Goal: Task Accomplishment & Management: Use online tool/utility

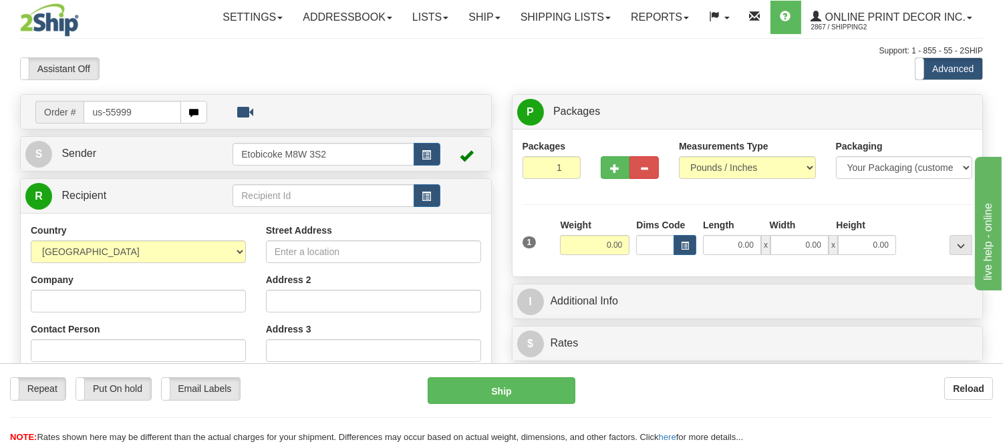
type input "us-55999"
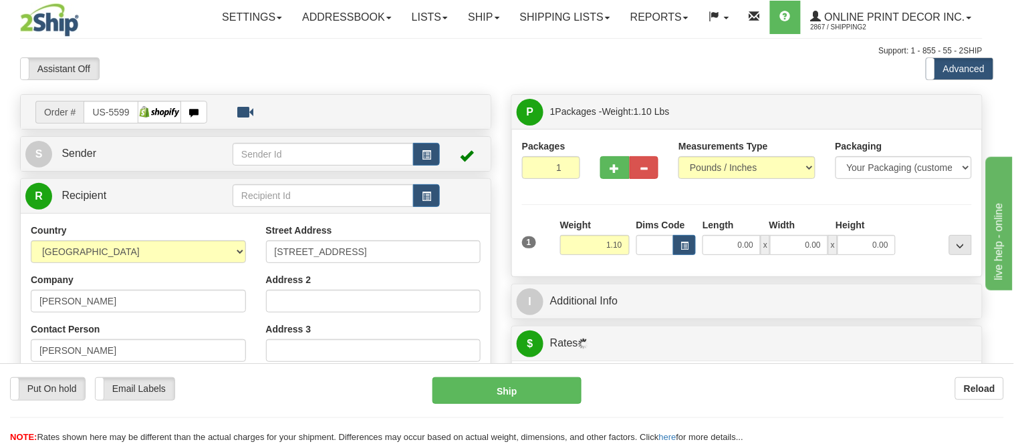
type input "BOISE"
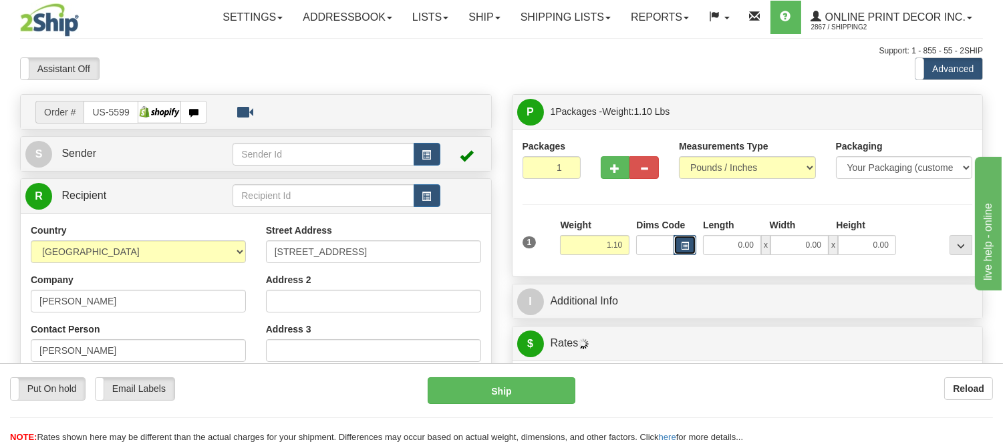
click at [683, 245] on span "button" at bounding box center [685, 246] width 8 height 7
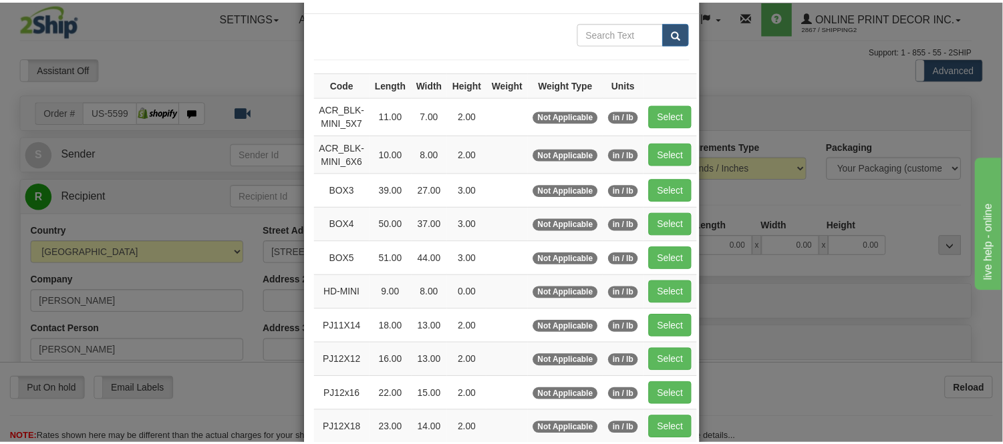
scroll to position [74, 0]
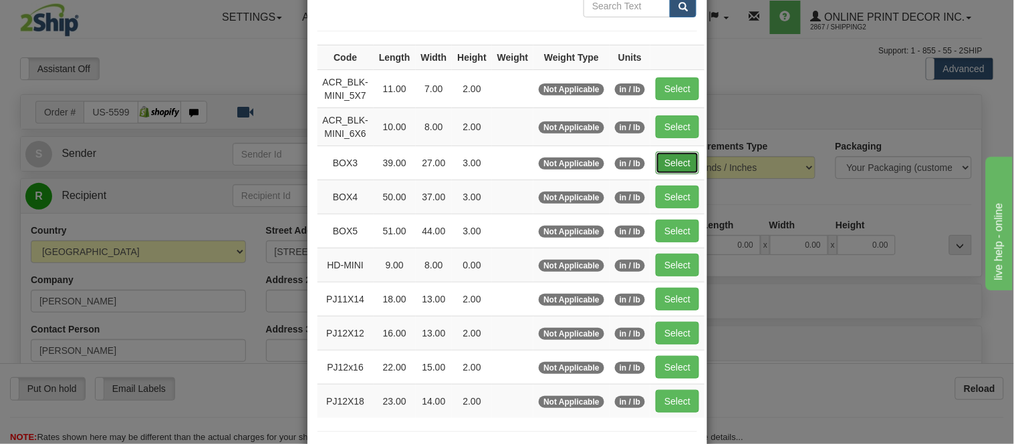
click at [679, 158] on button "Select" at bounding box center [676, 163] width 43 height 23
type input "BOX3"
type input "39.00"
type input "27.00"
type input "3.00"
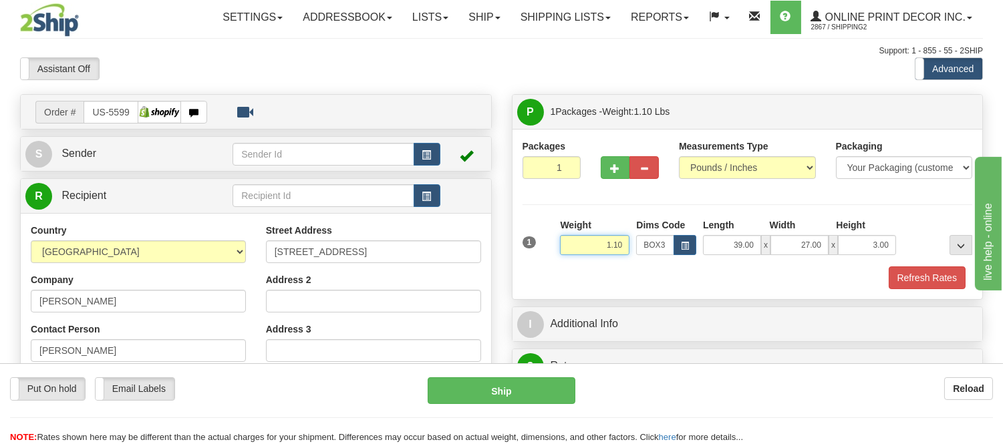
drag, startPoint x: 625, startPoint y: 247, endPoint x: 580, endPoint y: 247, distance: 44.8
click at [580, 247] on input "1.10" at bounding box center [594, 245] width 69 height 20
type input "7.98"
click at [903, 289] on button "Refresh Rates" at bounding box center [927, 278] width 77 height 23
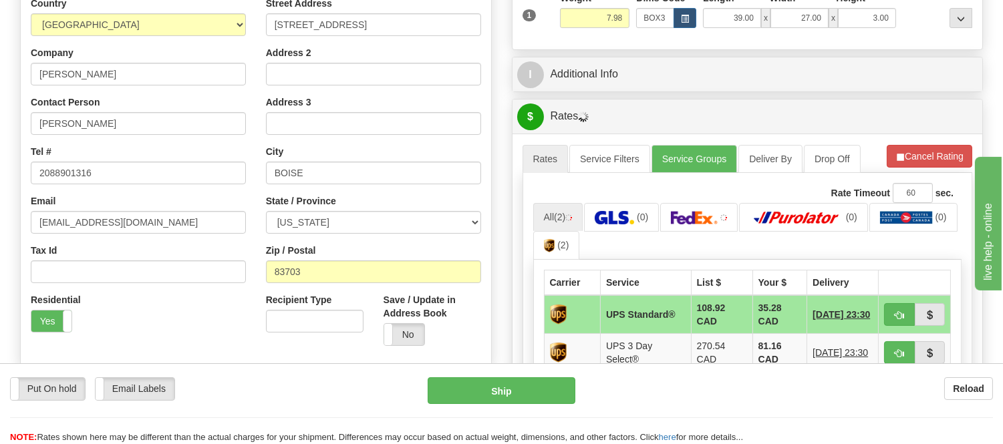
scroll to position [297, 0]
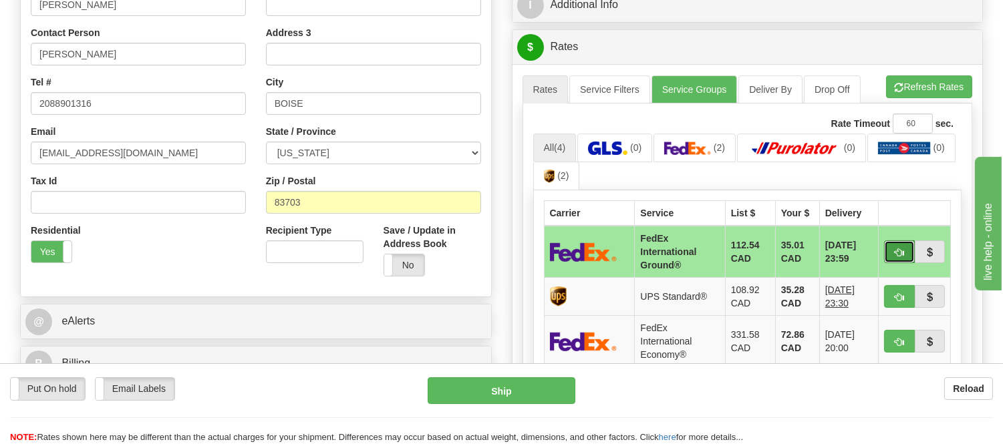
click at [889, 245] on button "button" at bounding box center [899, 252] width 31 height 23
type input "92"
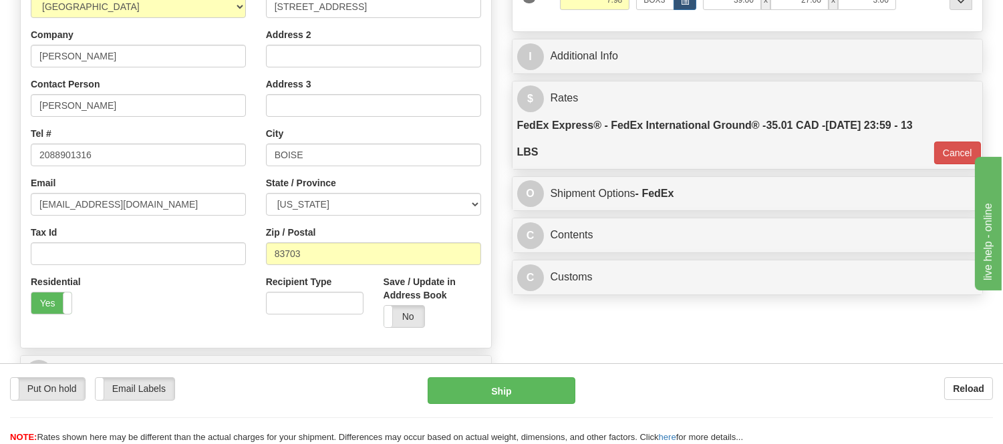
scroll to position [223, 0]
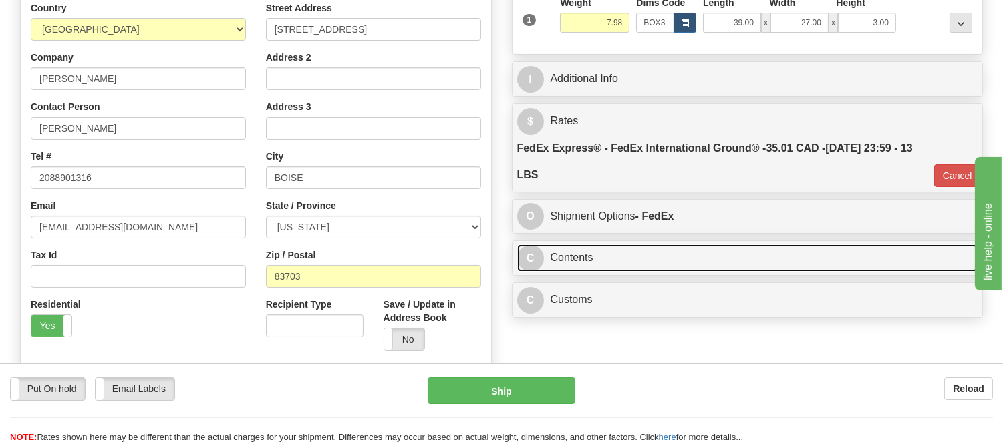
click at [671, 255] on link "C Contents" at bounding box center [747, 258] width 461 height 27
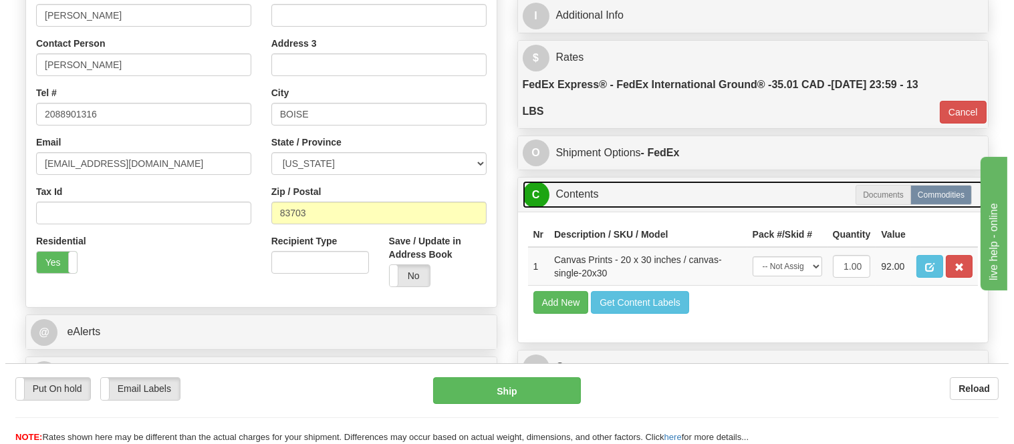
scroll to position [371, 0]
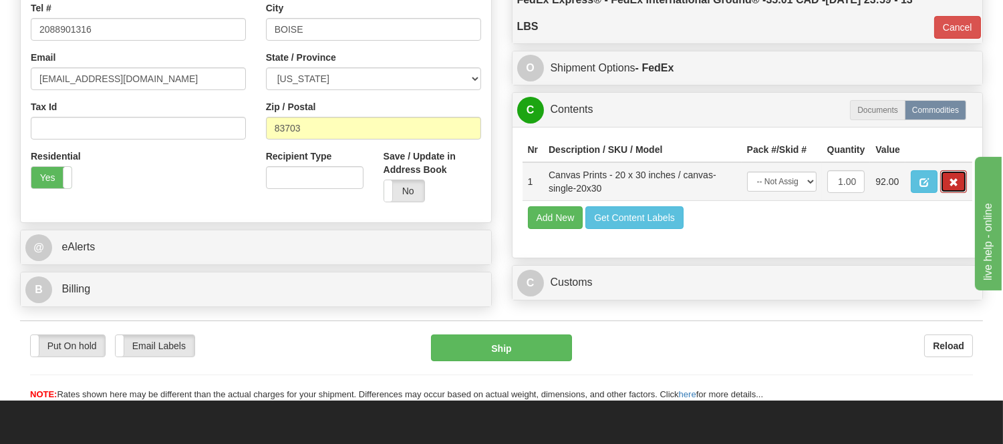
click at [954, 187] on span "button" at bounding box center [953, 182] width 9 height 9
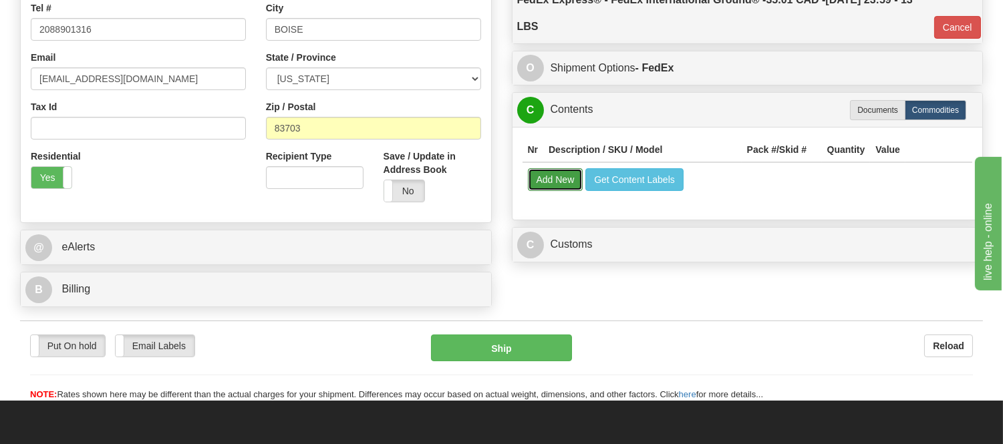
click at [572, 189] on button "Add New" at bounding box center [555, 179] width 55 height 23
select select
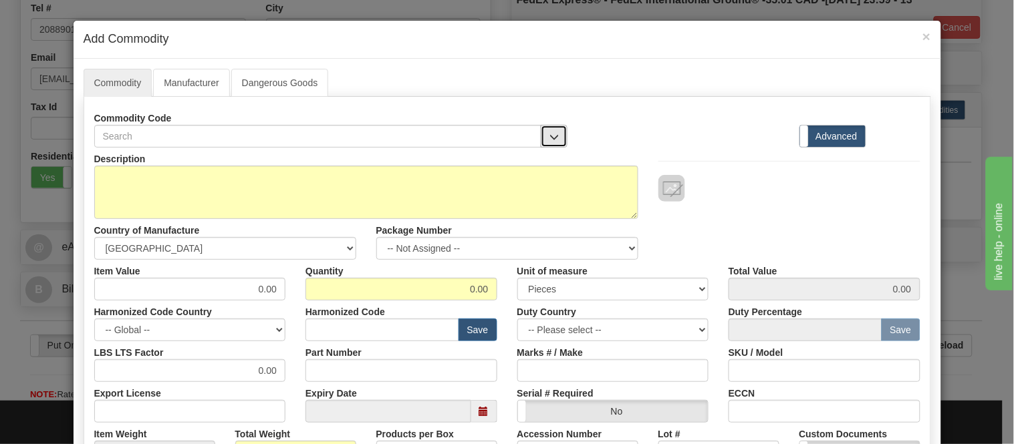
click at [559, 139] on button "button" at bounding box center [554, 136] width 27 height 23
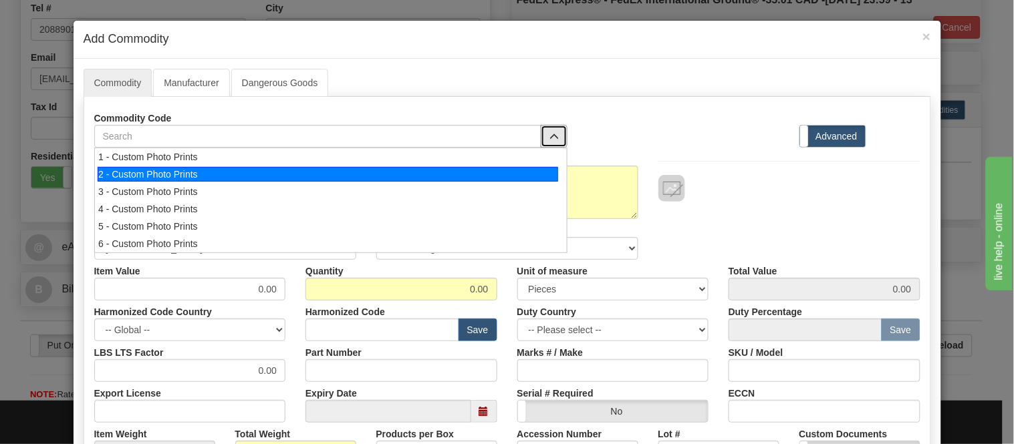
click at [559, 181] on li "2 - Custom Photo Prints" at bounding box center [331, 174] width 472 height 17
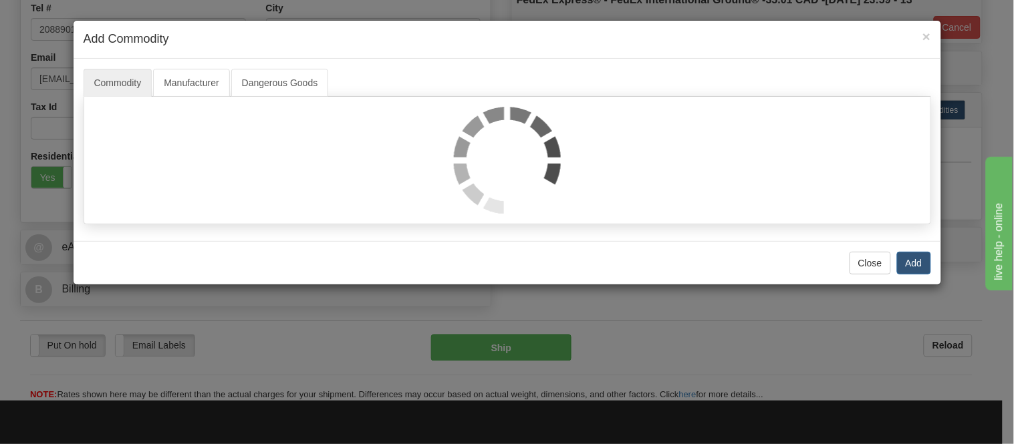
select select "1"
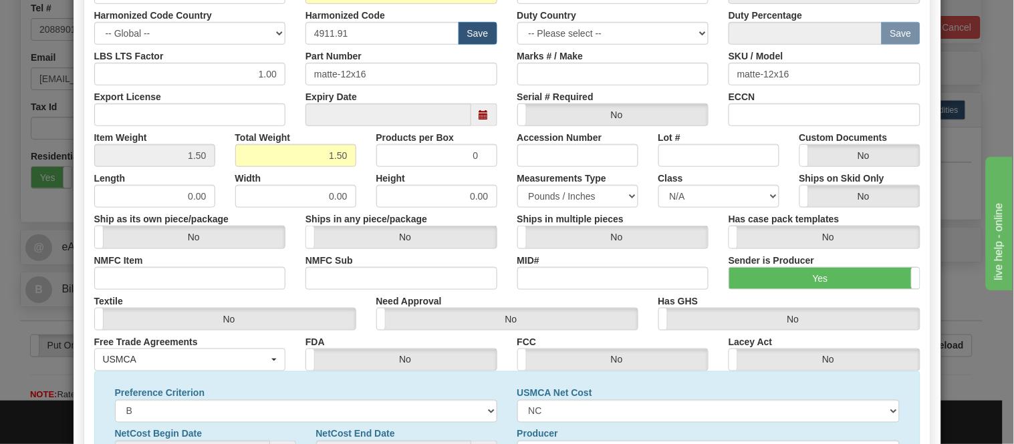
scroll to position [0, 0]
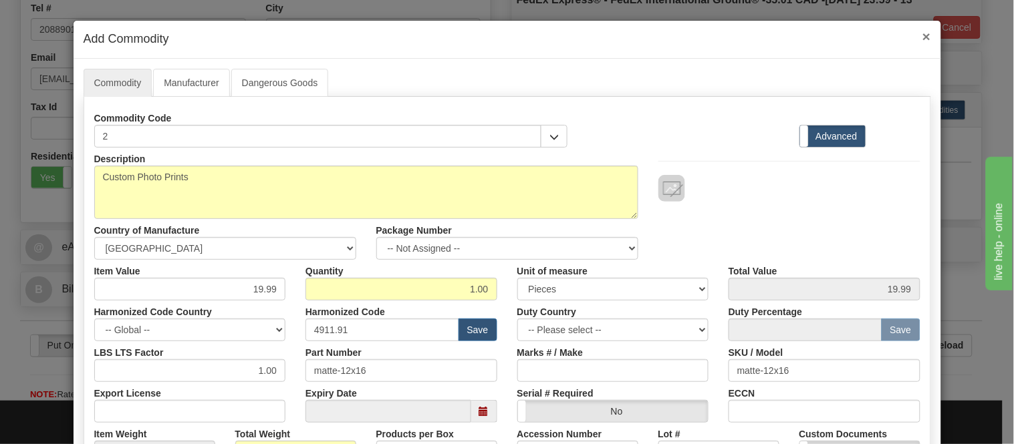
click at [922, 31] on span "×" at bounding box center [926, 36] width 8 height 15
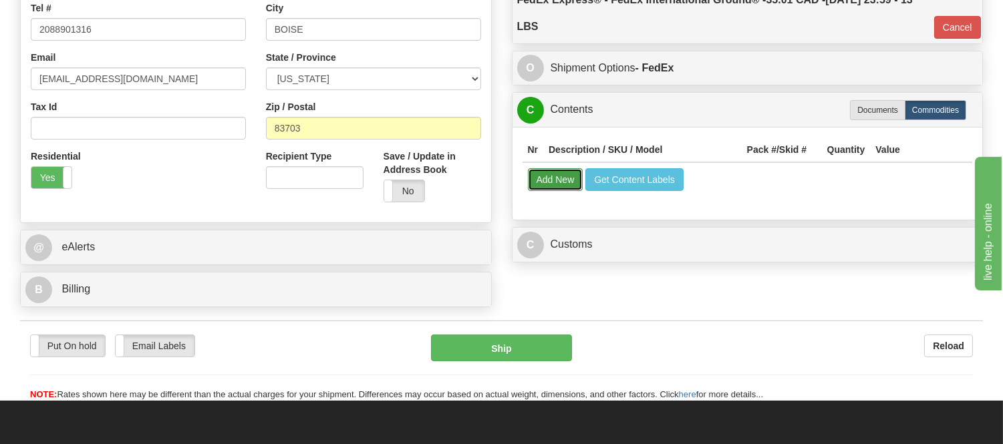
click at [561, 179] on button "Add New" at bounding box center [555, 179] width 55 height 23
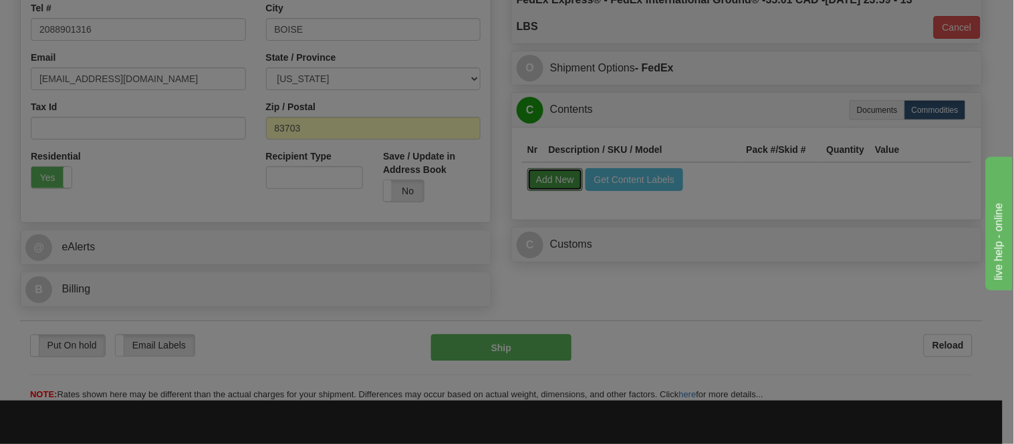
select select
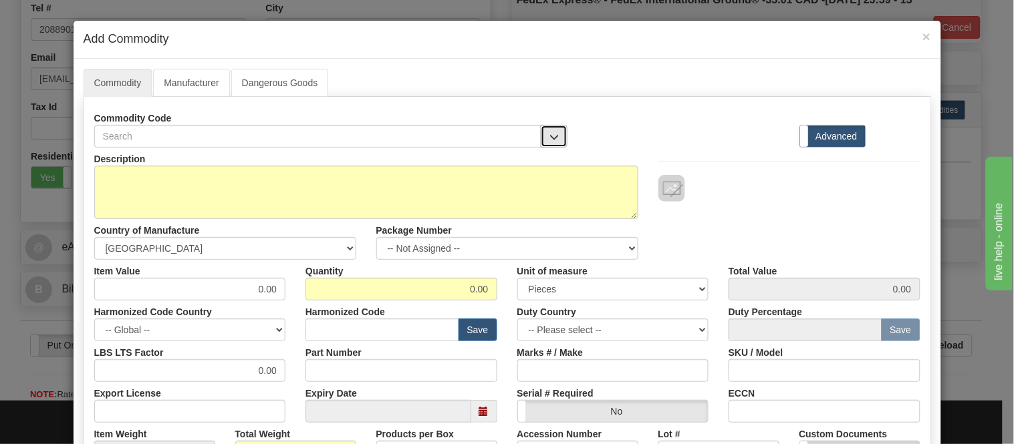
click at [553, 134] on span "button" at bounding box center [553, 137] width 9 height 9
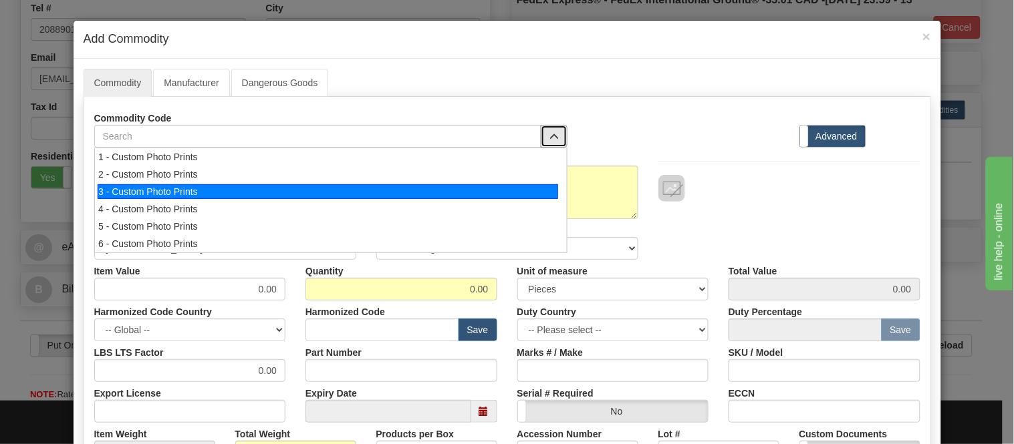
click at [545, 198] on div "3 - Custom Photo Prints" at bounding box center [328, 191] width 460 height 15
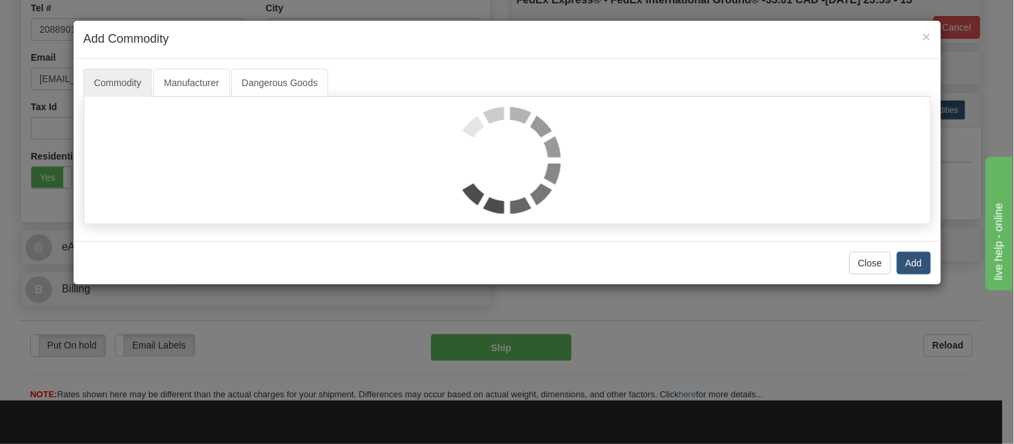
select select "1"
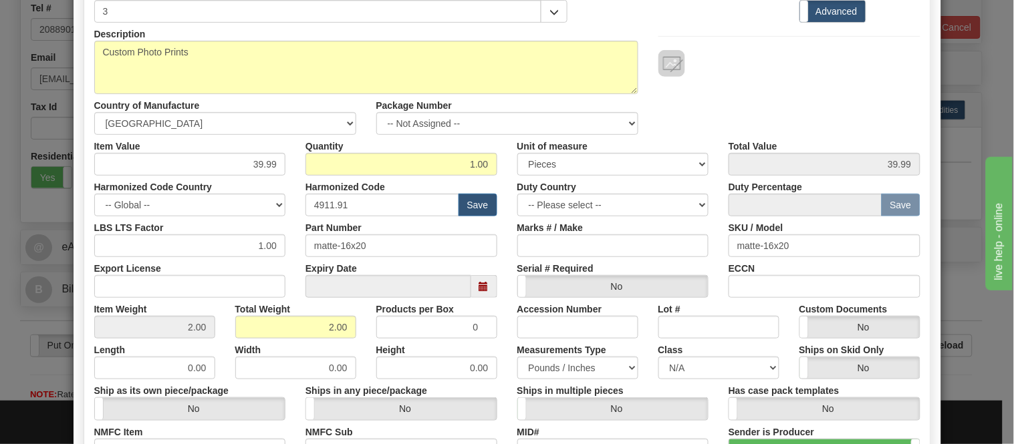
scroll to position [432, 0]
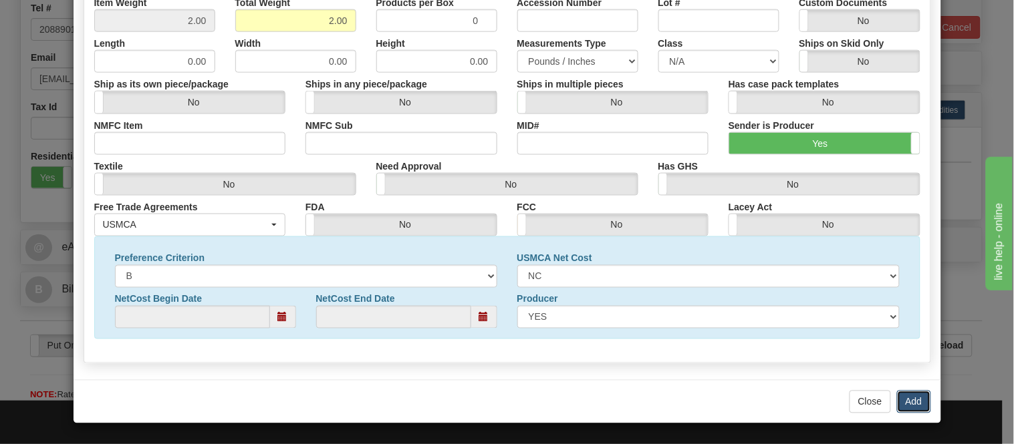
click at [905, 396] on button "Add" at bounding box center [914, 402] width 34 height 23
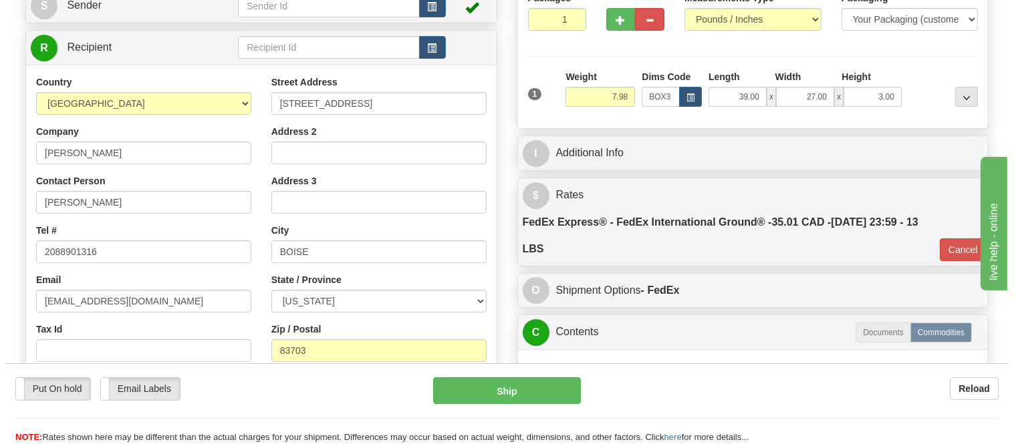
scroll to position [371, 0]
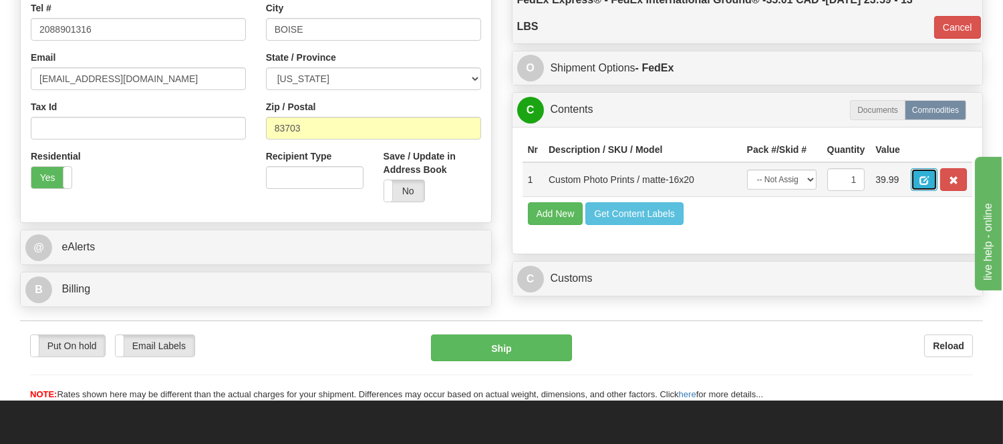
click at [937, 176] on button "button" at bounding box center [924, 179] width 27 height 23
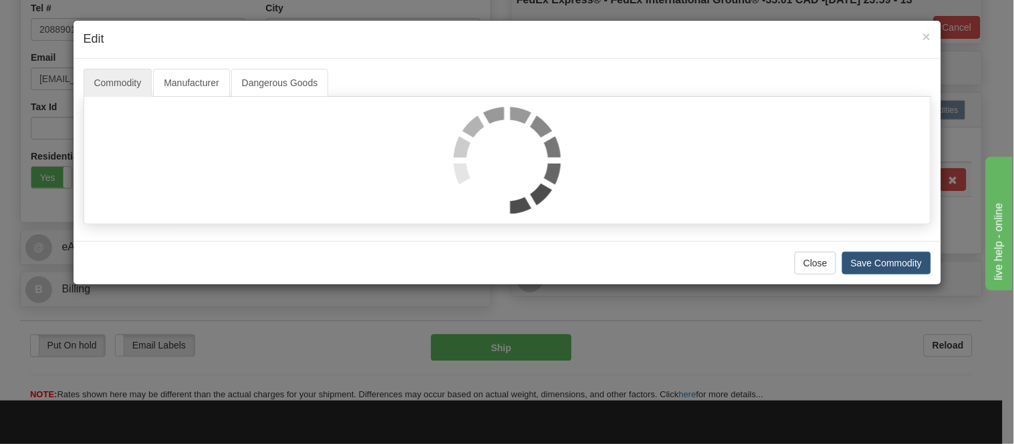
select select "1"
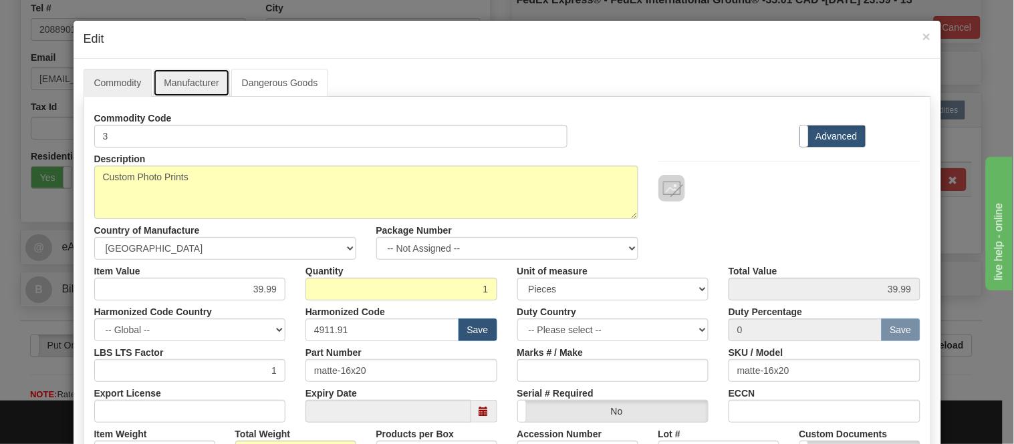
click at [210, 82] on link "Manufacturer" at bounding box center [191, 83] width 76 height 28
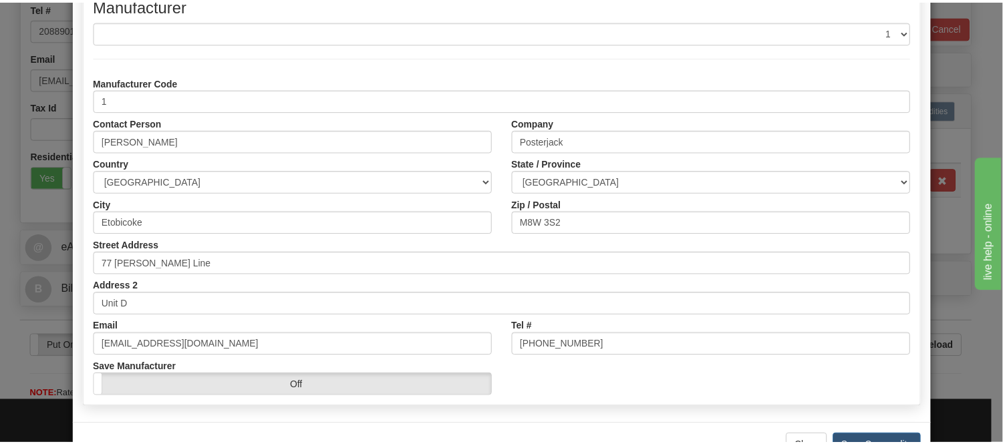
scroll to position [148, 0]
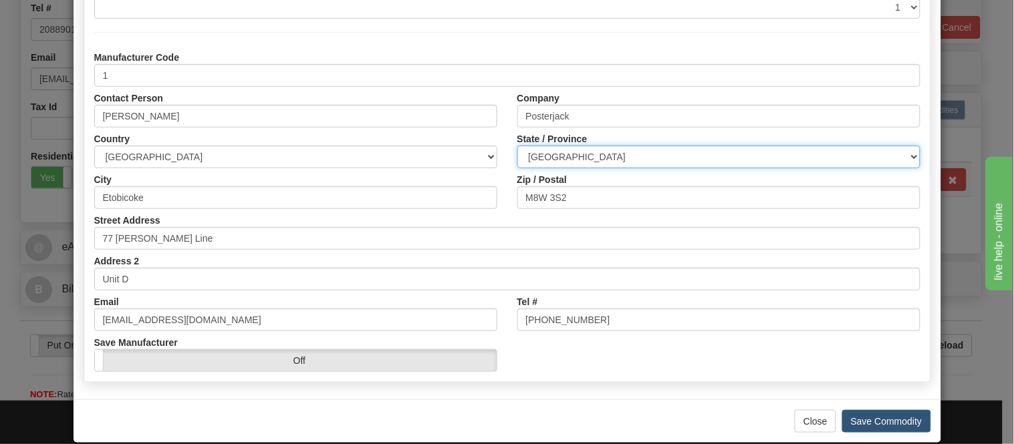
click at [690, 157] on select "ALBERTA BRITISH COLUMBIA MANITOBA NEW BRUNSWICK NEWFOUNDLAND NOVA SCOTIA NUNAVU…" at bounding box center [718, 157] width 403 height 23
select select "ON"
click at [517, 146] on select "ALBERTA BRITISH COLUMBIA MANITOBA NEW BRUNSWICK NEWFOUNDLAND NOVA SCOTIA NUNAVU…" at bounding box center [718, 157] width 403 height 23
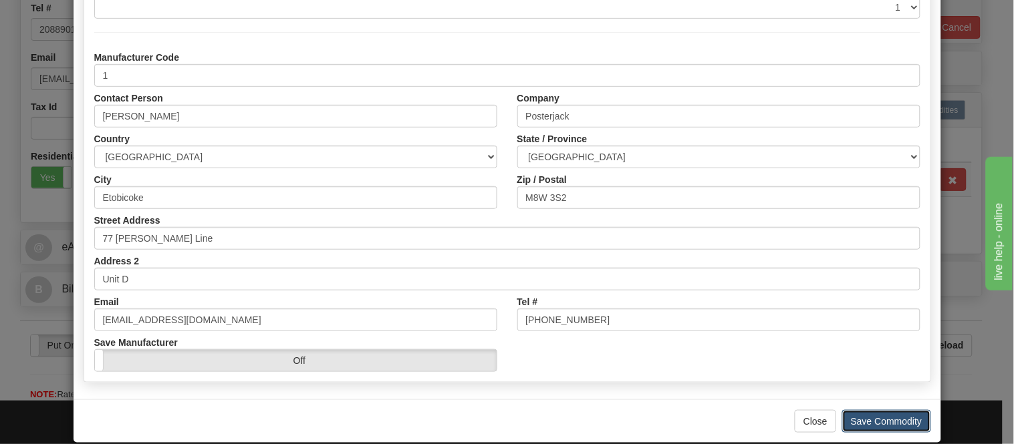
click at [857, 419] on button "Save Commodity" at bounding box center [886, 421] width 89 height 23
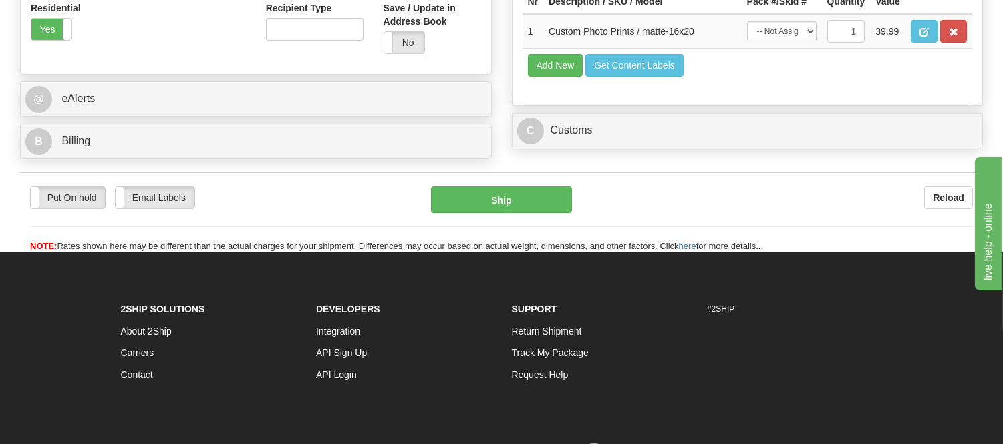
scroll to position [371, 0]
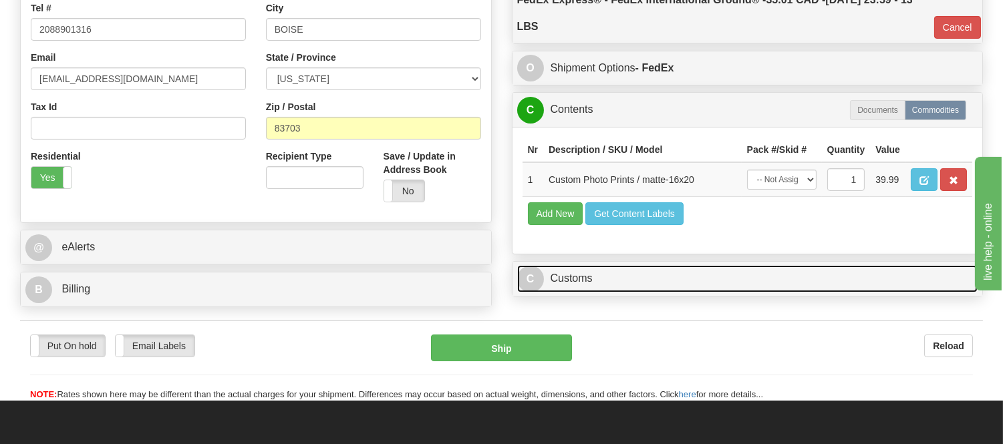
click at [613, 293] on link "C Customs" at bounding box center [747, 278] width 461 height 27
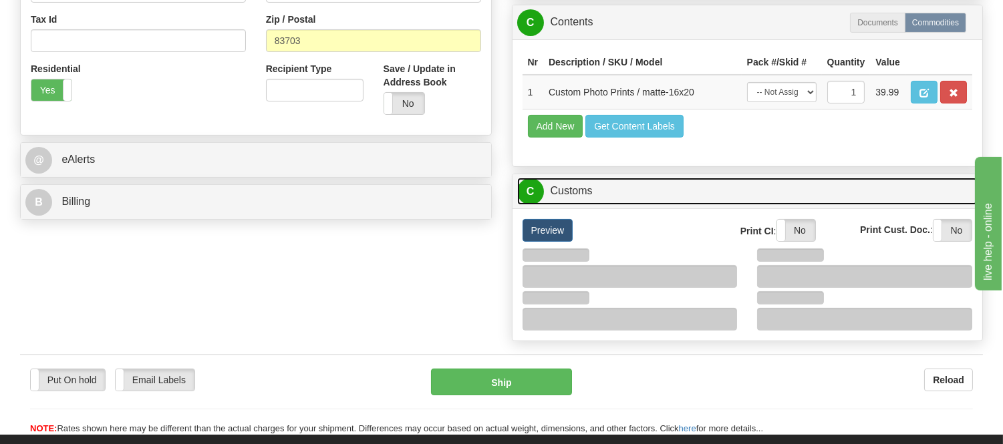
scroll to position [593, 0]
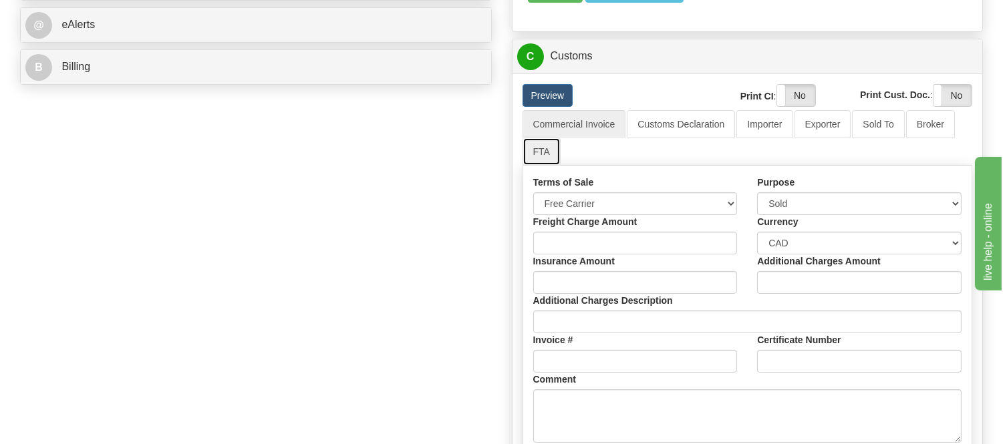
click at [539, 166] on link "FTA" at bounding box center [542, 152] width 38 height 28
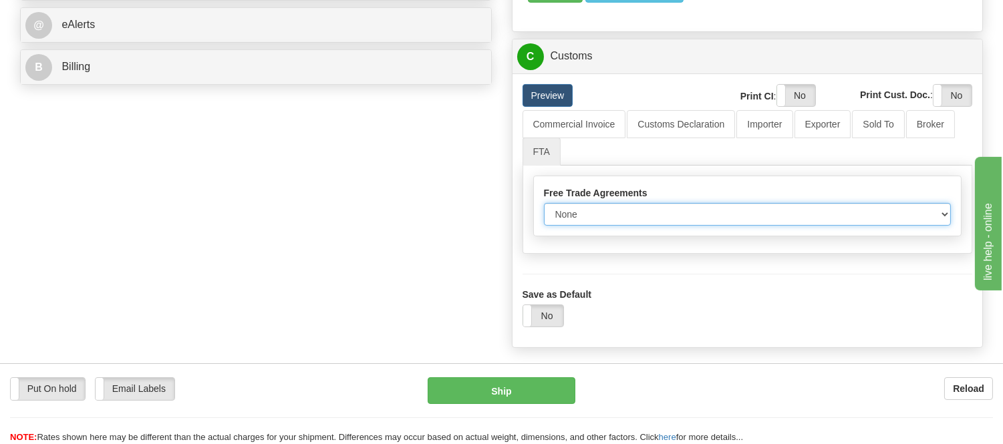
click at [659, 226] on select "None Other USMCA CETA CUKTCA" at bounding box center [748, 214] width 408 height 23
select select "1"
click at [544, 226] on select "None Other USMCA CETA CUKTCA" at bounding box center [748, 214] width 408 height 23
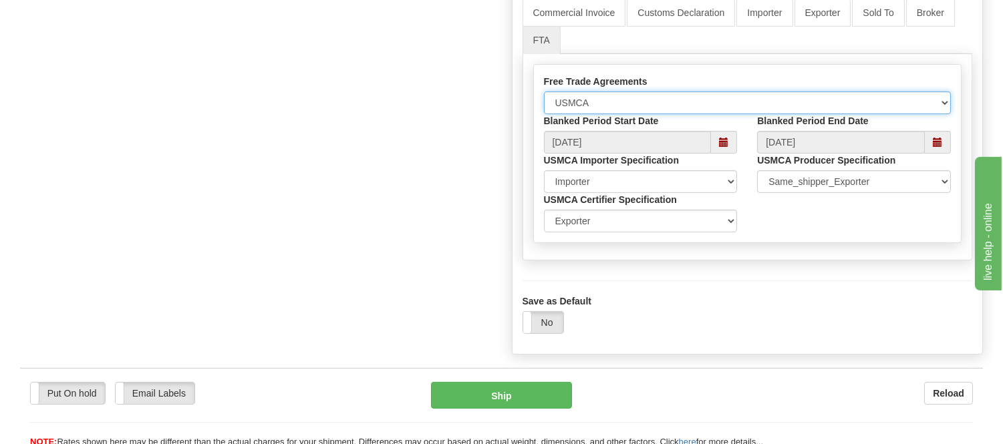
scroll to position [519, 0]
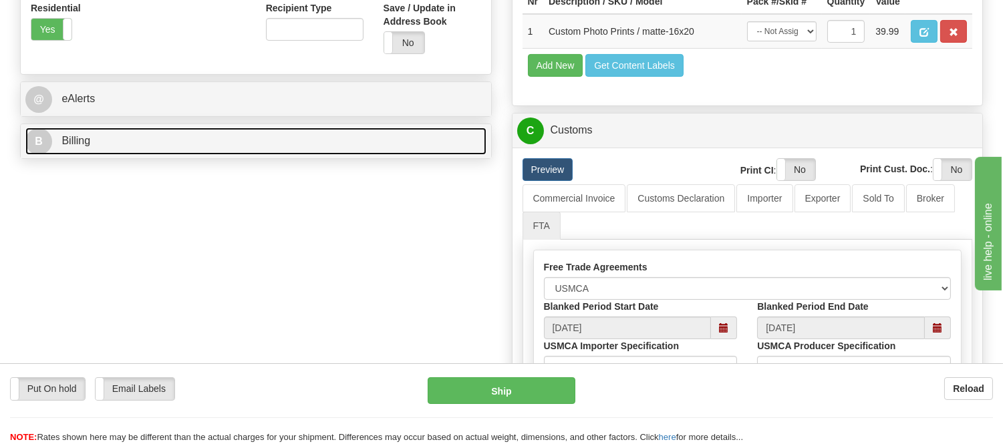
click at [237, 152] on link "B Billing" at bounding box center [255, 141] width 461 height 27
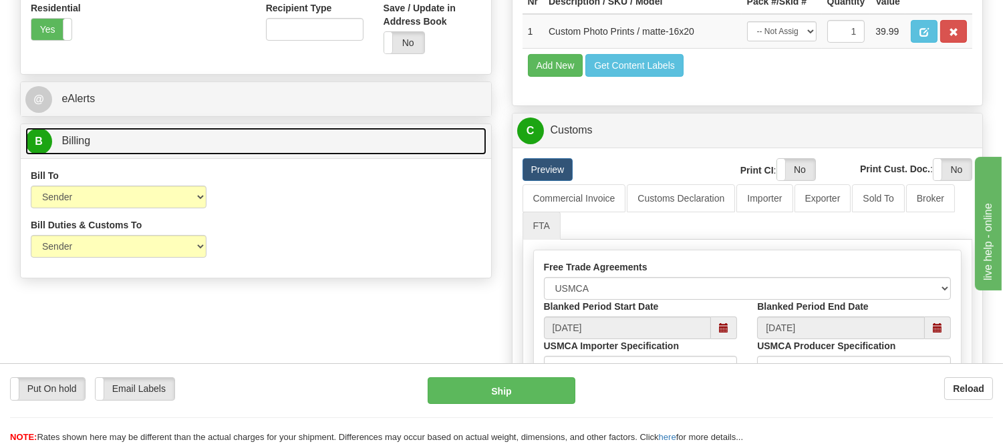
click at [237, 152] on link "B Billing" at bounding box center [255, 141] width 461 height 27
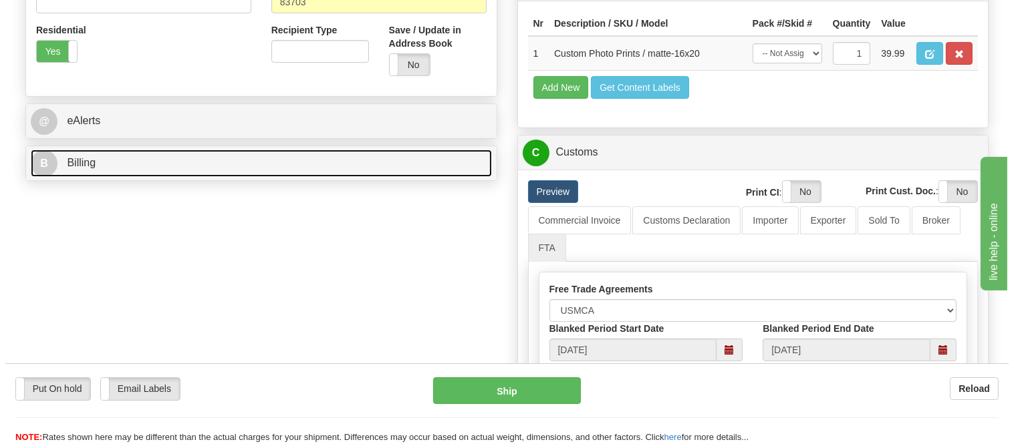
scroll to position [371, 0]
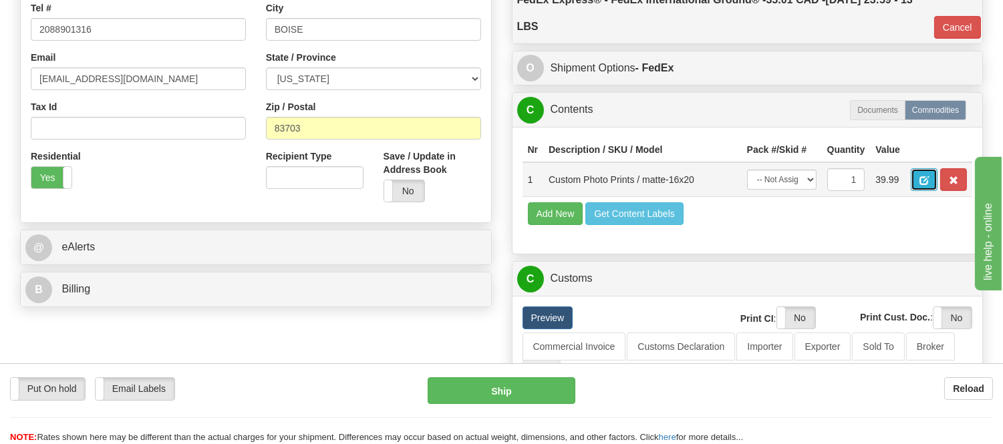
click at [937, 174] on button "button" at bounding box center [924, 179] width 27 height 23
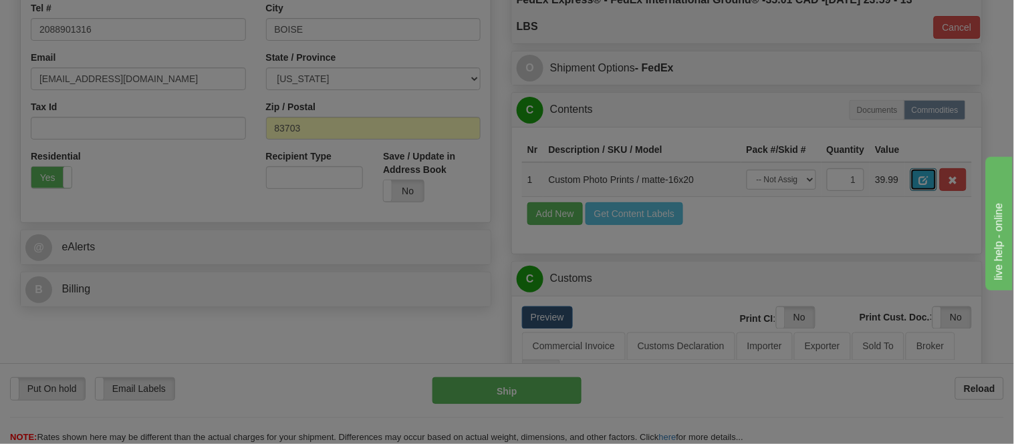
scroll to position [0, 0]
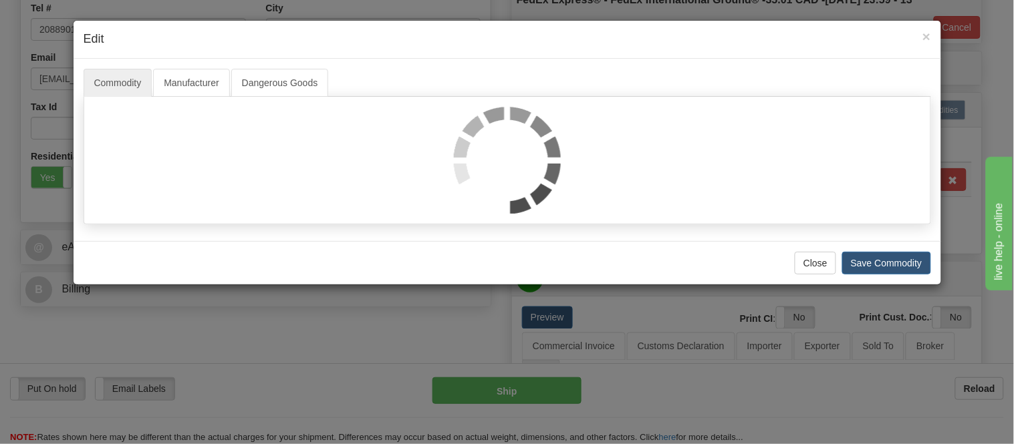
select select "1"
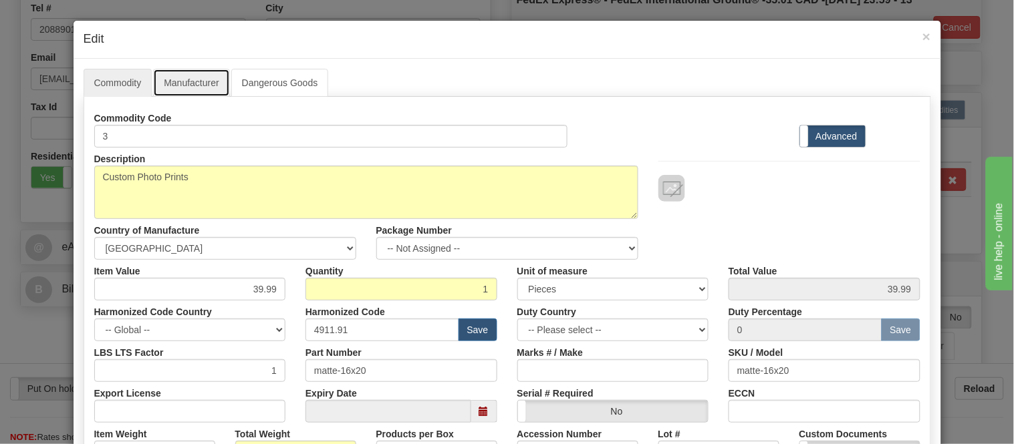
click at [180, 75] on link "Manufacturer" at bounding box center [191, 83] width 76 height 28
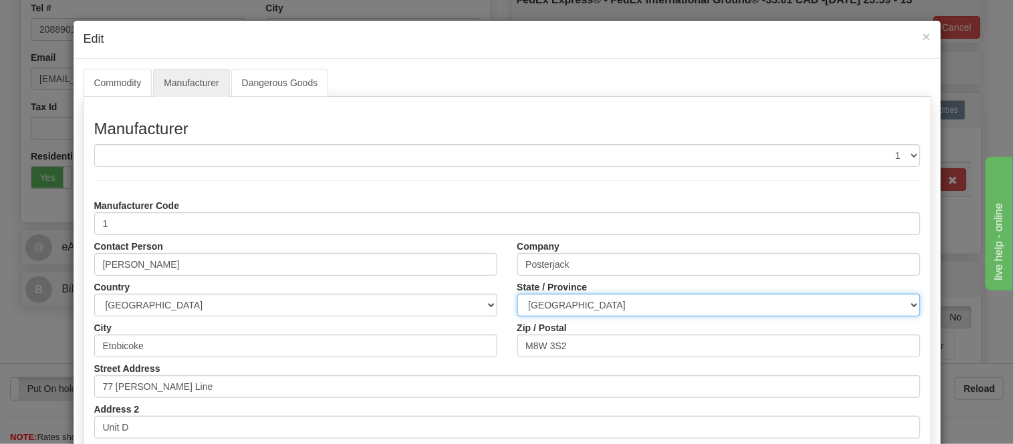
click at [620, 311] on select "ALBERTA BRITISH COLUMBIA MANITOBA NEW BRUNSWICK NEWFOUNDLAND NOVA SCOTIA NUNAVU…" at bounding box center [718, 305] width 403 height 23
select select "ON"
click at [517, 294] on select "ALBERTA BRITISH COLUMBIA MANITOBA NEW BRUNSWICK NEWFOUNDLAND NOVA SCOTIA NUNAVU…" at bounding box center [718, 305] width 403 height 23
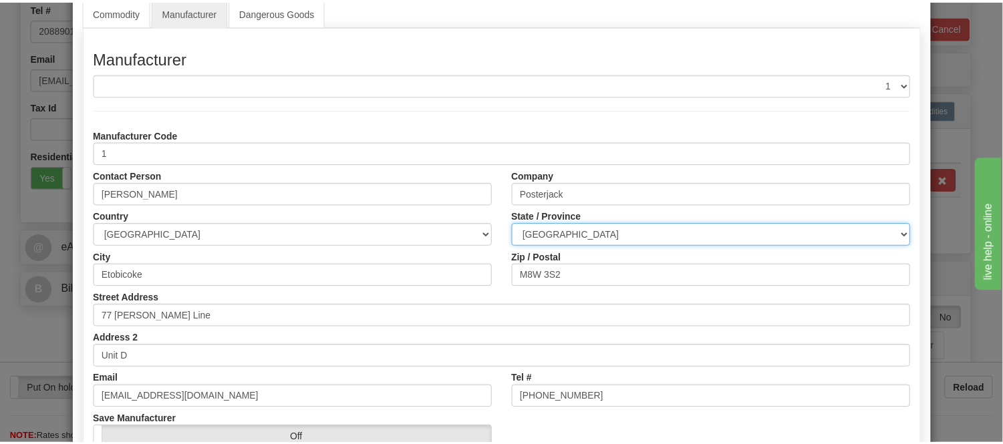
scroll to position [168, 0]
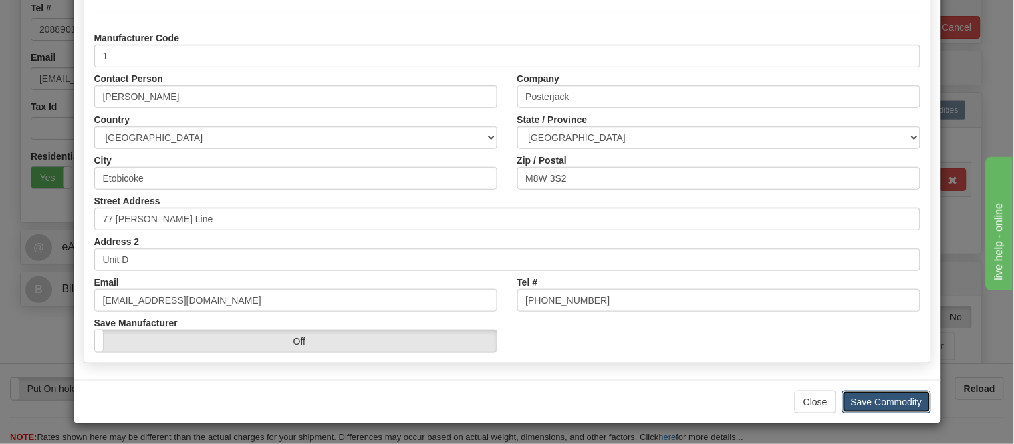
click at [878, 392] on button "Save Commodity" at bounding box center [886, 402] width 89 height 23
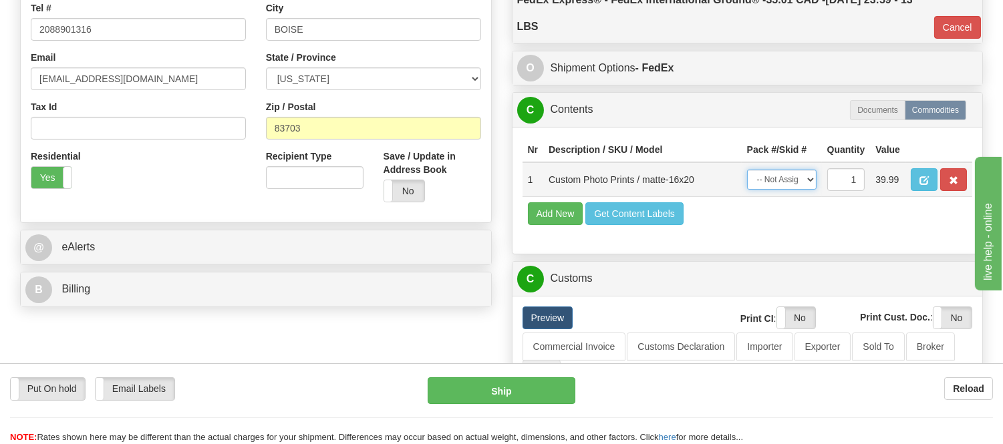
click at [798, 190] on select "-- Not Assigned -- Item 1" at bounding box center [781, 180] width 69 height 20
select select "0"
click at [747, 183] on select "-- Not Assigned -- Item 1" at bounding box center [781, 180] width 69 height 20
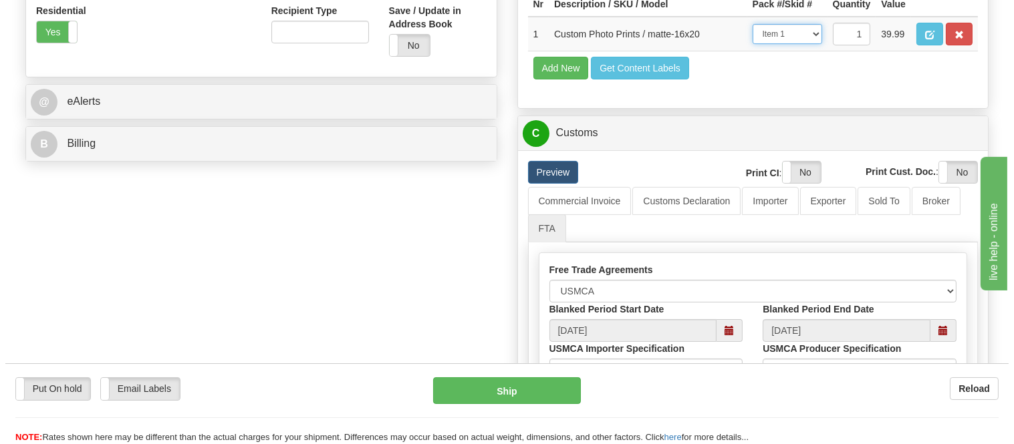
scroll to position [593, 0]
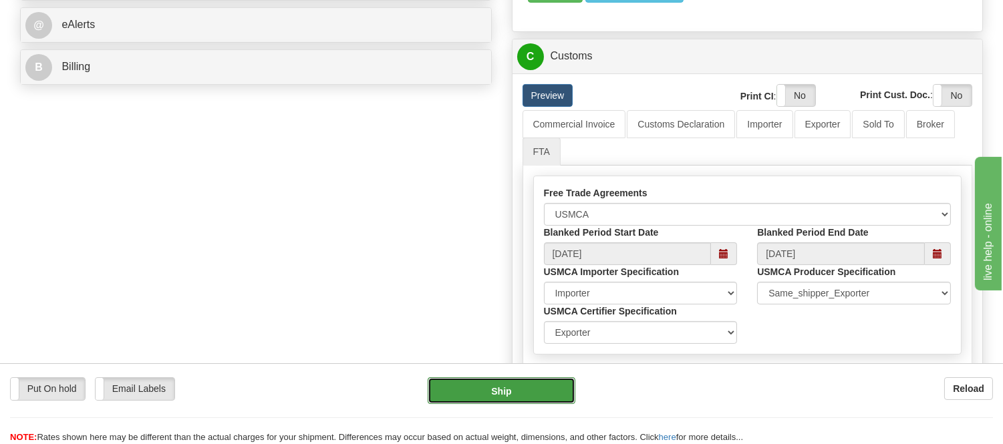
click at [486, 384] on button "Ship" at bounding box center [501, 391] width 147 height 27
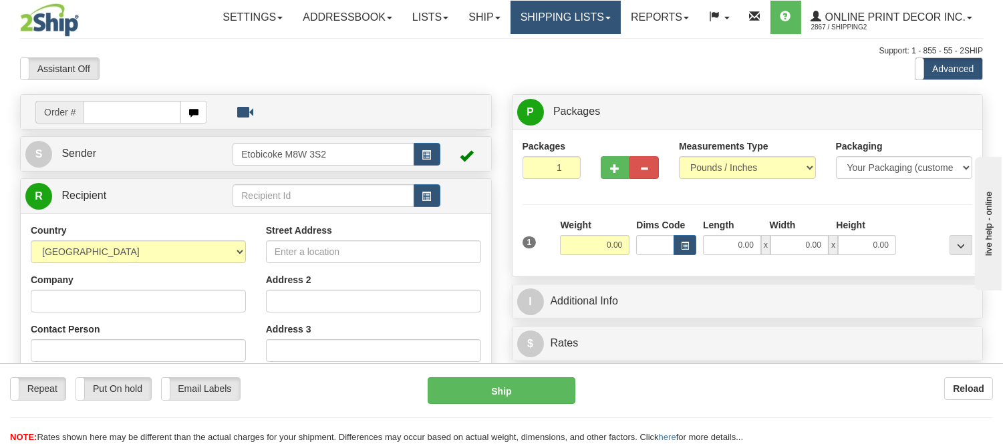
click at [530, 24] on link "Shipping lists" at bounding box center [565, 17] width 110 height 33
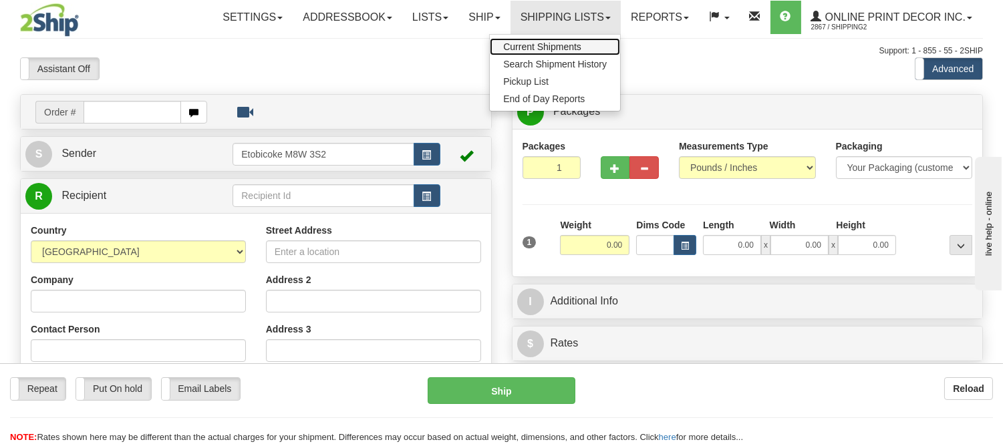
click at [525, 47] on span "Current Shipments" at bounding box center [542, 46] width 78 height 11
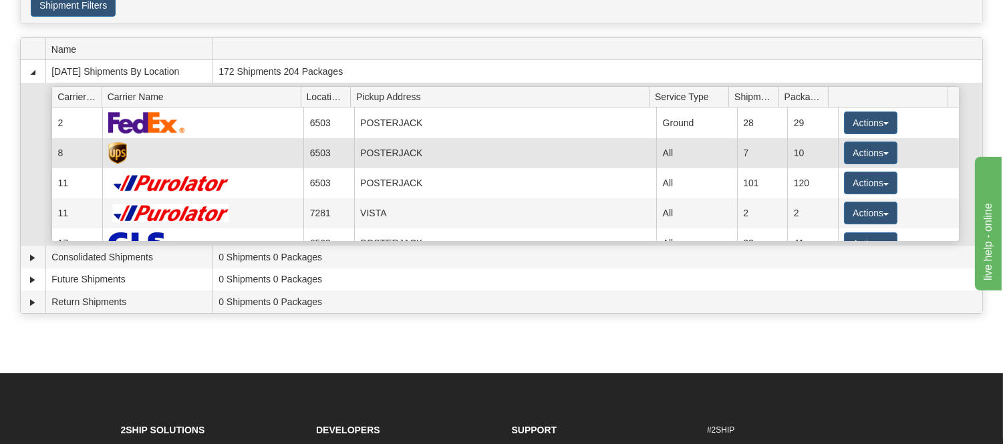
scroll to position [74, 0]
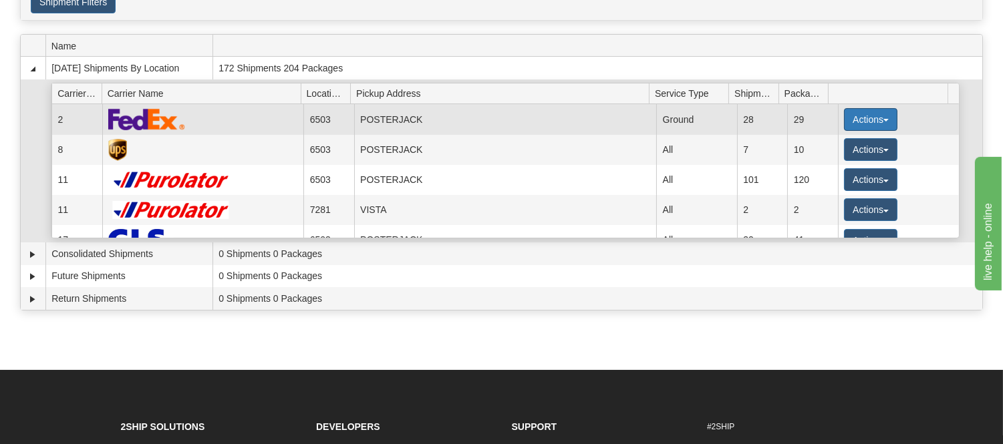
click at [856, 124] on button "Actions" at bounding box center [870, 119] width 53 height 23
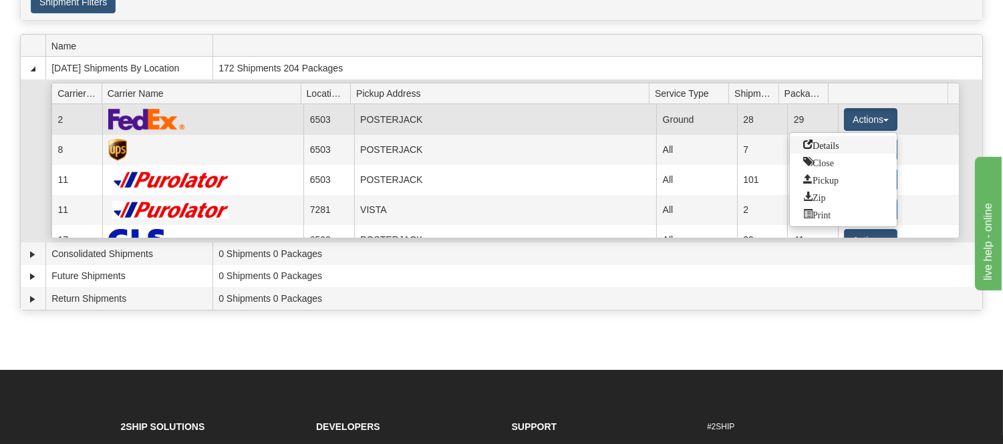
click at [851, 145] on link "Details" at bounding box center [843, 144] width 107 height 17
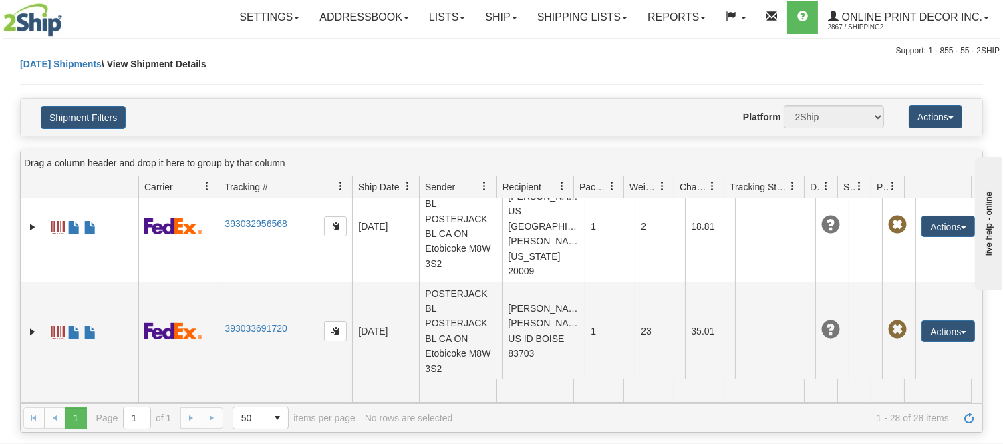
scroll to position [2647, 0]
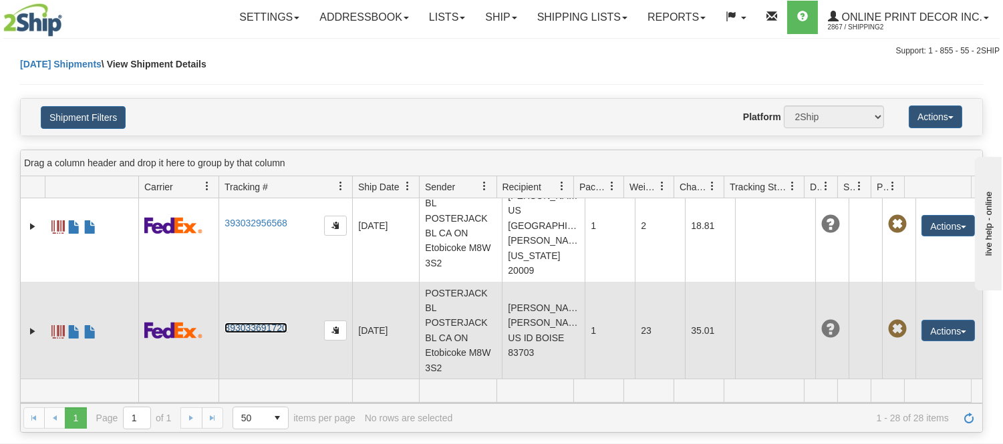
click at [261, 329] on link "393033691720" at bounding box center [256, 328] width 62 height 11
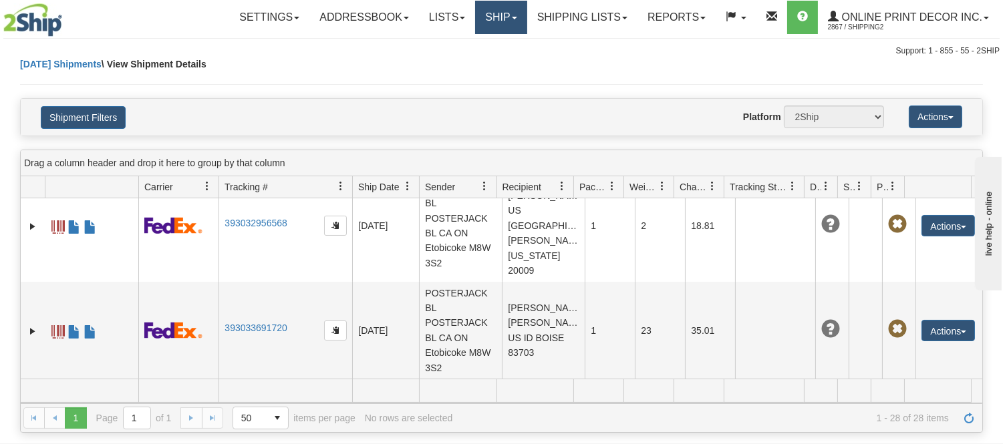
click at [491, 29] on link "Ship" at bounding box center [500, 17] width 51 height 33
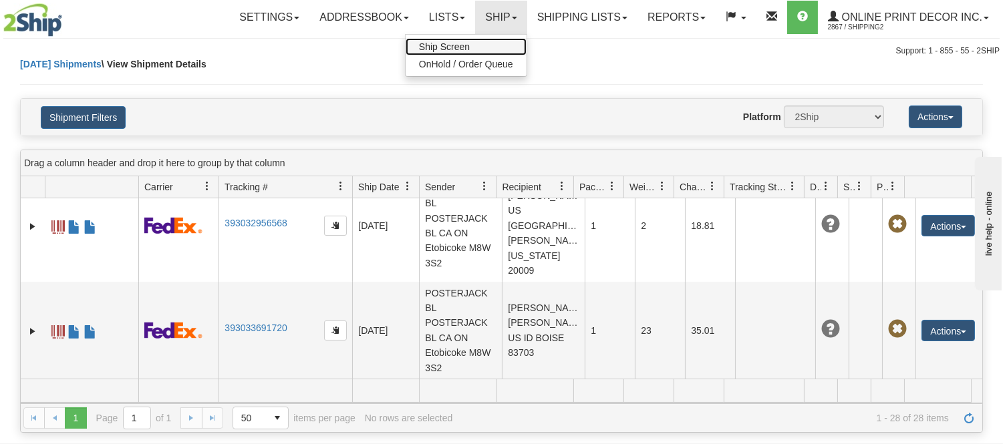
click at [481, 43] on link "Ship Screen" at bounding box center [466, 46] width 121 height 17
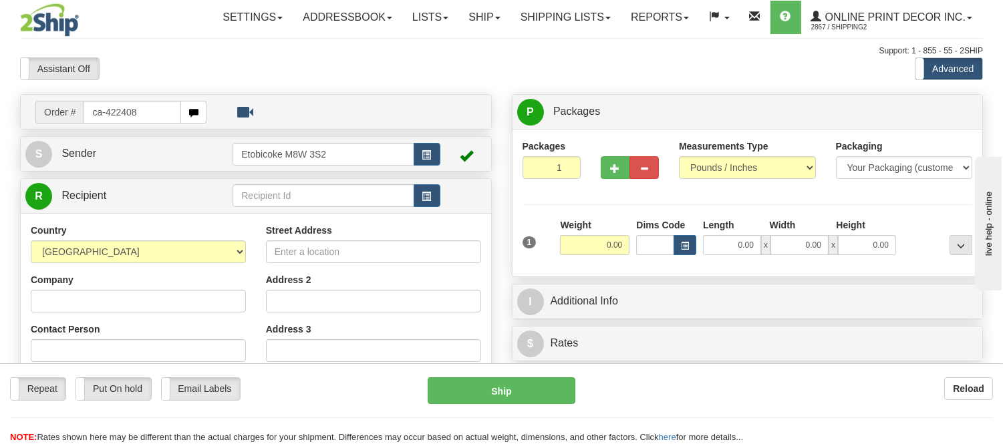
type input "ca-422408"
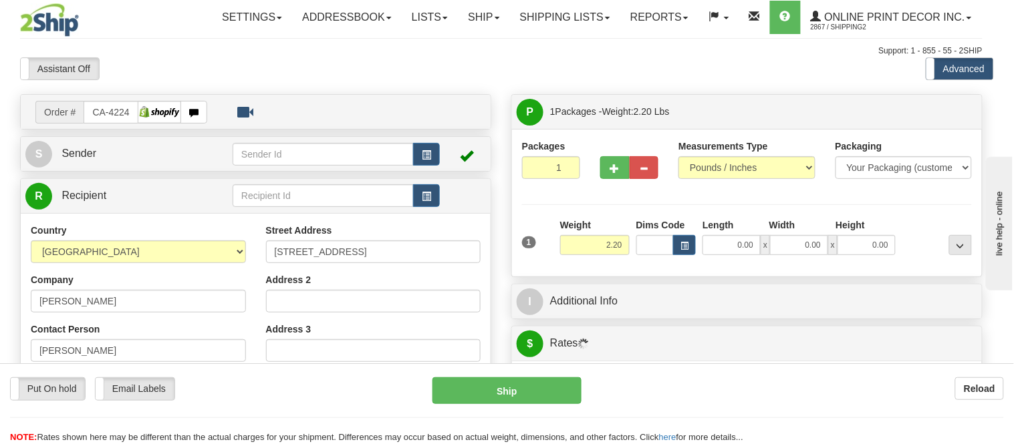
type input "WOODSTOCK"
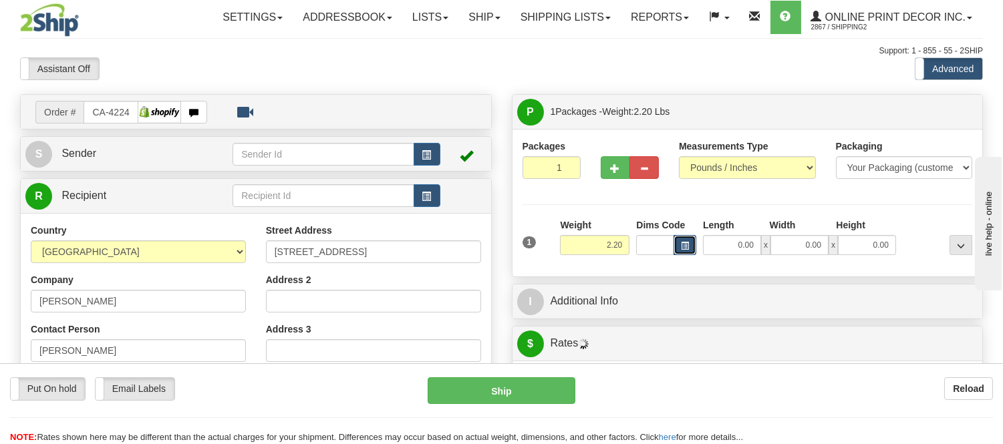
click at [683, 249] on span "button" at bounding box center [685, 246] width 8 height 7
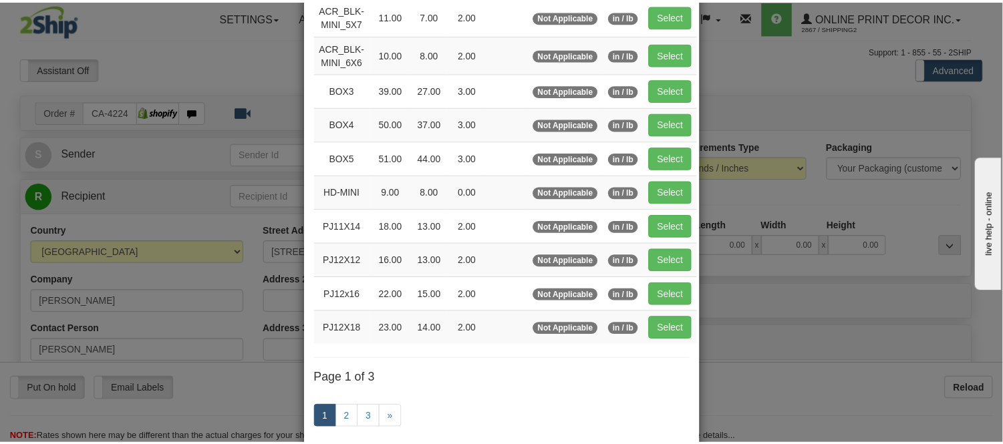
scroll to position [148, 0]
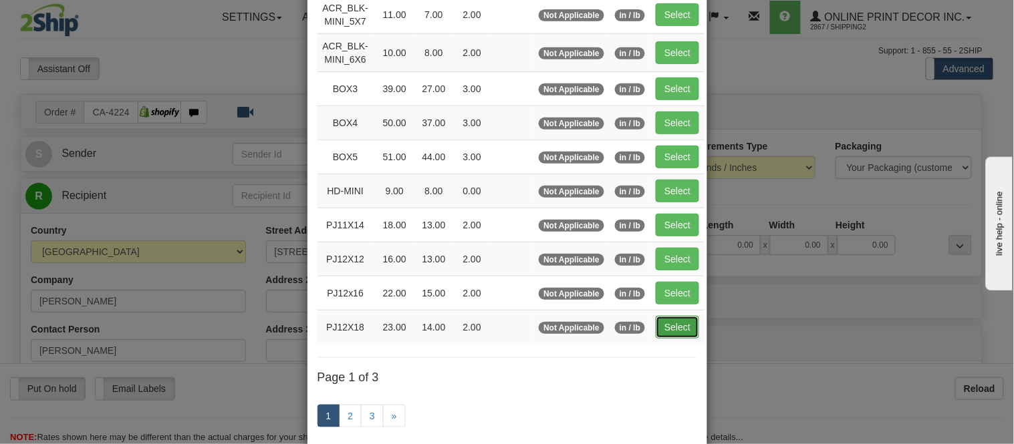
click at [669, 325] on button "Select" at bounding box center [676, 327] width 43 height 23
type input "PJ12X18"
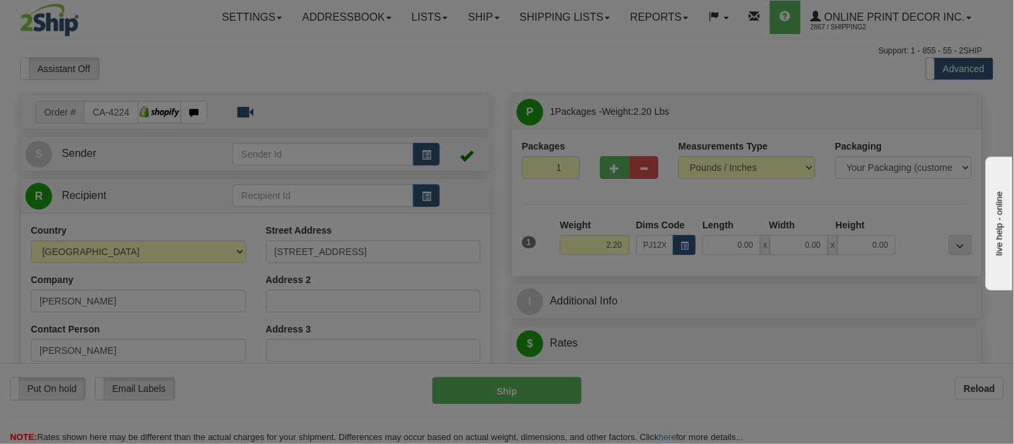
type input "23.00"
type input "14.00"
type input "2.00"
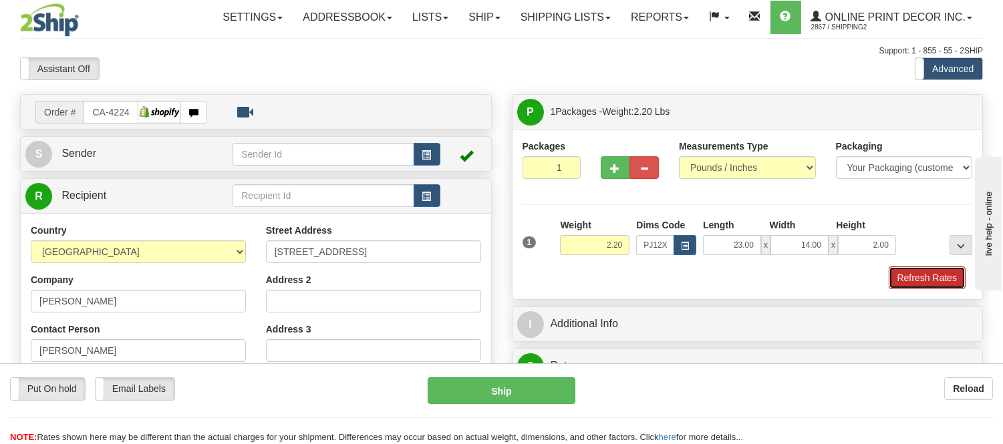
click at [927, 269] on button "Refresh Rates" at bounding box center [927, 278] width 77 height 23
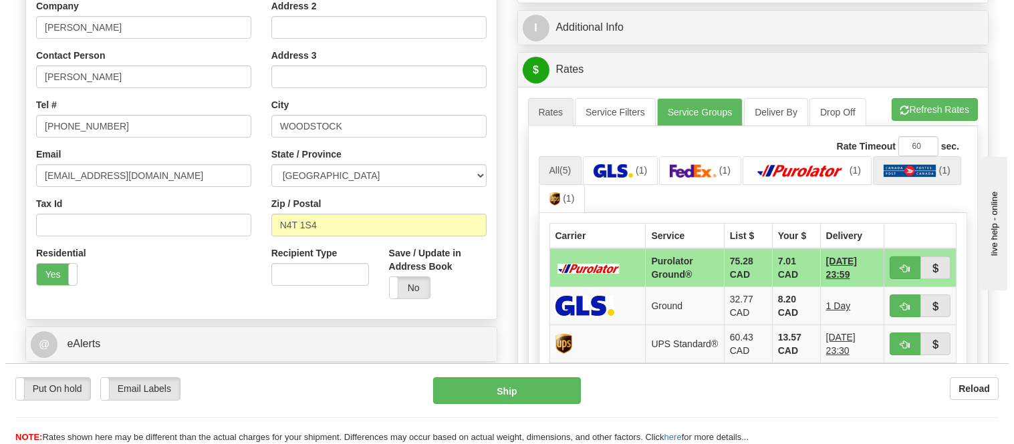
scroll to position [297, 0]
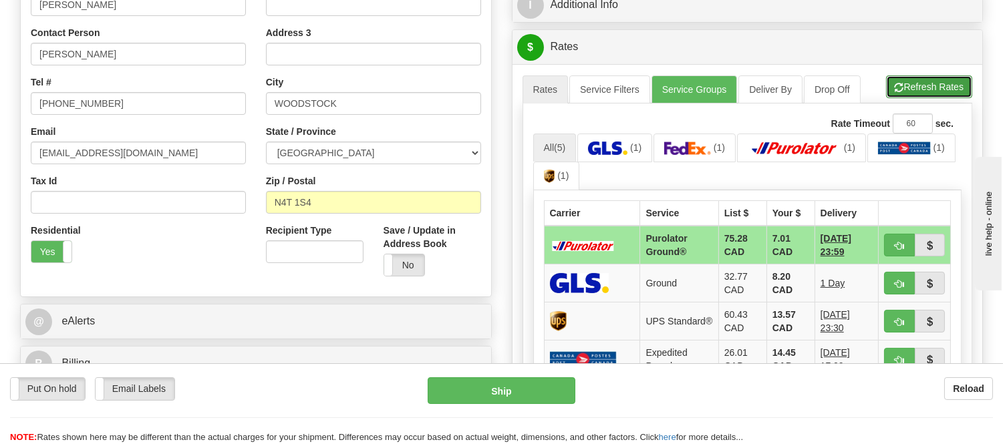
click at [905, 96] on button "Refresh Rates" at bounding box center [929, 87] width 86 height 23
click at [890, 243] on button "button" at bounding box center [899, 245] width 31 height 23
type input "260"
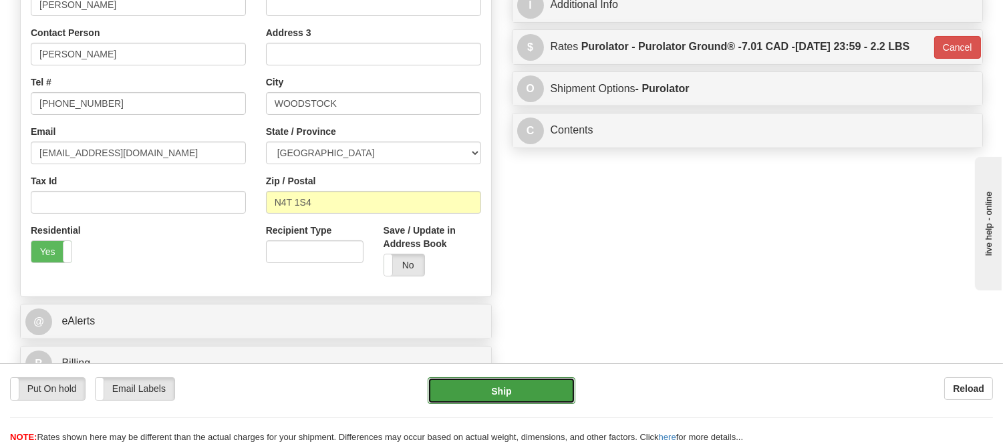
click at [547, 388] on button "Ship" at bounding box center [501, 391] width 147 height 27
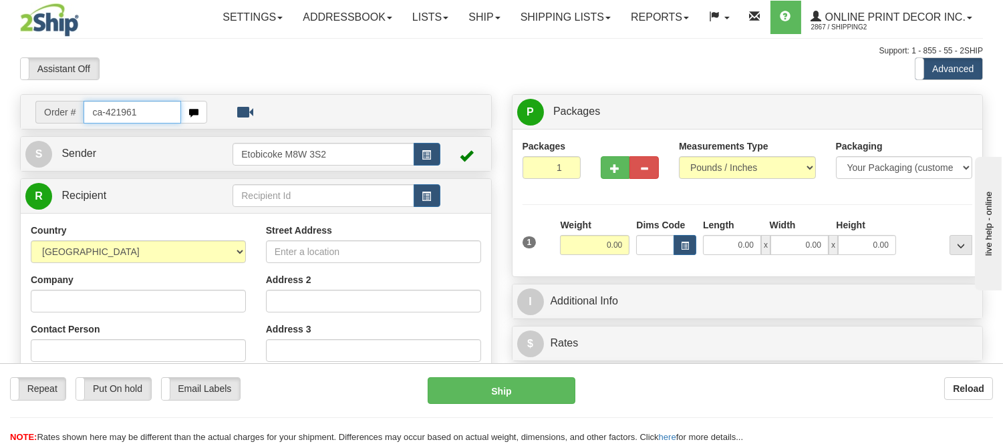
type input "ca-421961"
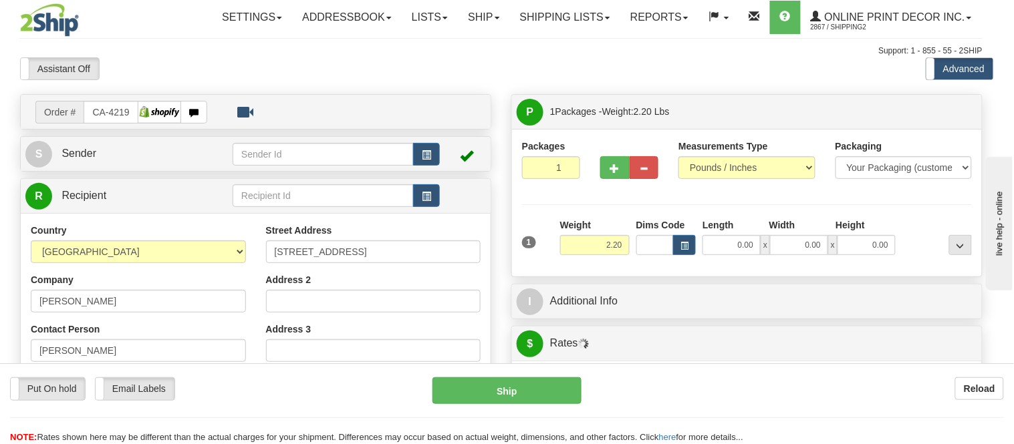
type input "ETOBICOKE"
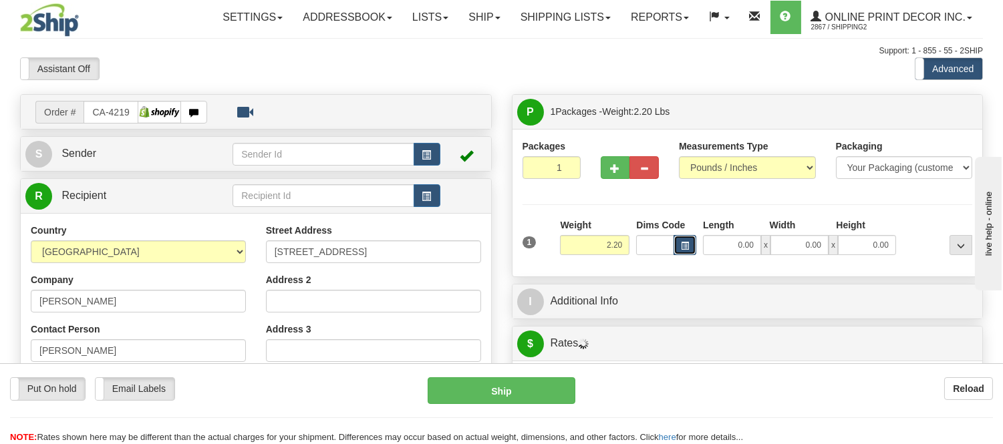
click at [682, 245] on span "button" at bounding box center [685, 246] width 8 height 7
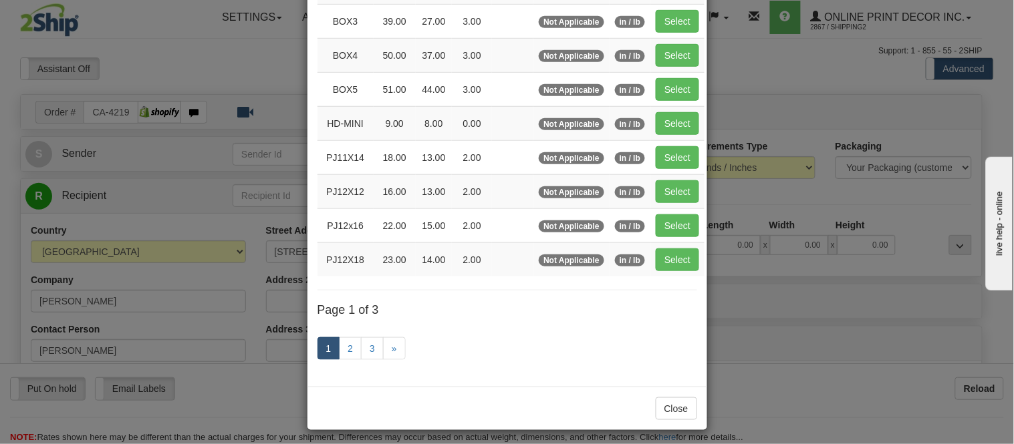
scroll to position [223, 0]
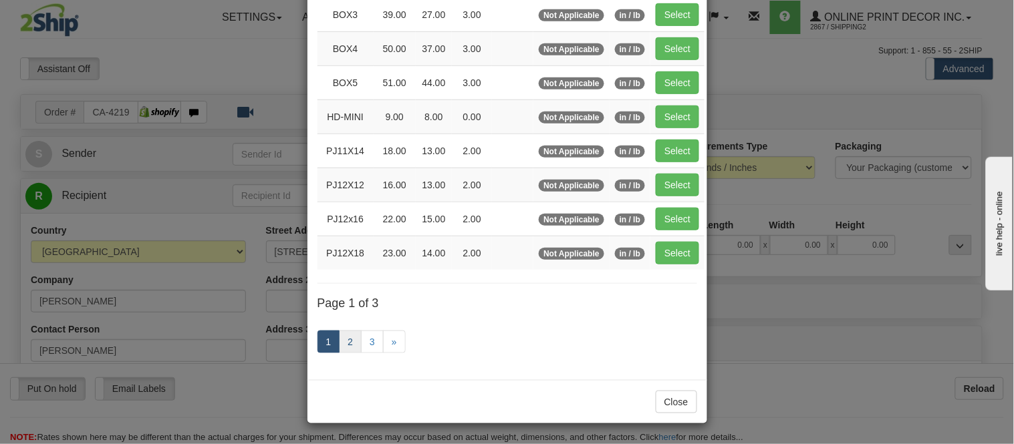
click at [333, 349] on link "1" at bounding box center [328, 342] width 23 height 23
click at [341, 348] on link "2" at bounding box center [350, 342] width 23 height 23
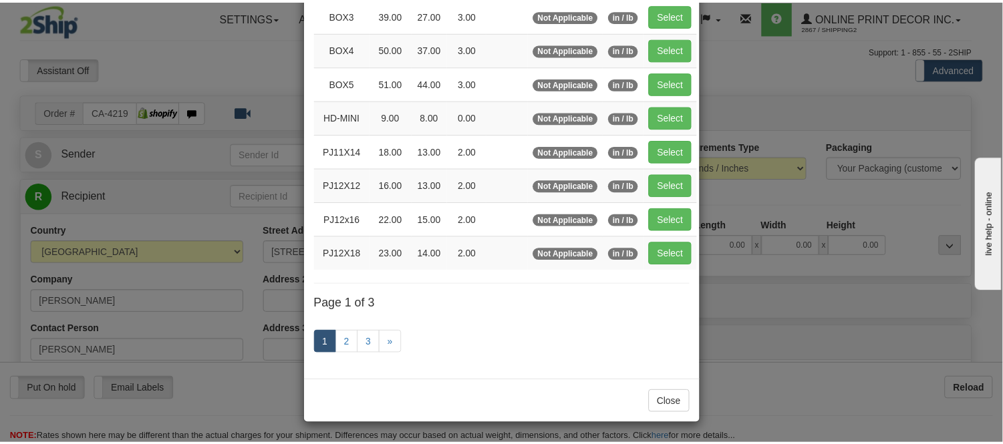
scroll to position [217, 0]
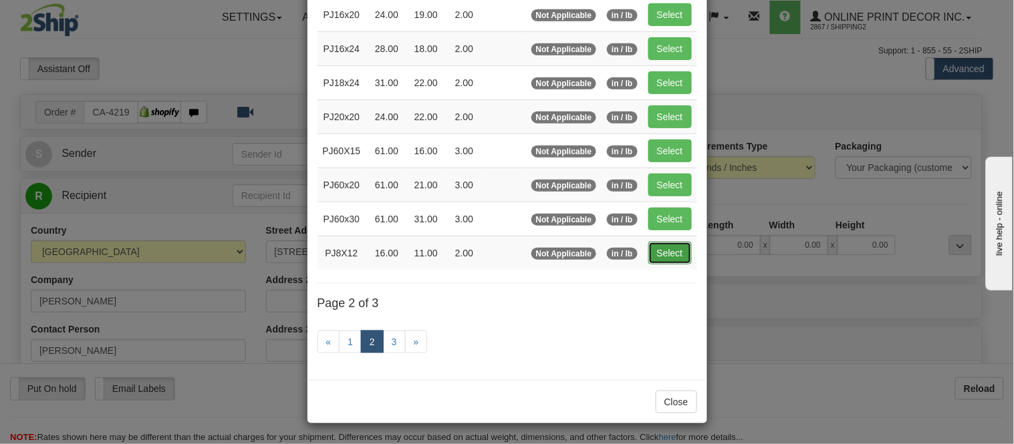
click at [678, 255] on button "Select" at bounding box center [669, 253] width 43 height 23
type input "PJ8X12"
type input "16.00"
type input "11.00"
type input "2.00"
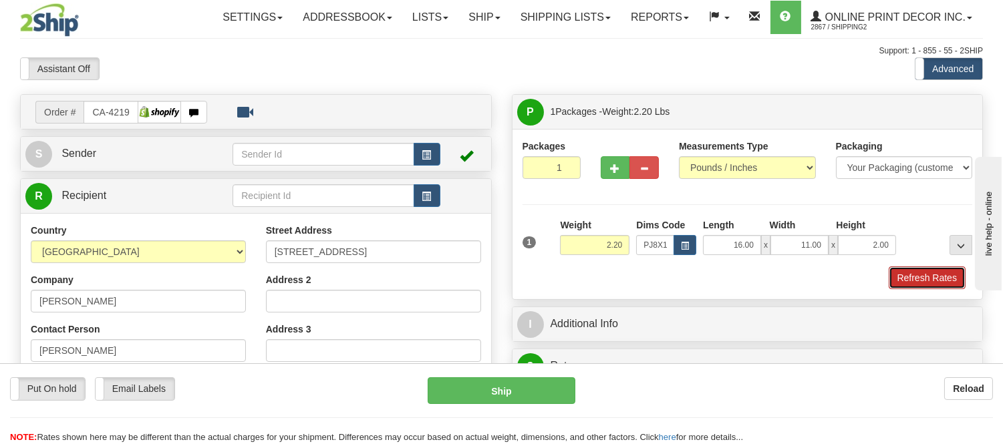
click at [905, 277] on button "Refresh Rates" at bounding box center [927, 278] width 77 height 23
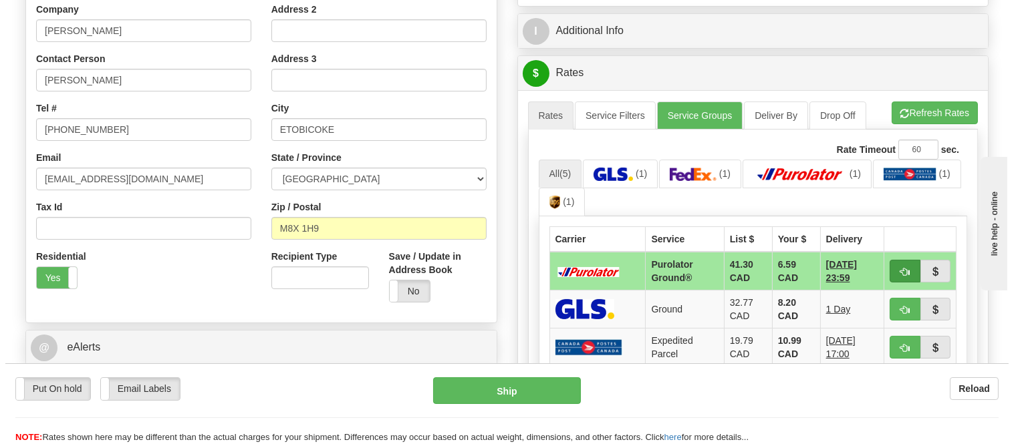
scroll to position [297, 0]
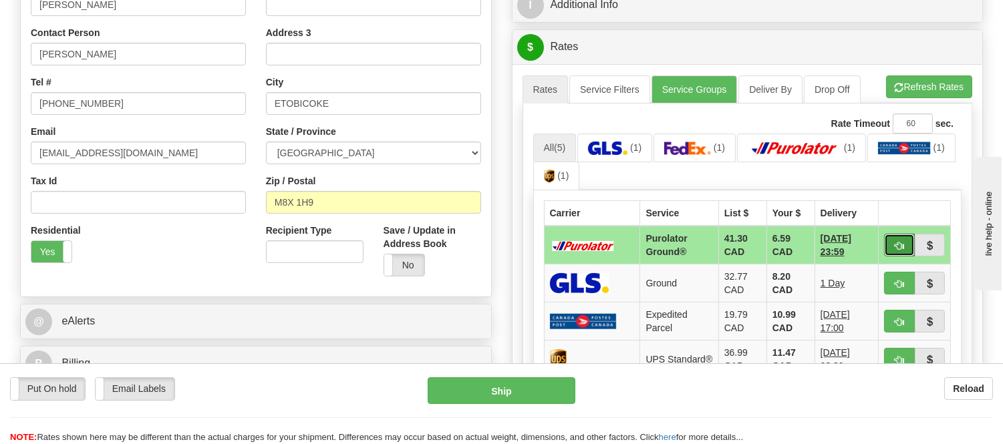
click at [897, 235] on button "button" at bounding box center [899, 245] width 31 height 23
type input "260"
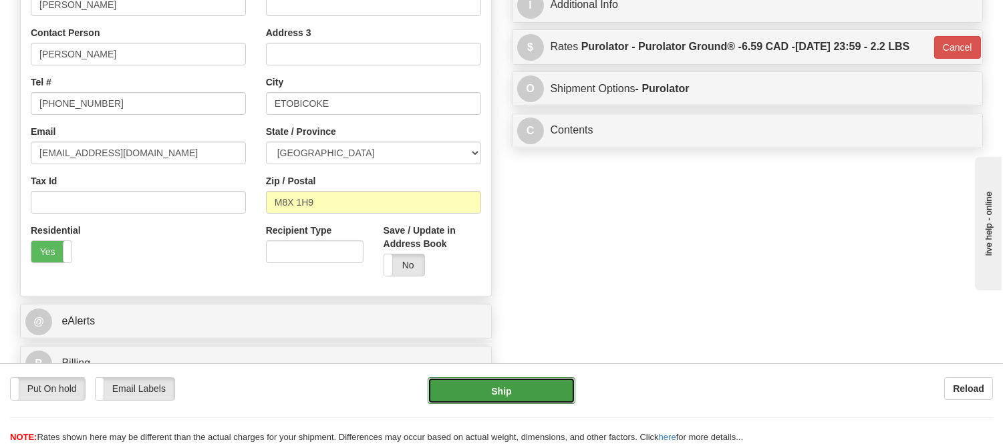
click at [476, 380] on button "Ship" at bounding box center [501, 391] width 147 height 27
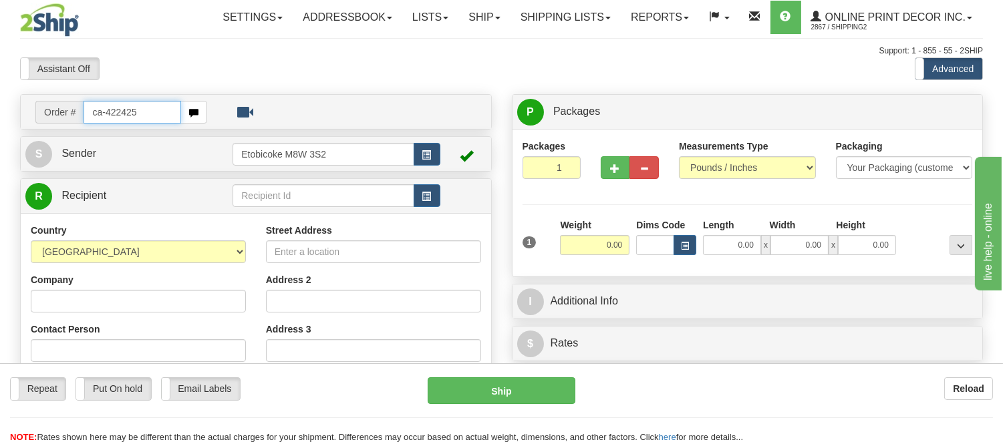
type input "ca-422425"
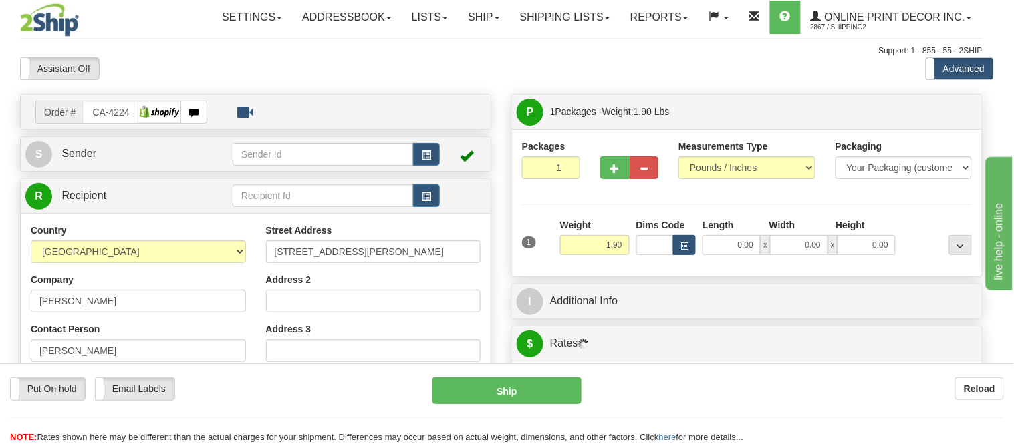
type input "[GEOGRAPHIC_DATA]"
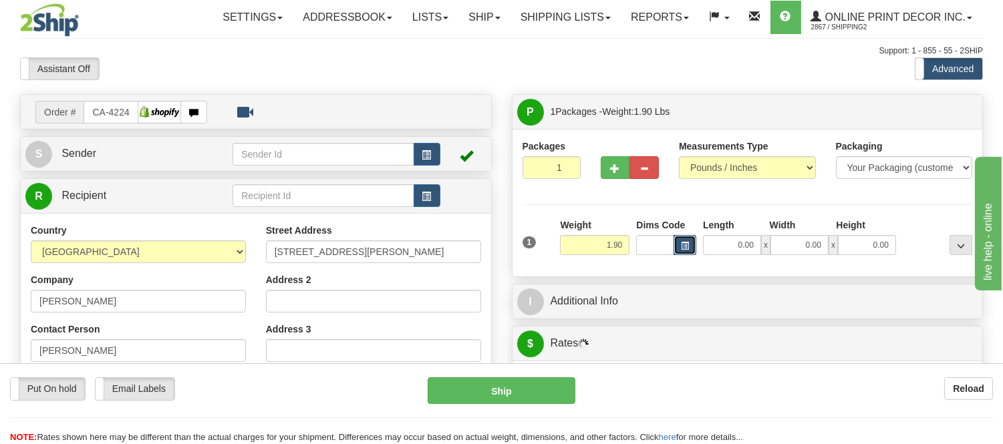
click at [682, 239] on button "button" at bounding box center [685, 245] width 23 height 20
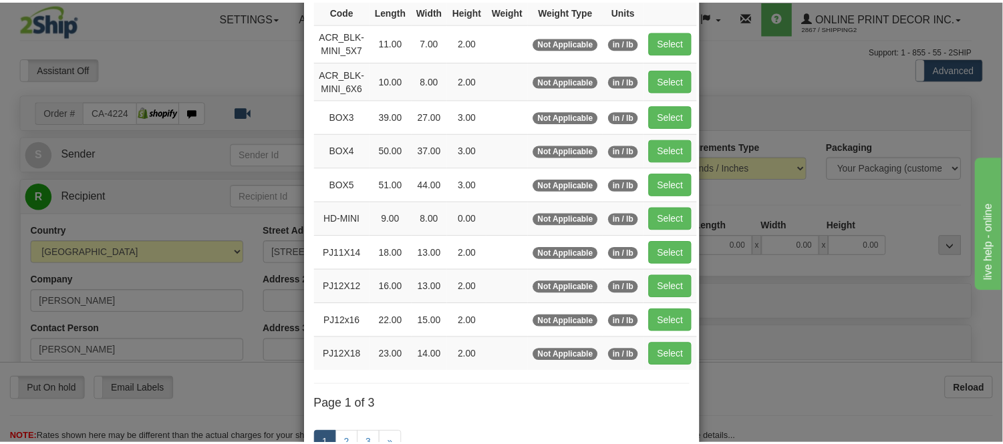
scroll to position [148, 0]
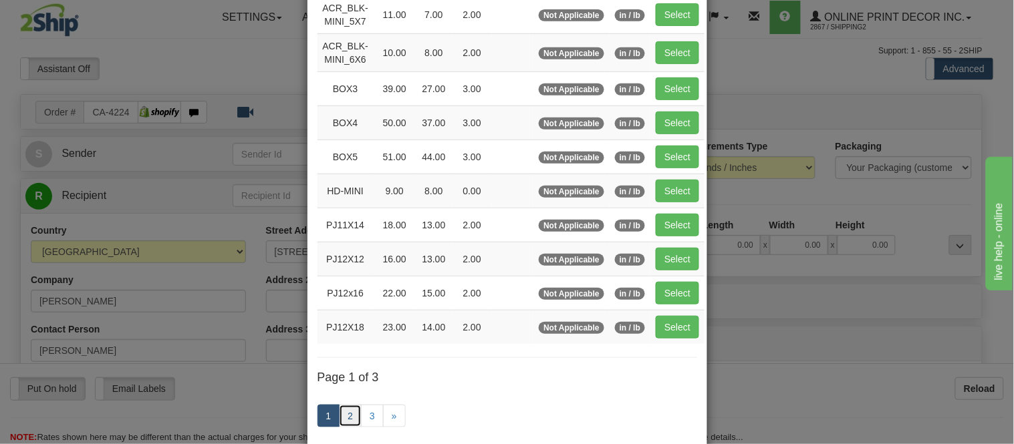
click at [349, 416] on link "2" at bounding box center [350, 416] width 23 height 23
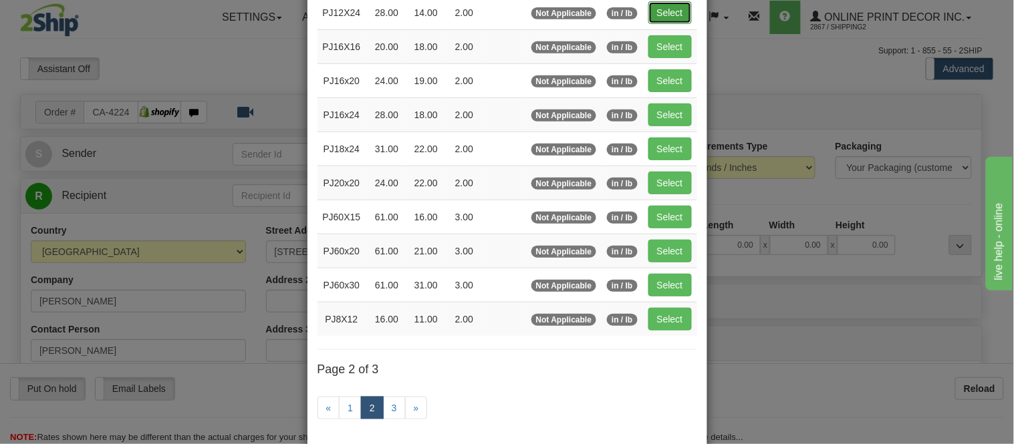
click at [671, 12] on button "Select" at bounding box center [669, 12] width 43 height 23
type input "PJ12X24"
type input "28.00"
type input "14.00"
type input "2.00"
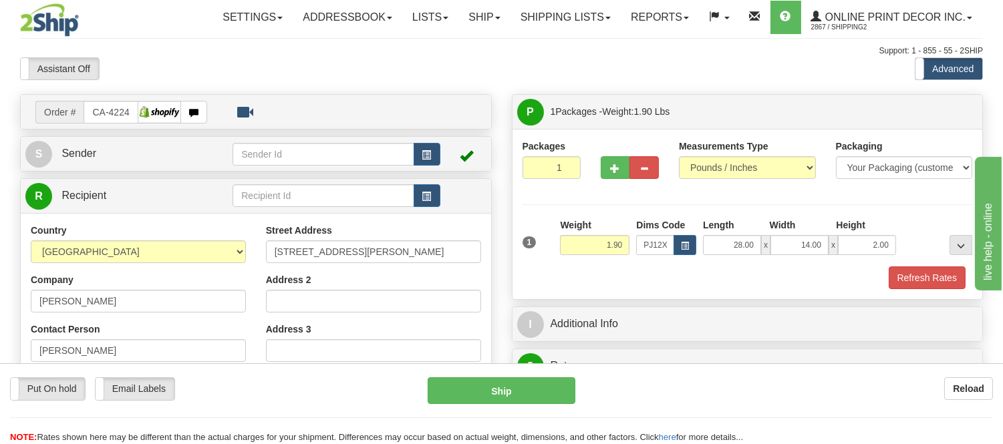
click at [940, 267] on div "Packaging Your Packaging (customer supplied) Envelope (carrier supplied) Pack (…" at bounding box center [766, 266] width 419 height 1
click at [942, 275] on button "Refresh Rates" at bounding box center [927, 278] width 77 height 23
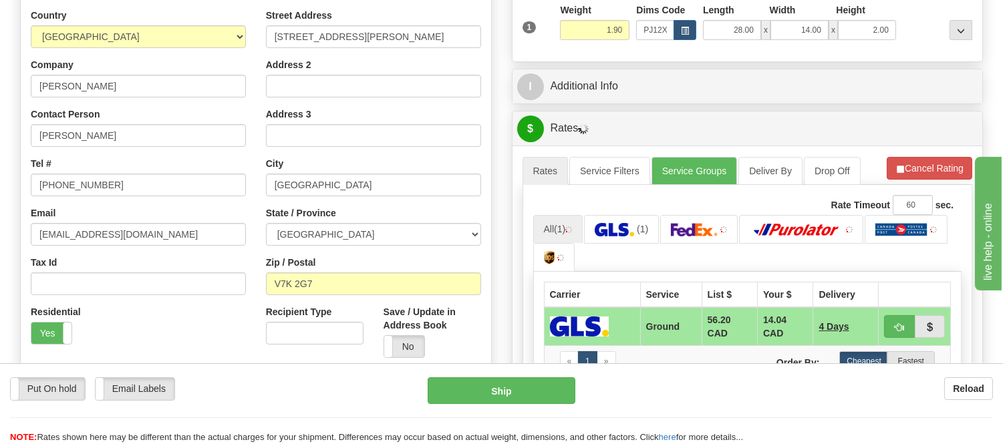
scroll to position [297, 0]
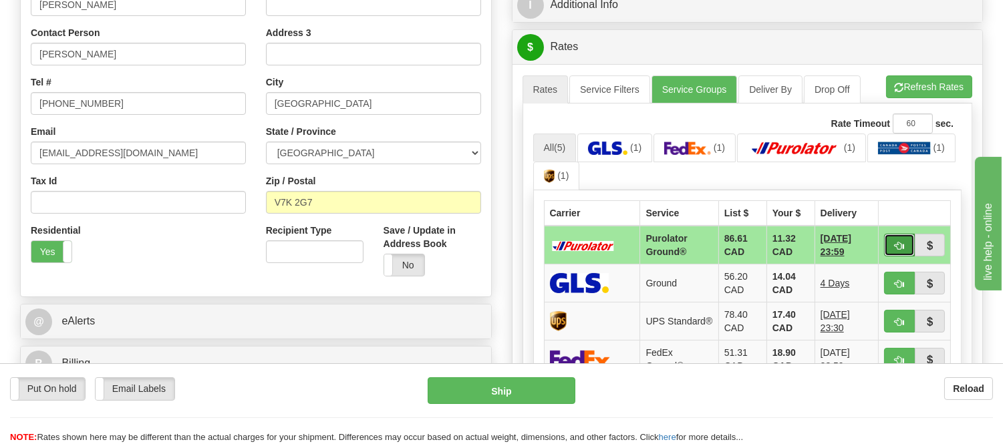
click at [900, 249] on span "button" at bounding box center [899, 246] width 9 height 9
type input "260"
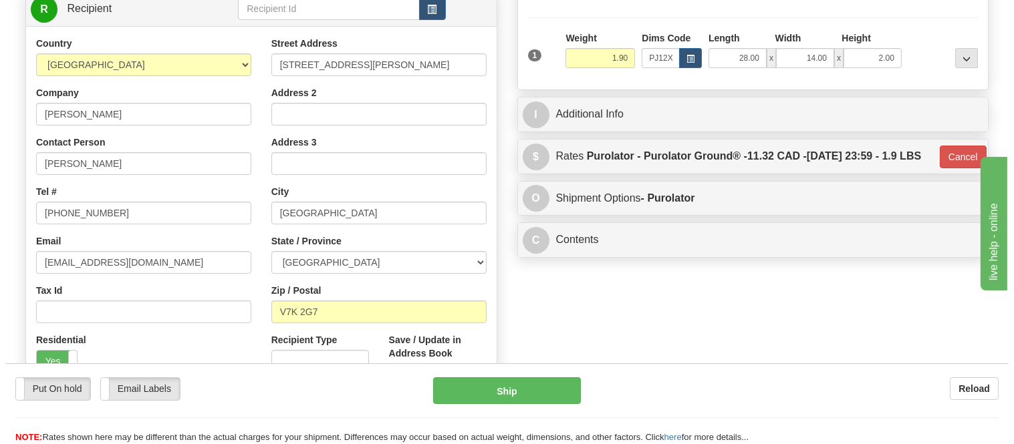
scroll to position [0, 0]
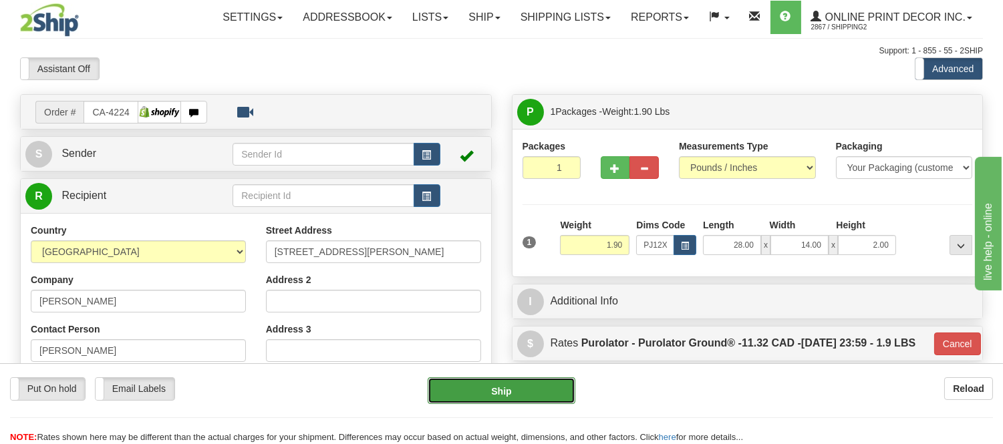
click at [499, 386] on button "Ship" at bounding box center [501, 391] width 147 height 27
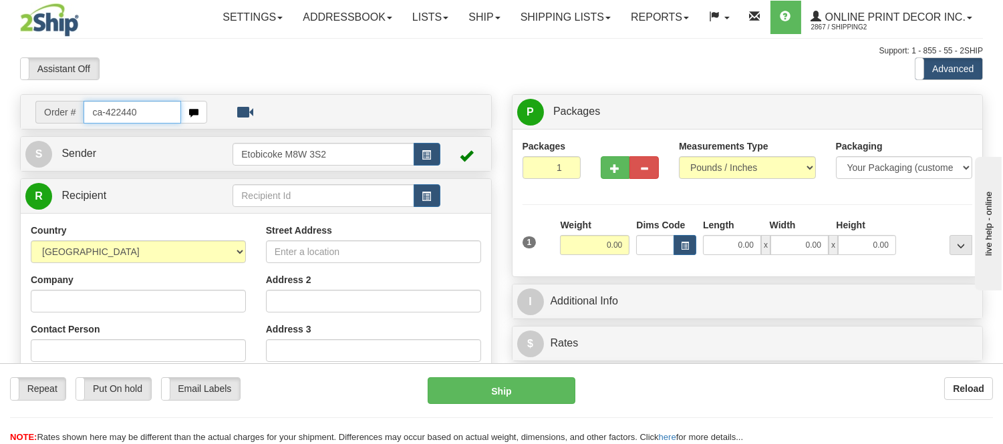
type input "ca-422440"
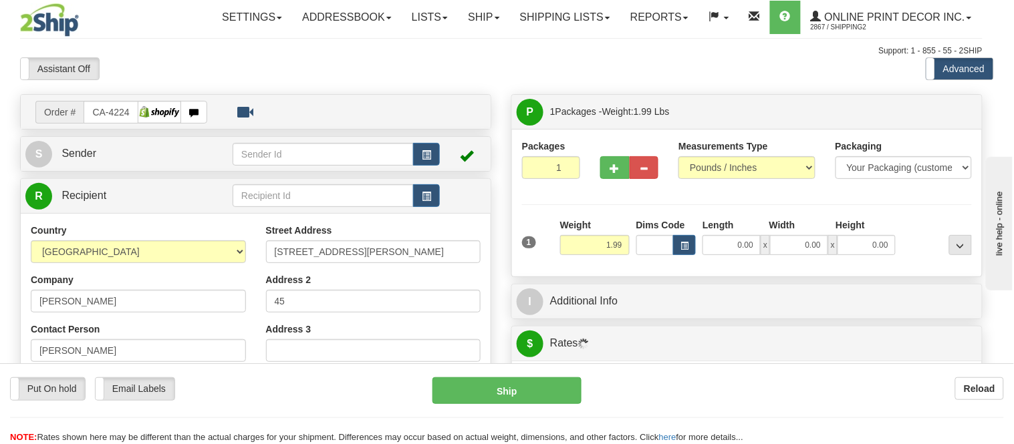
type input "CHILLIWACK"
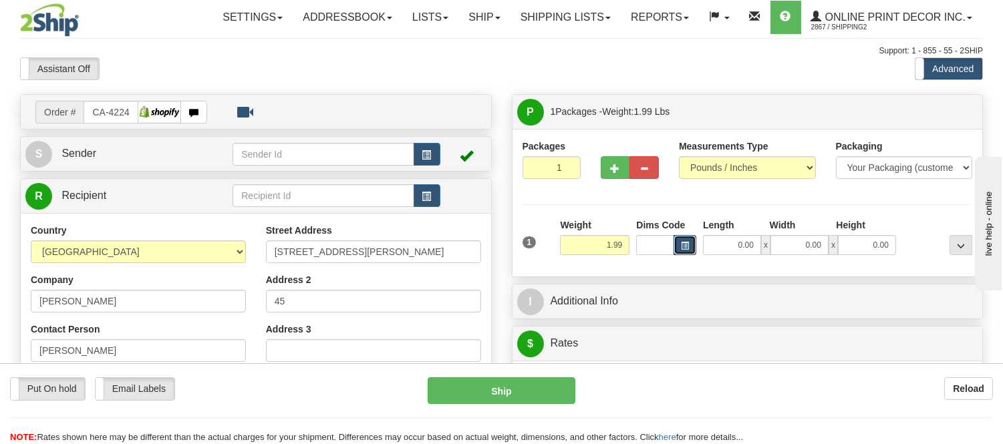
click at [694, 239] on button "button" at bounding box center [685, 245] width 23 height 20
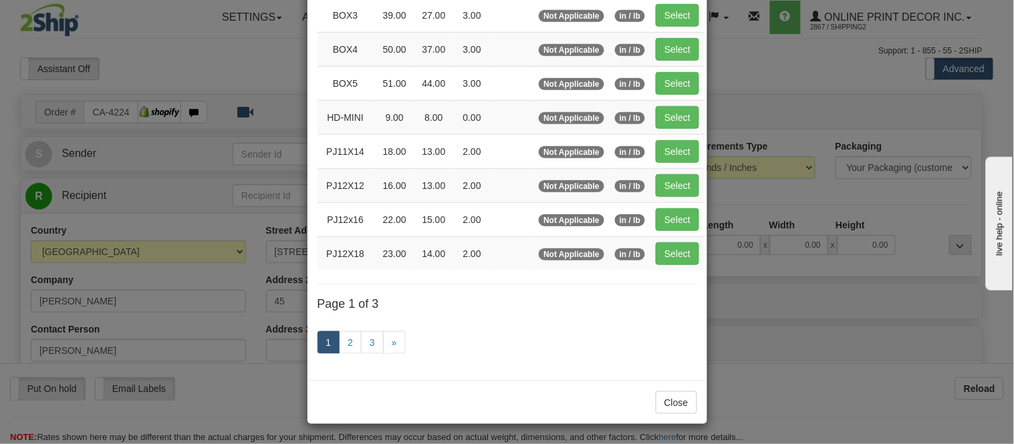
scroll to position [223, 0]
click at [349, 336] on link "2" at bounding box center [350, 342] width 23 height 23
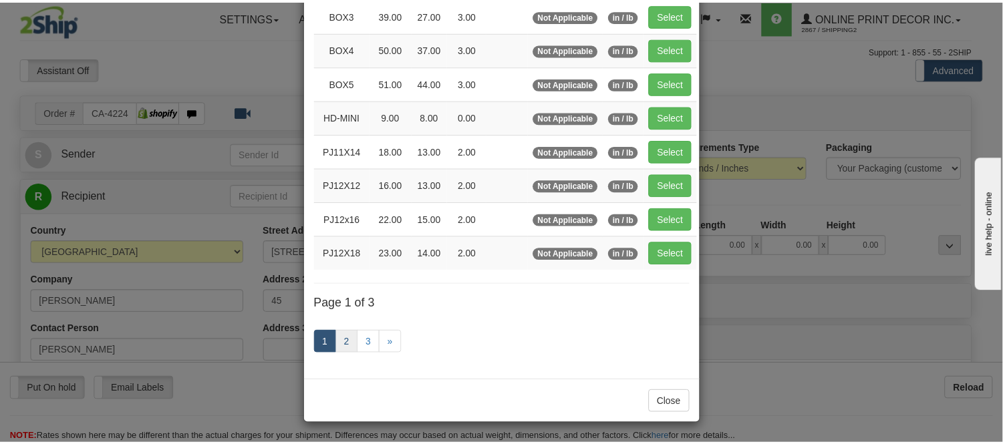
scroll to position [217, 0]
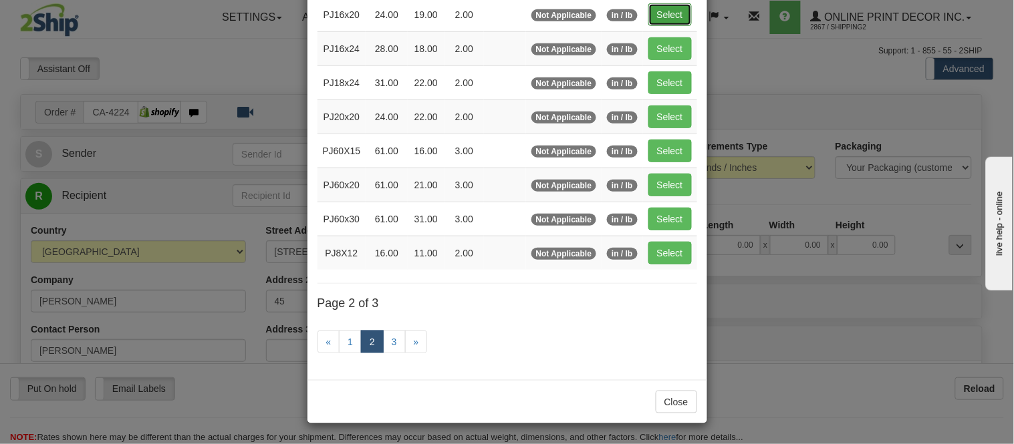
click at [665, 15] on button "Select" at bounding box center [669, 14] width 43 height 23
type input "PJ16x20"
type input "24.00"
type input "19.00"
type input "2.00"
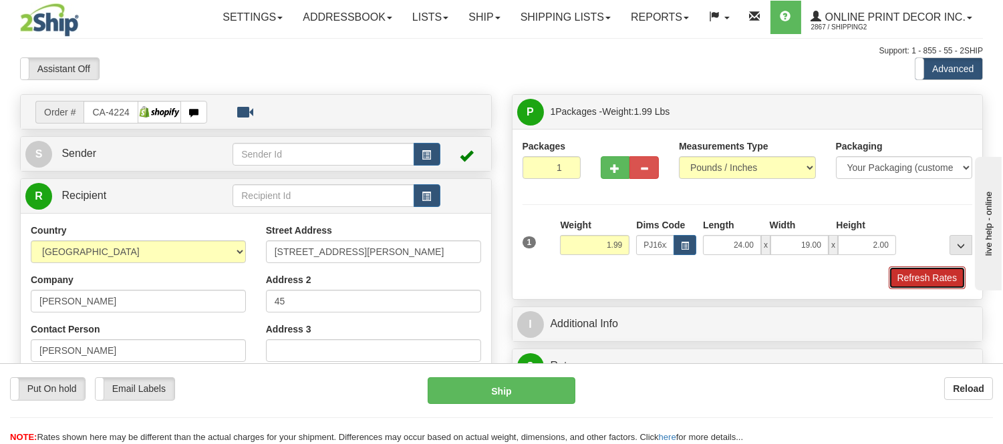
click at [926, 277] on button "Refresh Rates" at bounding box center [927, 278] width 77 height 23
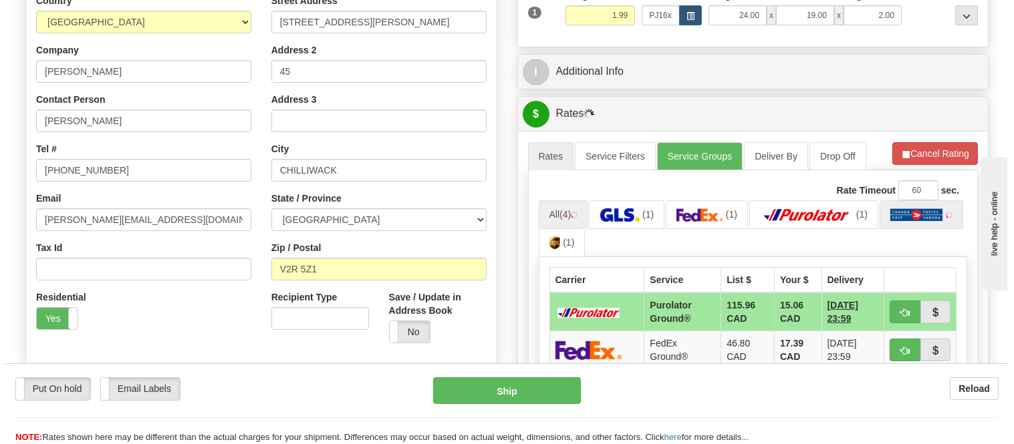
scroll to position [378, 0]
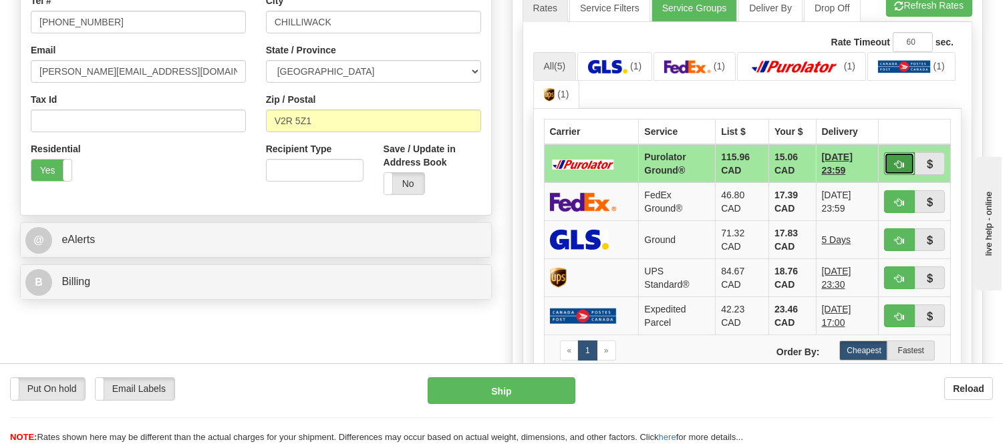
click at [896, 164] on span "button" at bounding box center [899, 164] width 9 height 9
type input "260"
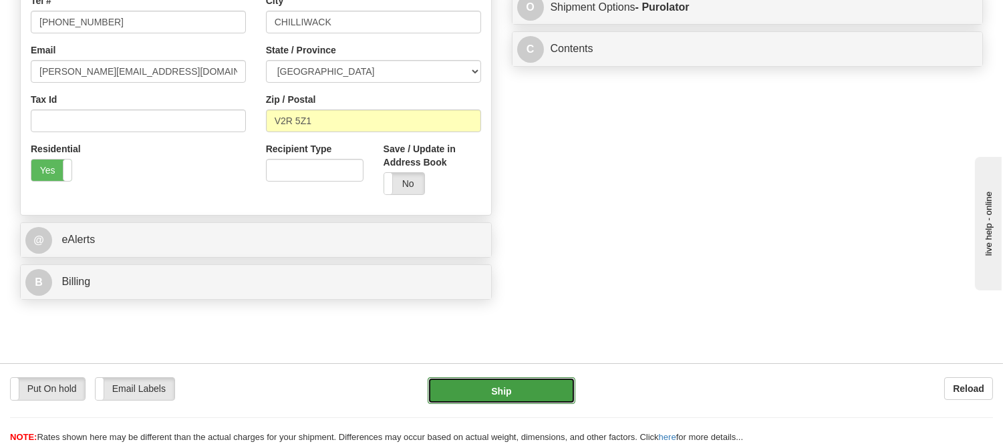
click at [532, 384] on button "Ship" at bounding box center [501, 391] width 147 height 27
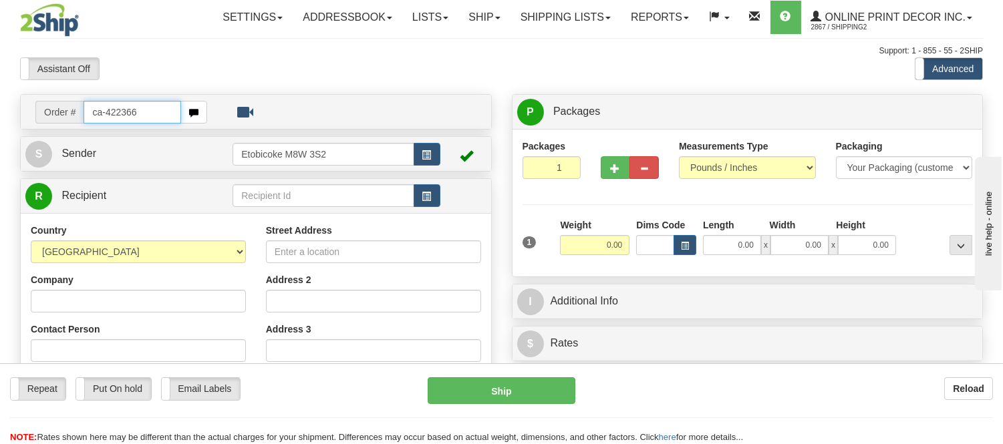
type input "ca-422366"
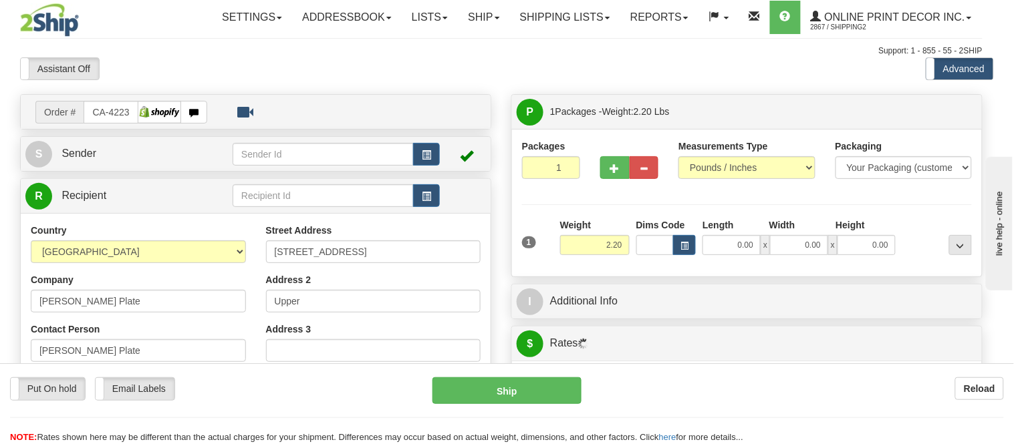
type input "WOODSTOCK"
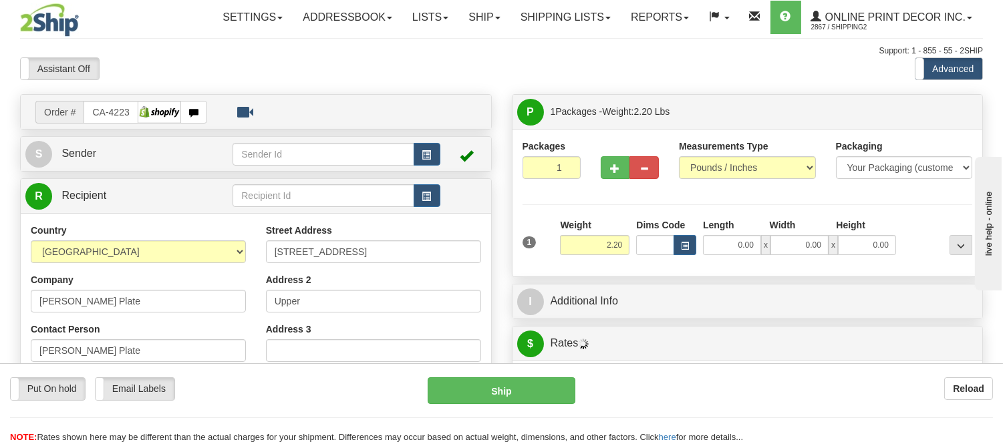
click at [680, 235] on div "Dims Code" at bounding box center [666, 236] width 67 height 37
click at [680, 239] on button "button" at bounding box center [685, 245] width 23 height 20
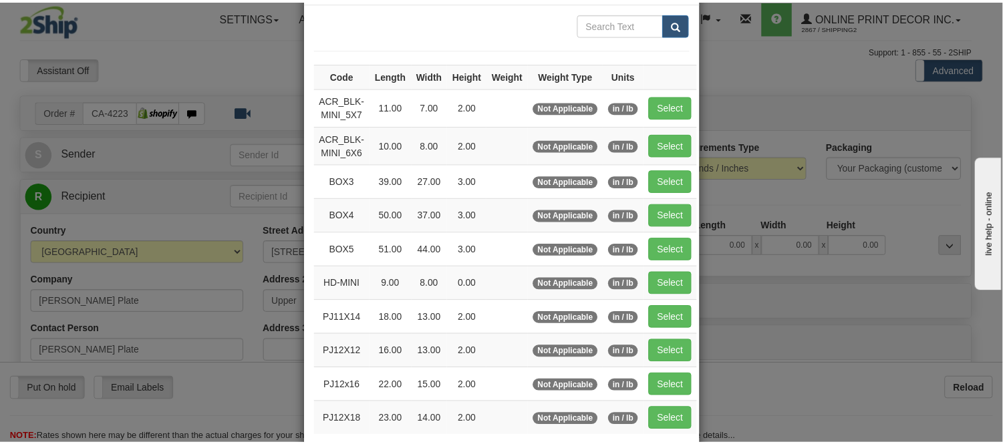
scroll to position [148, 0]
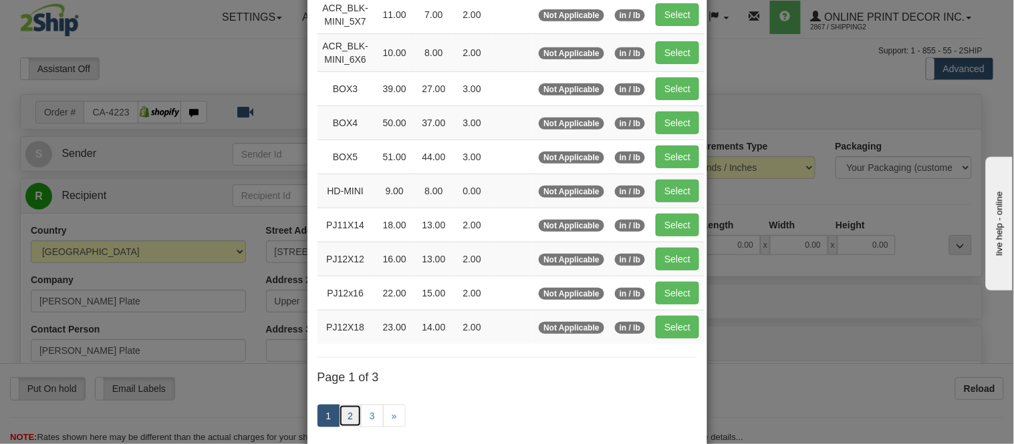
click at [339, 416] on link "2" at bounding box center [350, 416] width 23 height 23
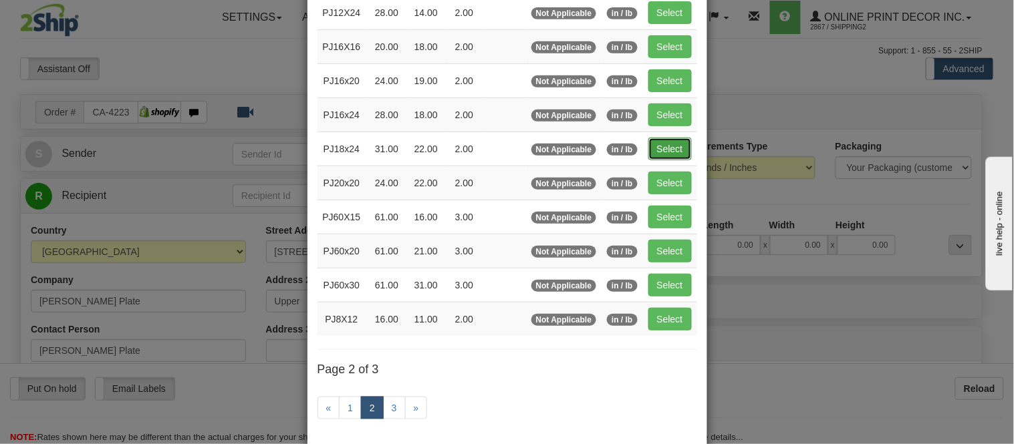
click at [648, 152] on button "Select" at bounding box center [669, 149] width 43 height 23
type input "PJ18x24"
type input "31.00"
type input "22.00"
type input "2.00"
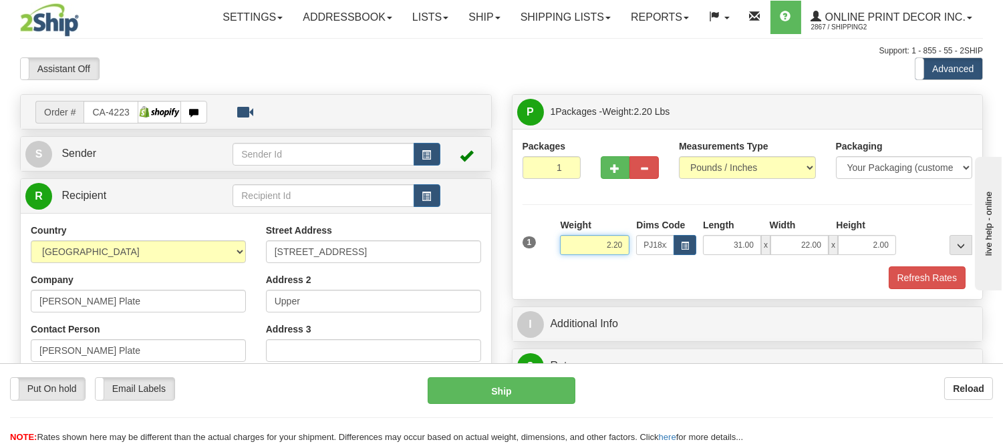
drag, startPoint x: 624, startPoint y: 246, endPoint x: 573, endPoint y: 250, distance: 50.9
click at [573, 250] on input "2.20" at bounding box center [594, 245] width 69 height 20
type input "5.98"
click at [941, 277] on button "Refresh Rates" at bounding box center [927, 278] width 77 height 23
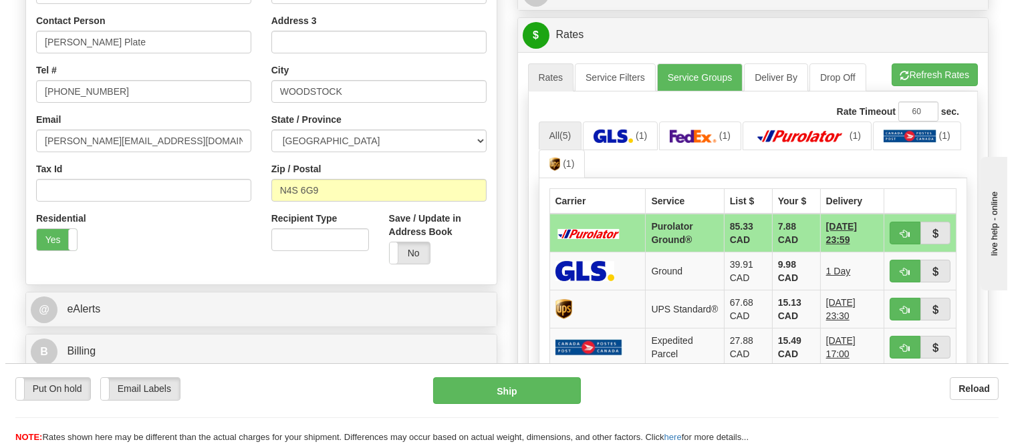
scroll to position [385, 0]
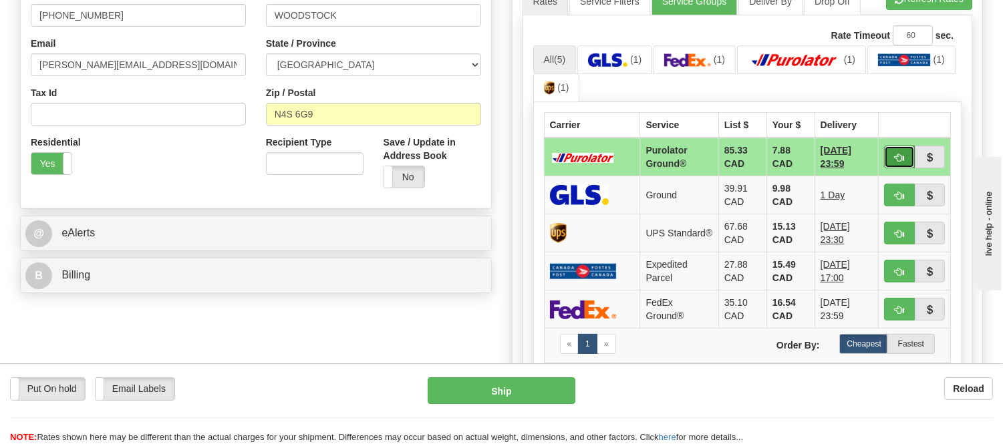
click at [906, 154] on button "button" at bounding box center [899, 157] width 31 height 23
type input "260"
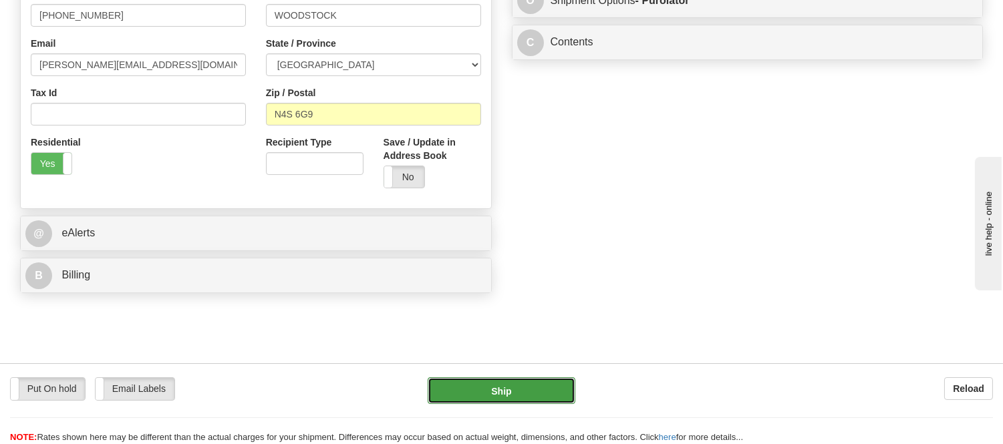
click at [563, 388] on button "Ship" at bounding box center [501, 391] width 147 height 27
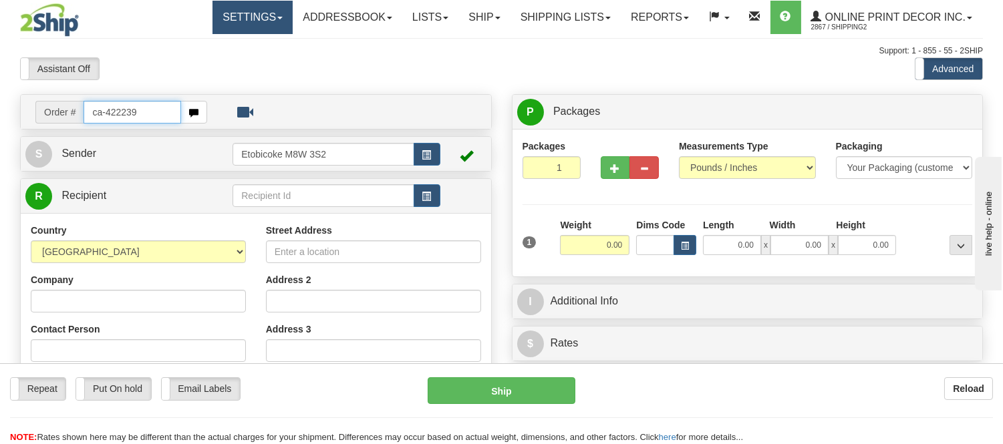
type input "ca-422239"
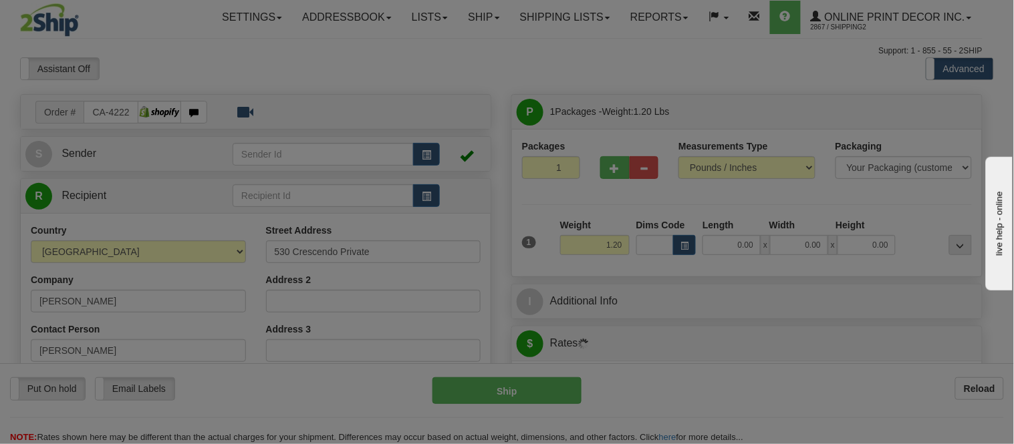
type input "GLOUCESTER"
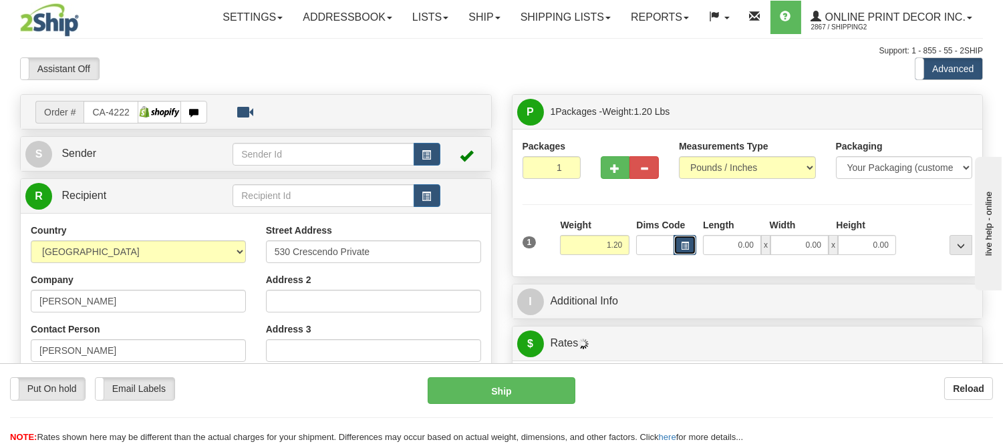
click at [685, 251] on button "button" at bounding box center [685, 245] width 23 height 20
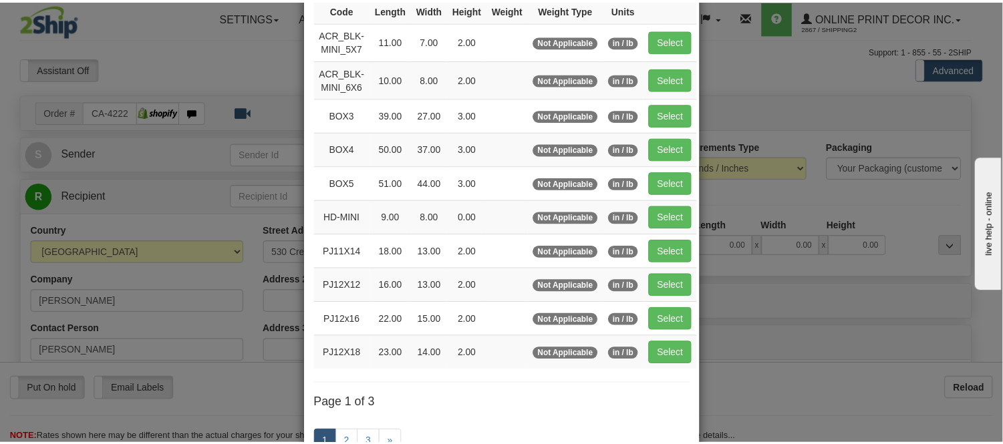
scroll to position [148, 0]
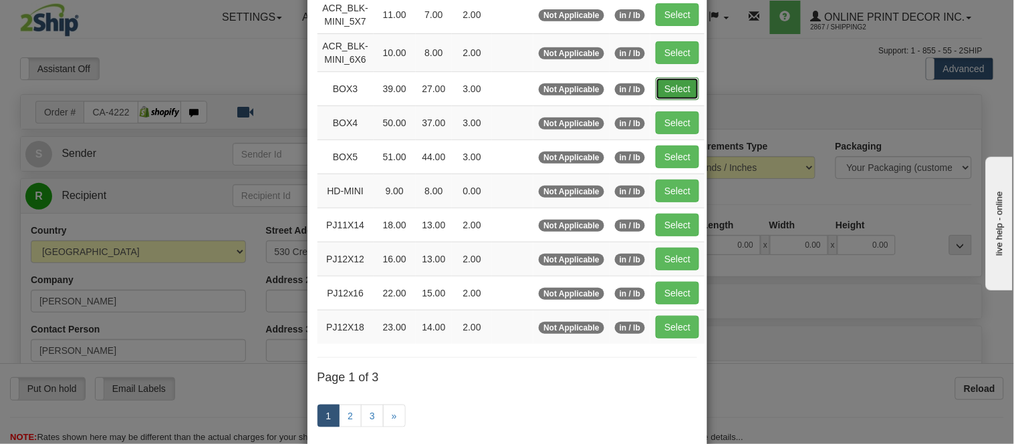
click at [667, 91] on button "Select" at bounding box center [676, 89] width 43 height 23
type input "BOX3"
type input "39.00"
type input "27.00"
type input "3.00"
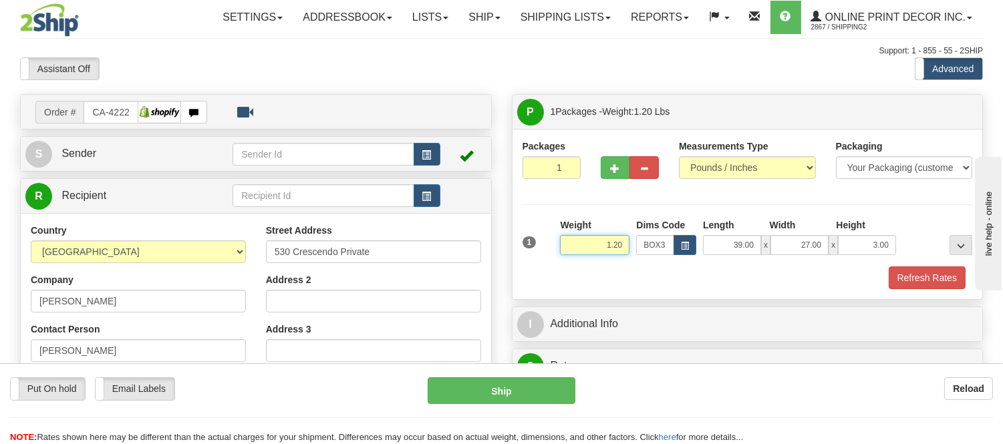
drag, startPoint x: 623, startPoint y: 245, endPoint x: 553, endPoint y: 245, distance: 70.8
click at [553, 245] on div "1 Weight 1.20 Dims Code BOX3" at bounding box center [747, 241] width 457 height 47
click at [623, 242] on input "7.98" at bounding box center [594, 245] width 69 height 20
type input "7.98"
click at [929, 278] on button "Refresh Rates" at bounding box center [927, 278] width 77 height 23
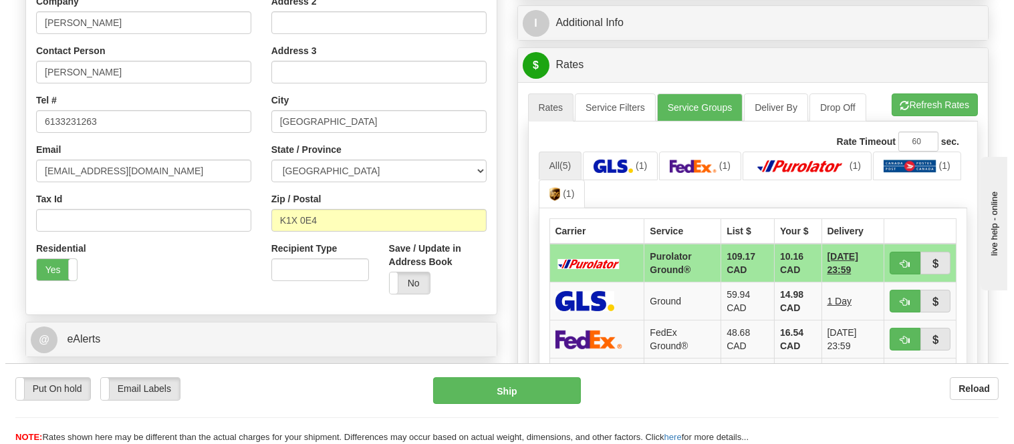
scroll to position [371, 0]
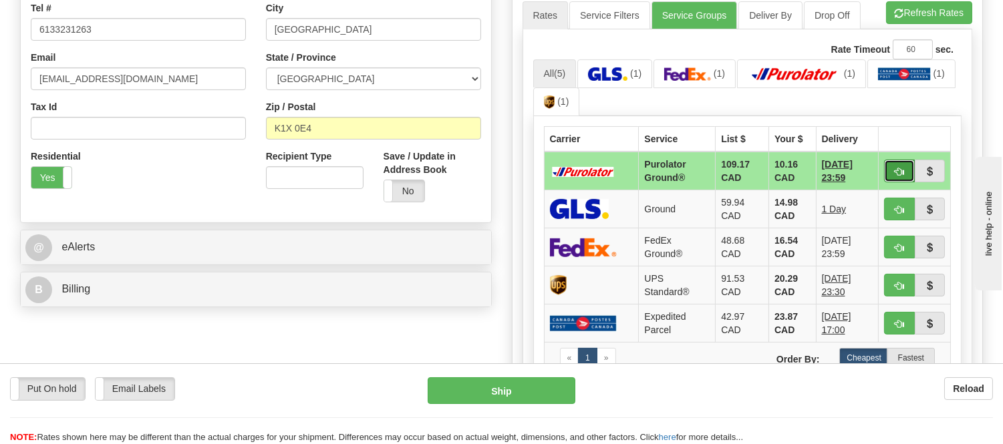
click at [905, 164] on button "button" at bounding box center [899, 171] width 31 height 23
type input "260"
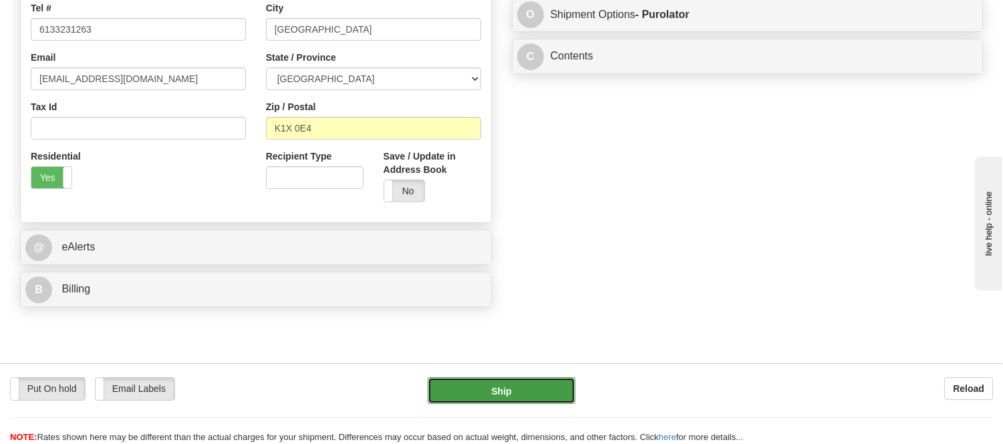
click at [541, 388] on button "Ship" at bounding box center [501, 391] width 147 height 27
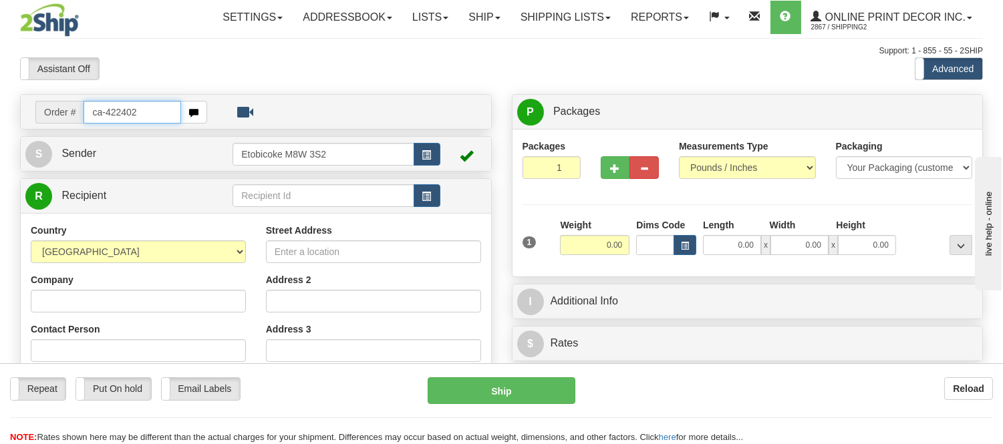
type input "ca-422402"
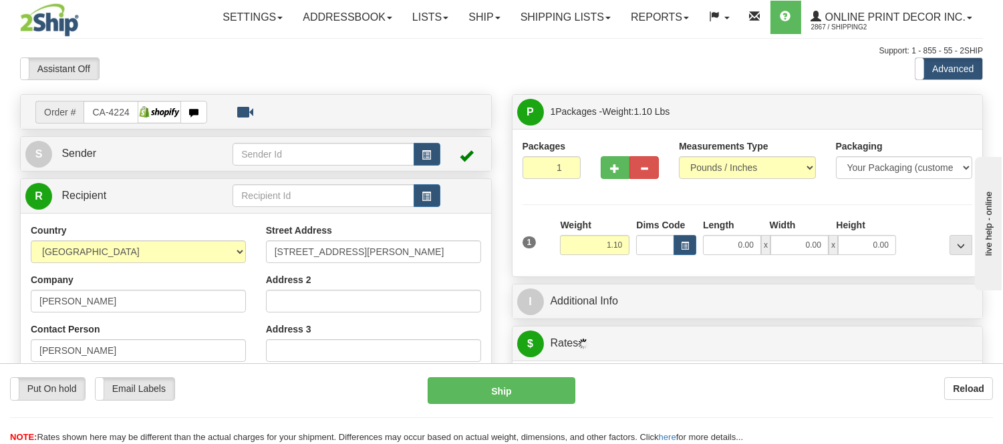
type input "ST CATHARINES"
click at [685, 245] on span "button" at bounding box center [685, 246] width 8 height 7
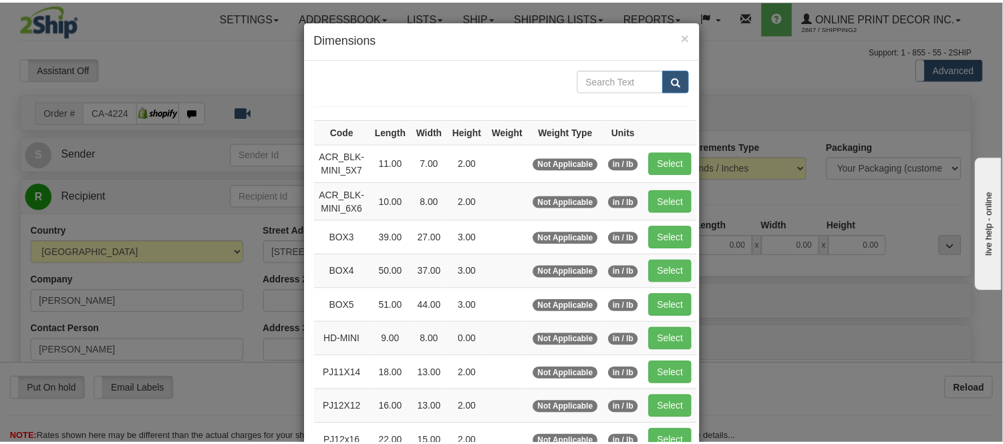
scroll to position [74, 0]
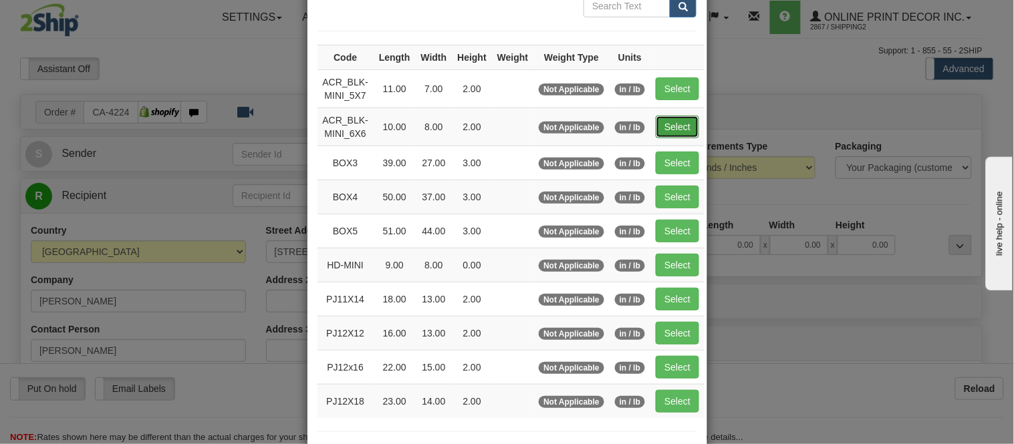
click at [673, 130] on button "Select" at bounding box center [676, 127] width 43 height 23
type input "ACR_BLK-MINI_6X6"
type input "10.00"
type input "8.00"
type input "2.00"
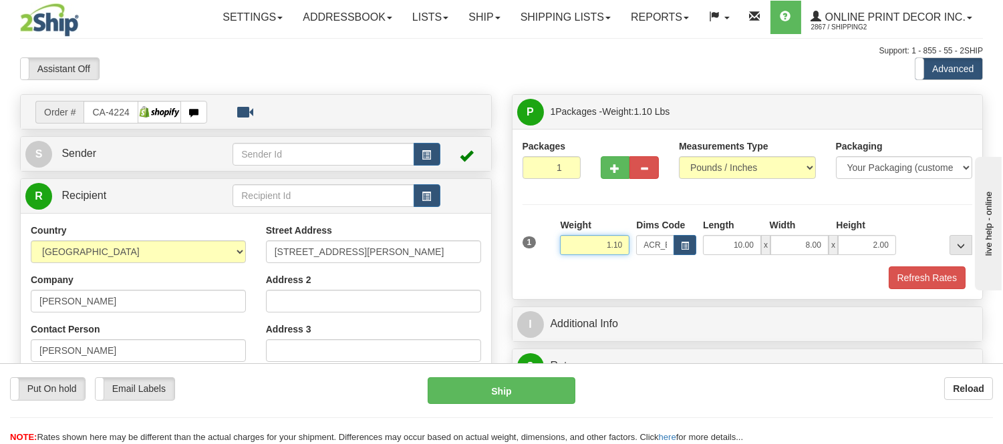
drag, startPoint x: 623, startPoint y: 249, endPoint x: 564, endPoint y: 263, distance: 61.1
click at [564, 263] on div "Weight 1.10" at bounding box center [595, 241] width 76 height 47
type input "0.77"
click at [958, 271] on button "Refresh Rates" at bounding box center [927, 278] width 77 height 23
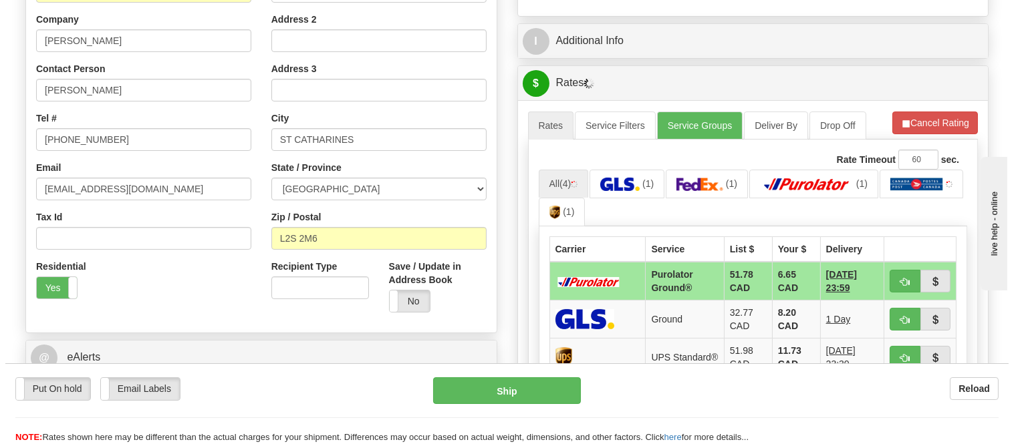
scroll to position [335, 0]
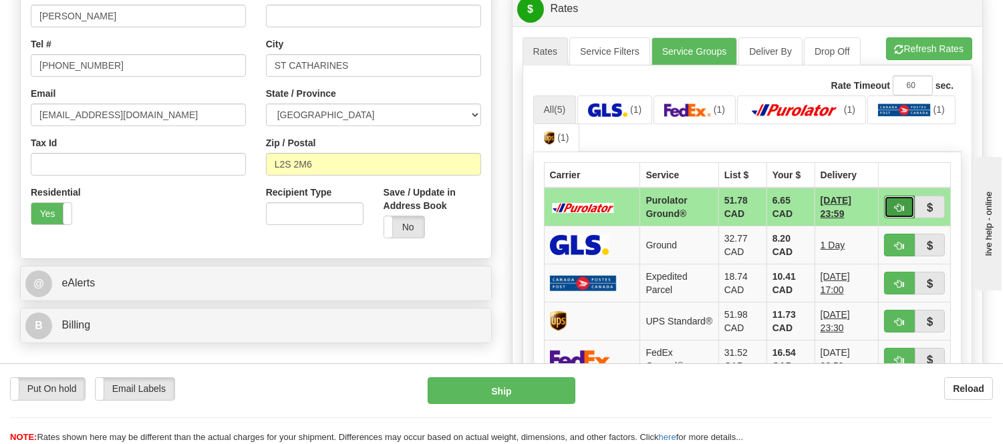
click at [895, 208] on span "button" at bounding box center [899, 208] width 9 height 9
type input "260"
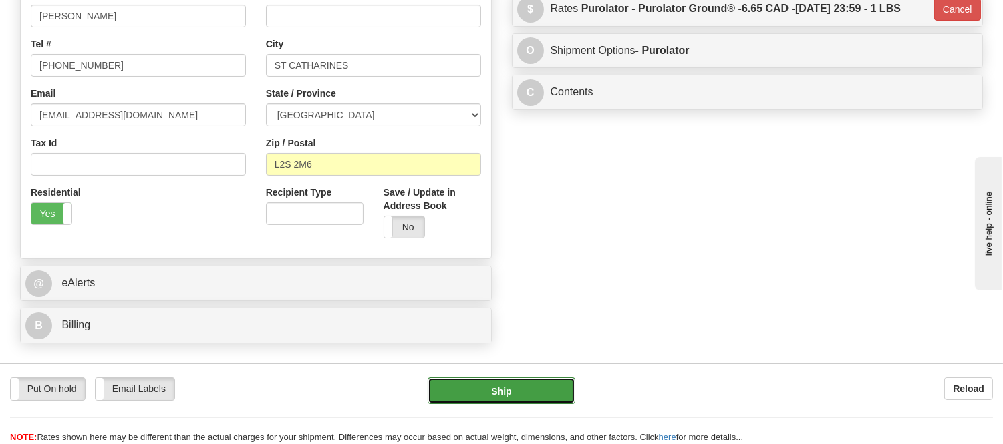
click at [529, 385] on button "Ship" at bounding box center [501, 391] width 147 height 27
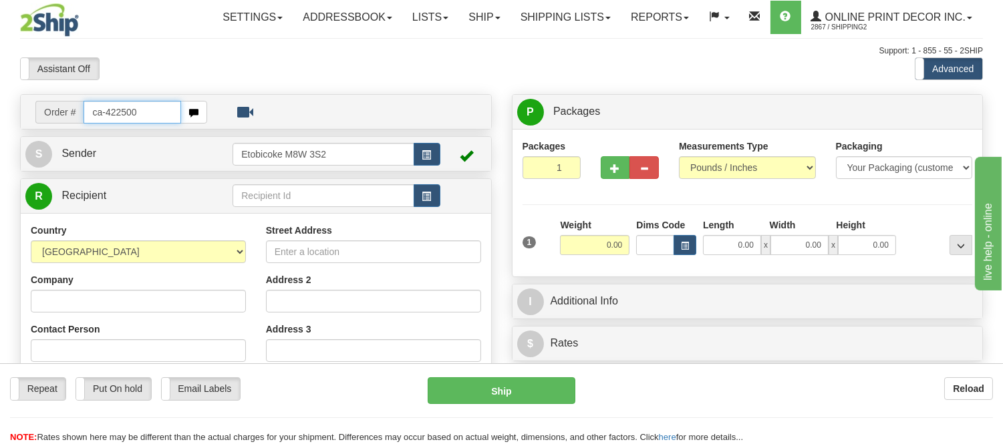
type input "ca-422500"
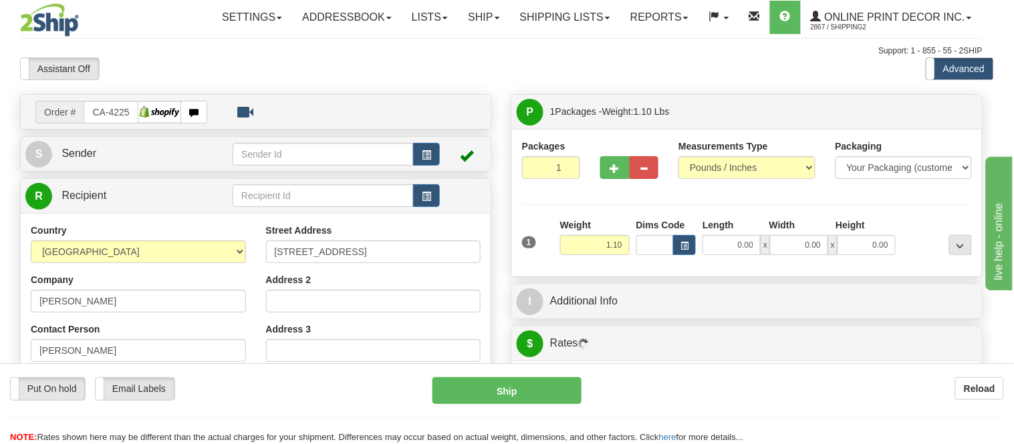
type input "THUNDER BAY"
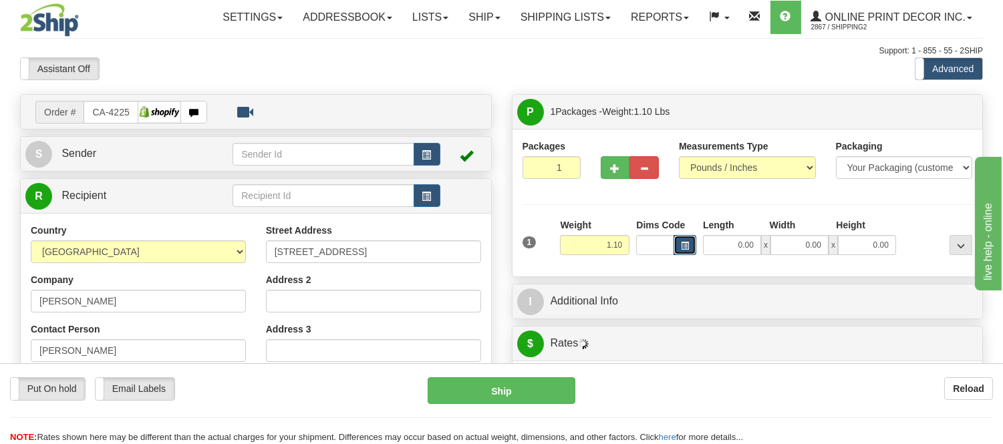
click at [683, 246] on span "button" at bounding box center [685, 246] width 8 height 7
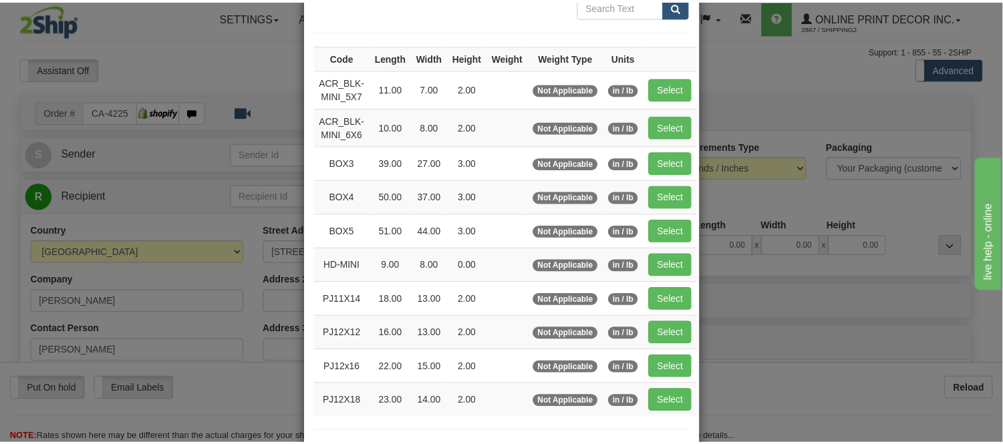
scroll to position [148, 0]
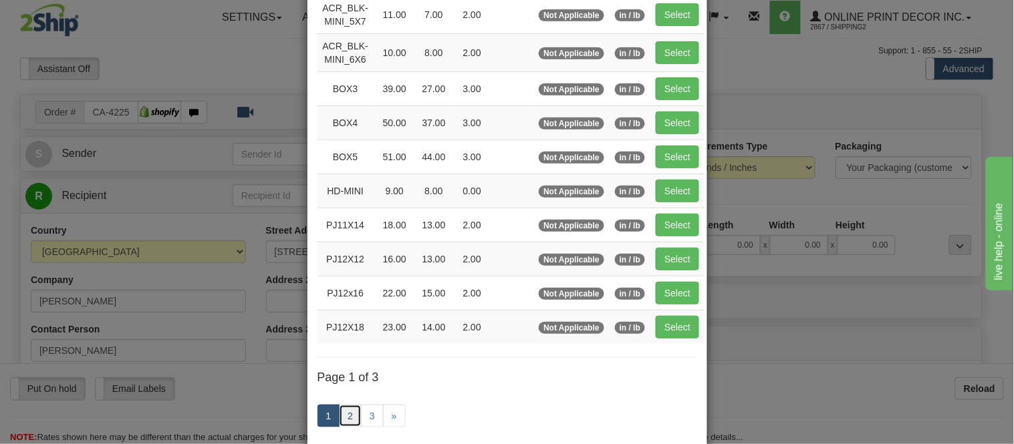
click at [347, 416] on link "2" at bounding box center [350, 416] width 23 height 23
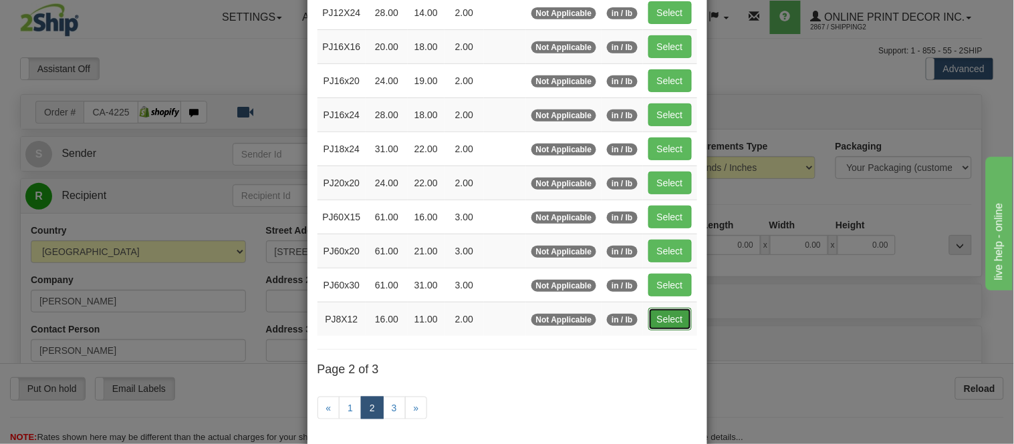
click at [675, 326] on button "Select" at bounding box center [669, 319] width 43 height 23
type input "PJ8X12"
type input "16.00"
type input "11.00"
type input "2.00"
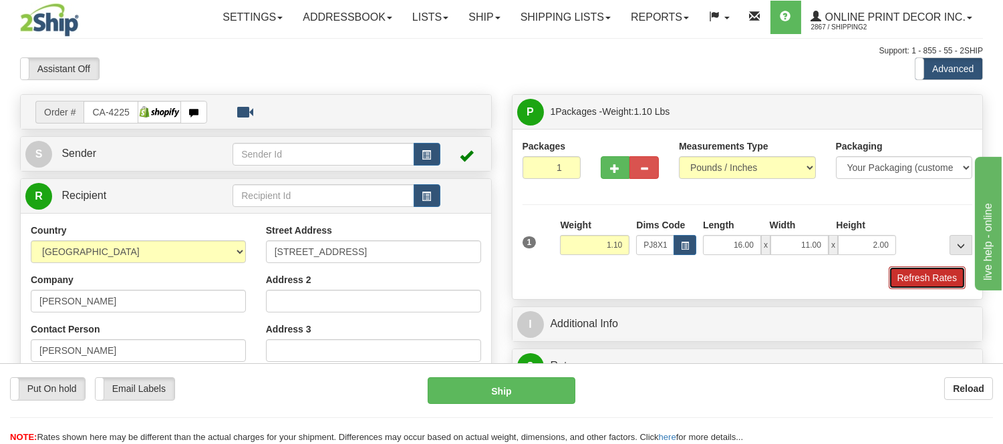
click at [918, 275] on button "Refresh Rates" at bounding box center [927, 278] width 77 height 23
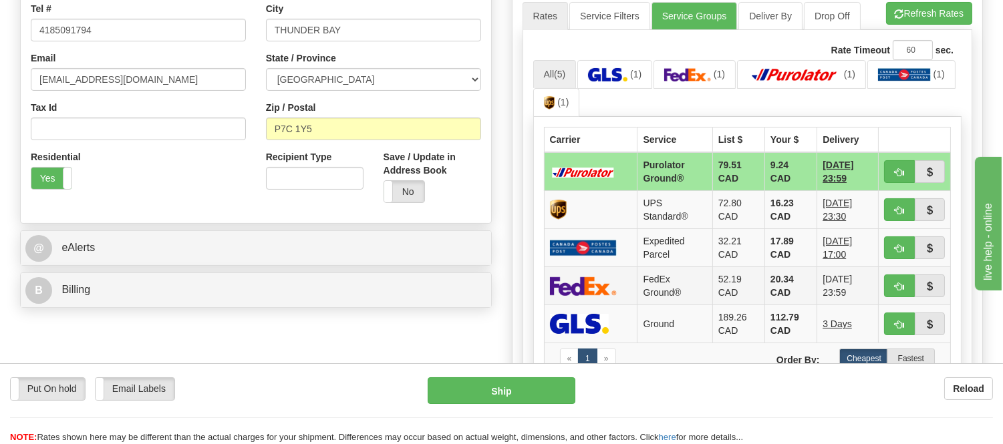
scroll to position [371, 0]
click at [887, 172] on button "button" at bounding box center [899, 171] width 31 height 23
type input "260"
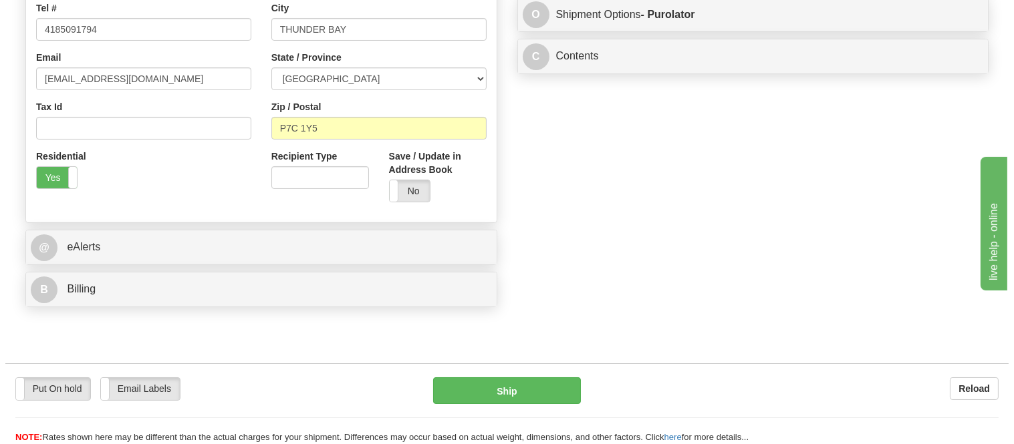
scroll to position [74, 0]
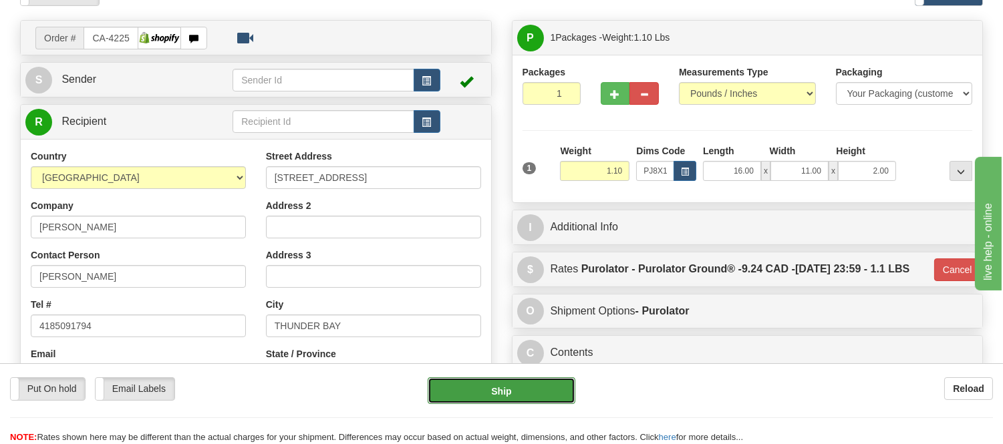
click at [502, 396] on button "Ship" at bounding box center [501, 391] width 147 height 27
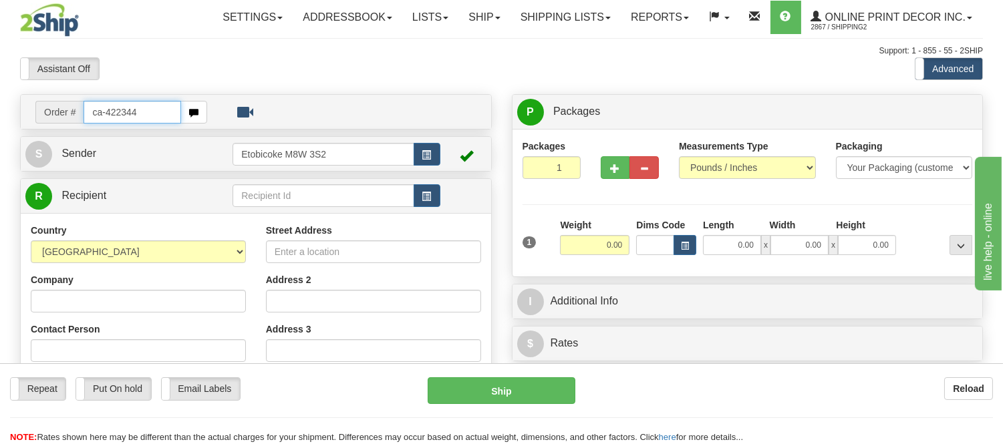
type input "ca-422344"
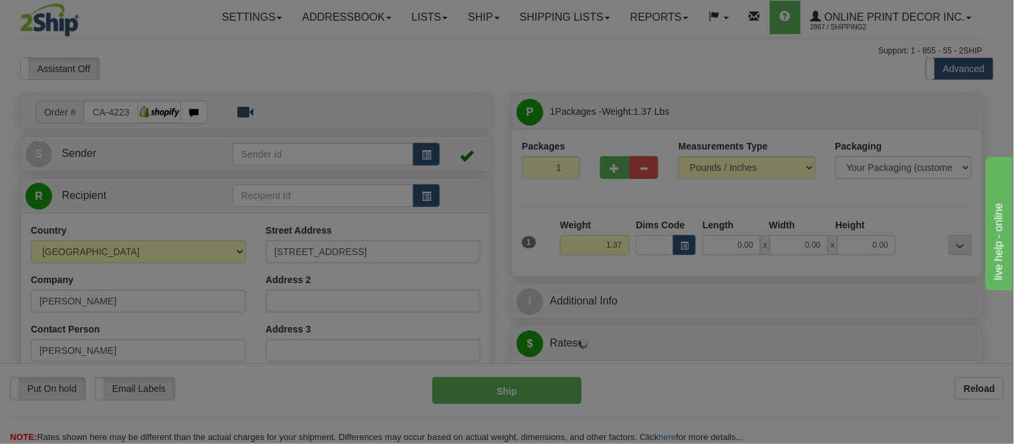
type input "ETOBICOKE"
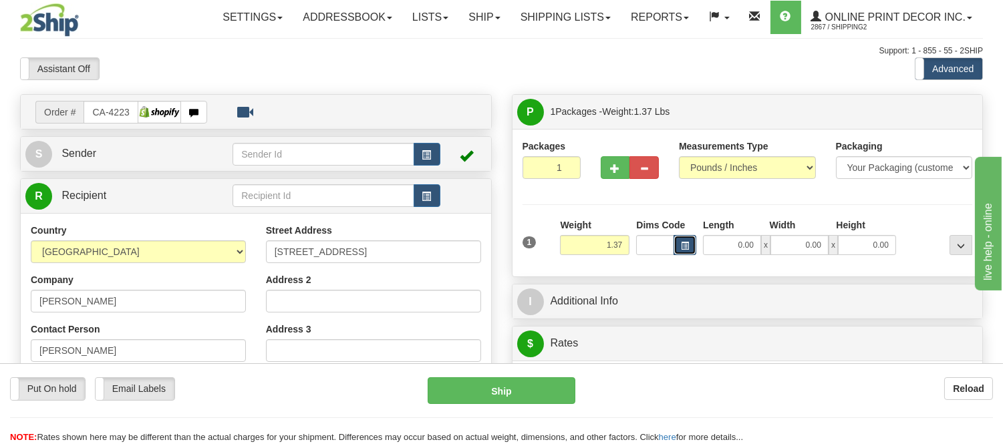
click at [678, 251] on button "button" at bounding box center [685, 245] width 23 height 20
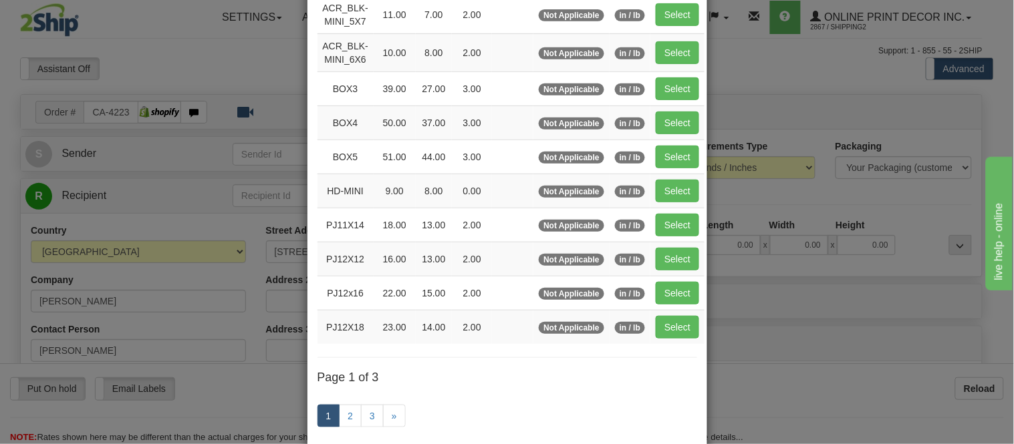
scroll to position [223, 0]
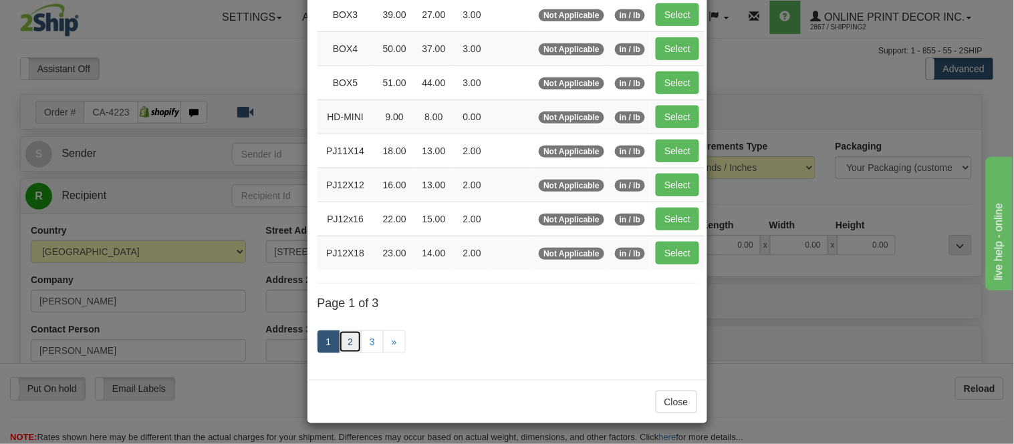
click at [344, 339] on link "2" at bounding box center [350, 342] width 23 height 23
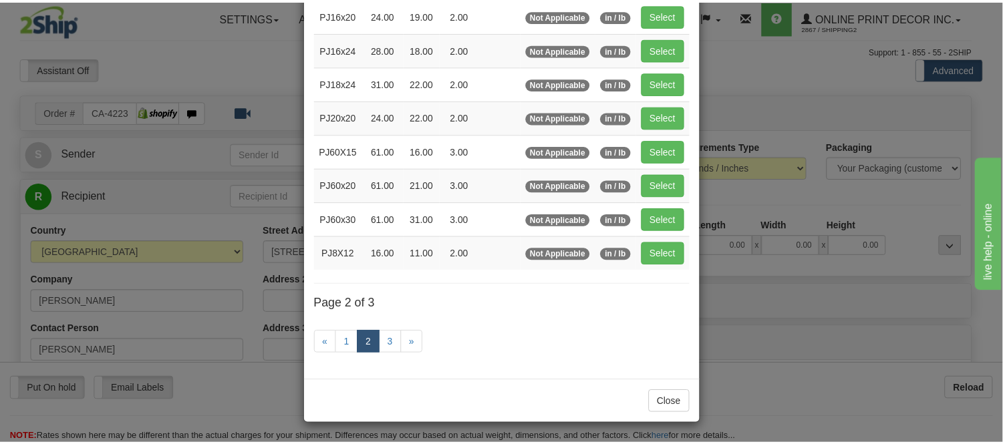
scroll to position [217, 0]
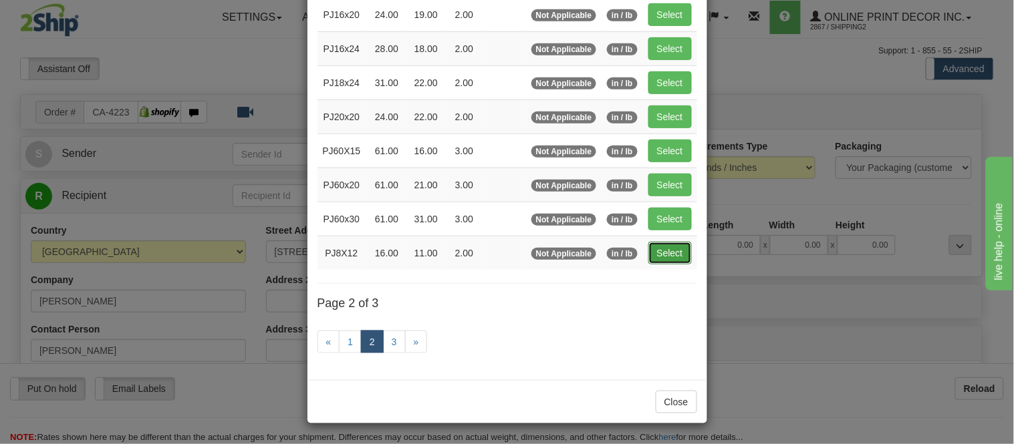
click at [669, 251] on button "Select" at bounding box center [669, 253] width 43 height 23
type input "PJ8X12"
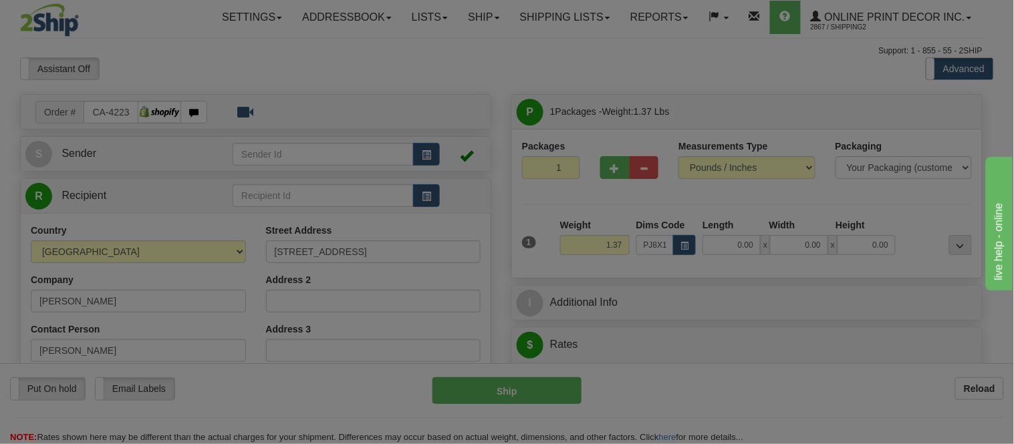
type input "16.00"
type input "11.00"
type input "2.00"
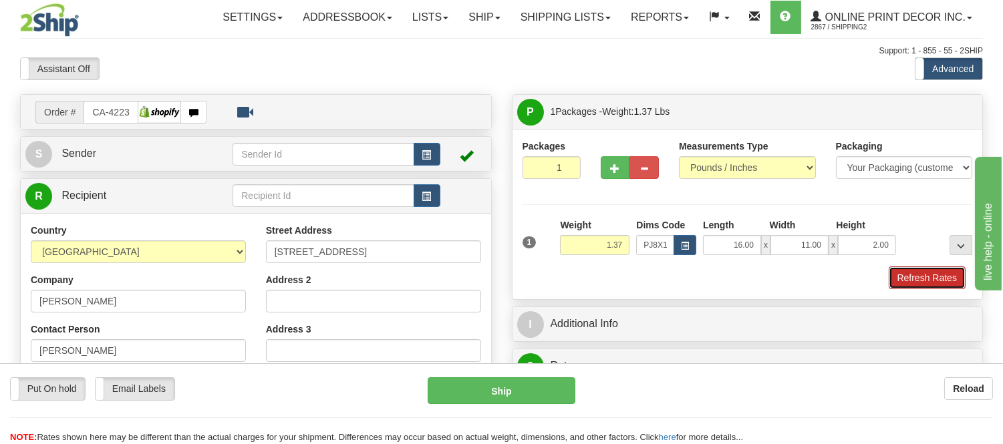
click at [899, 281] on button "Refresh Rates" at bounding box center [927, 278] width 77 height 23
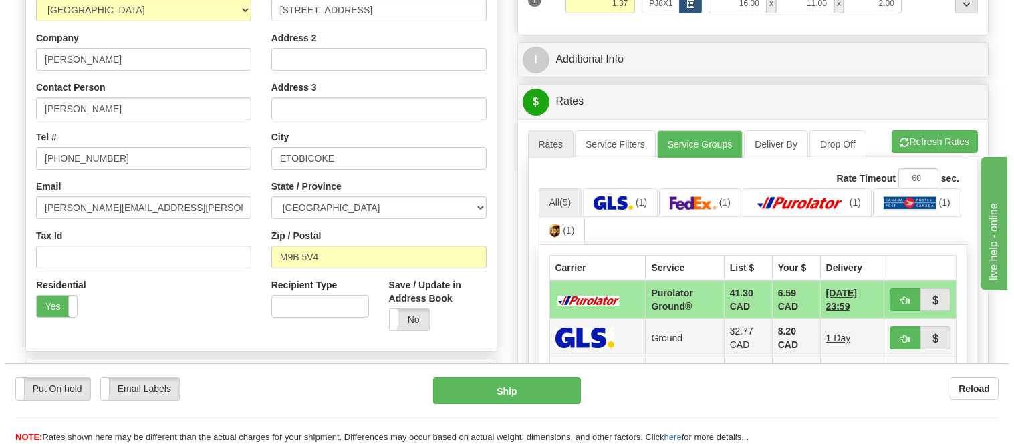
scroll to position [297, 0]
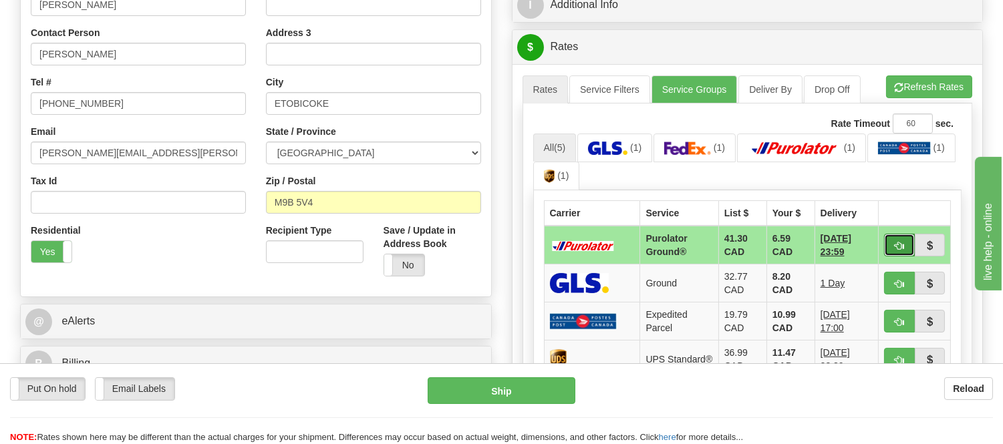
click at [889, 234] on button "button" at bounding box center [899, 245] width 31 height 23
type input "260"
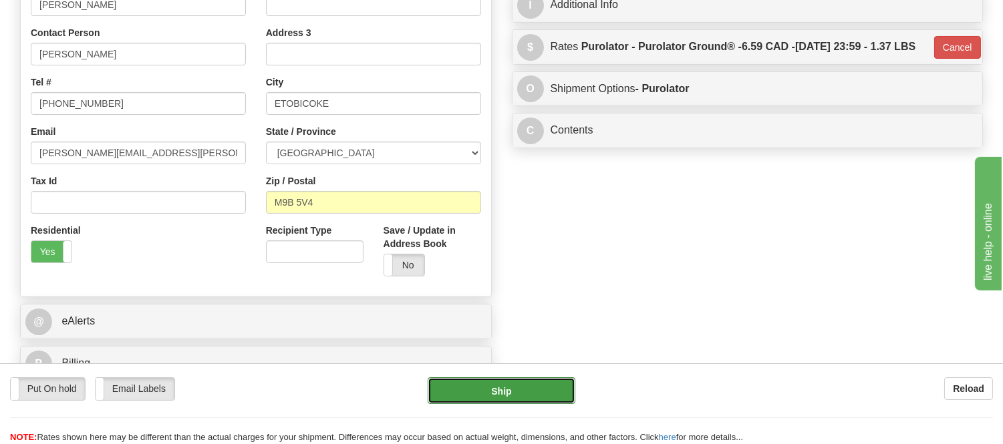
click at [553, 389] on button "Ship" at bounding box center [501, 391] width 147 height 27
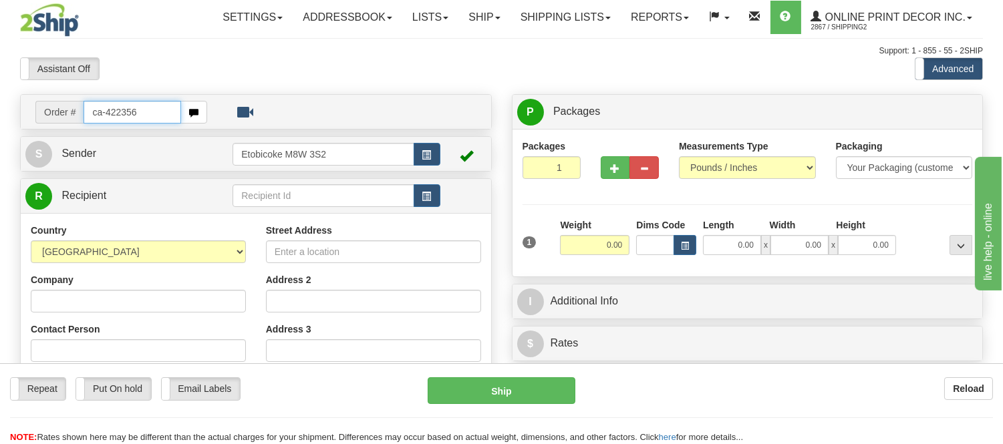
type input "ca-422356"
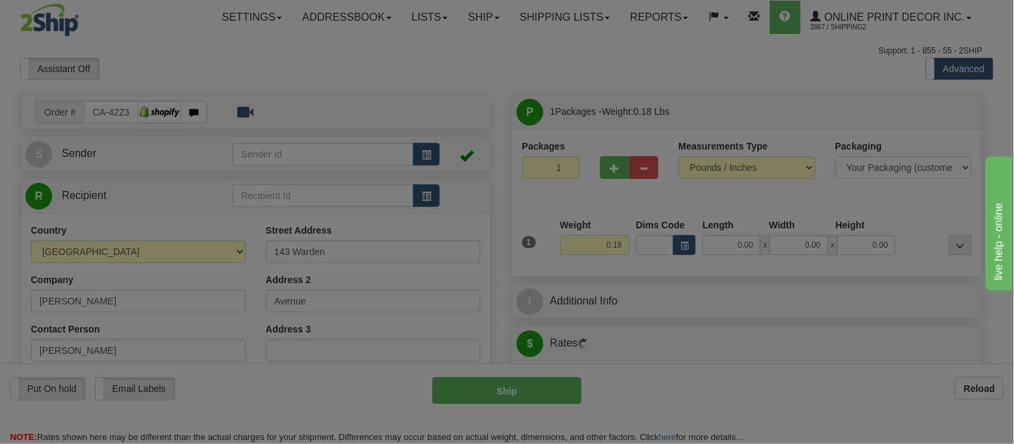
type input "SCARBOROUGH"
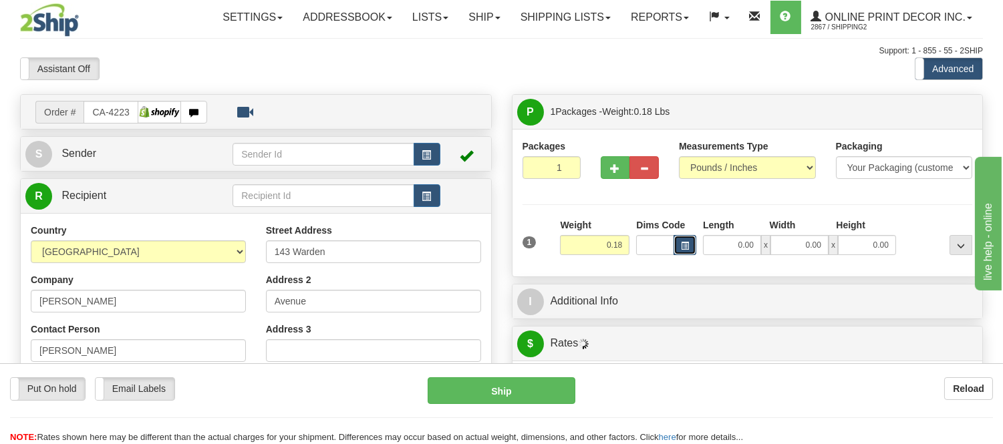
click at [690, 244] on button "button" at bounding box center [685, 245] width 23 height 20
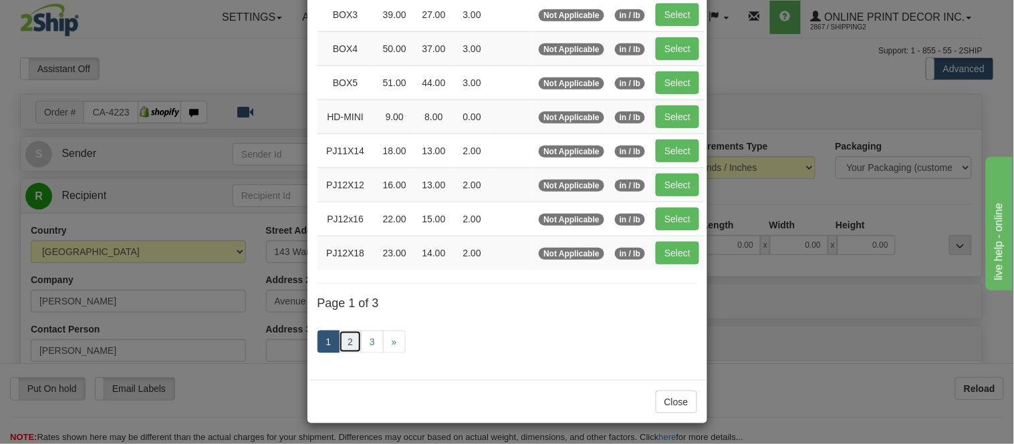
click at [345, 348] on link "2" at bounding box center [350, 342] width 23 height 23
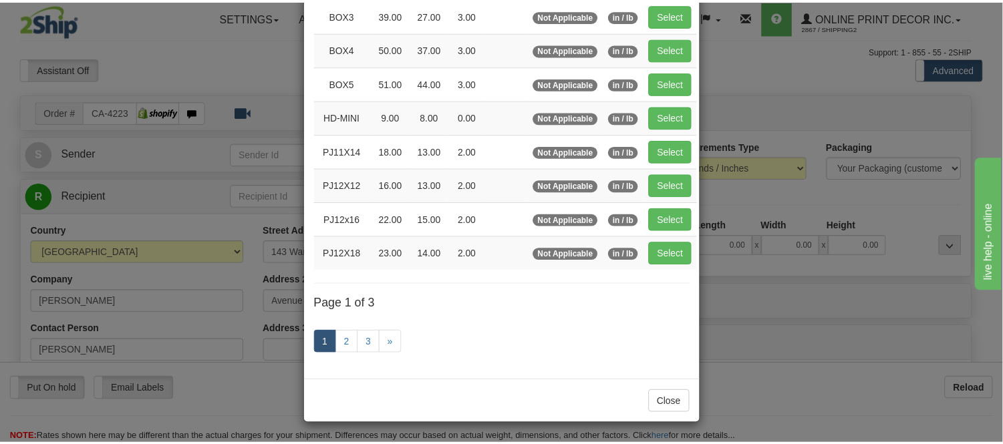
scroll to position [217, 0]
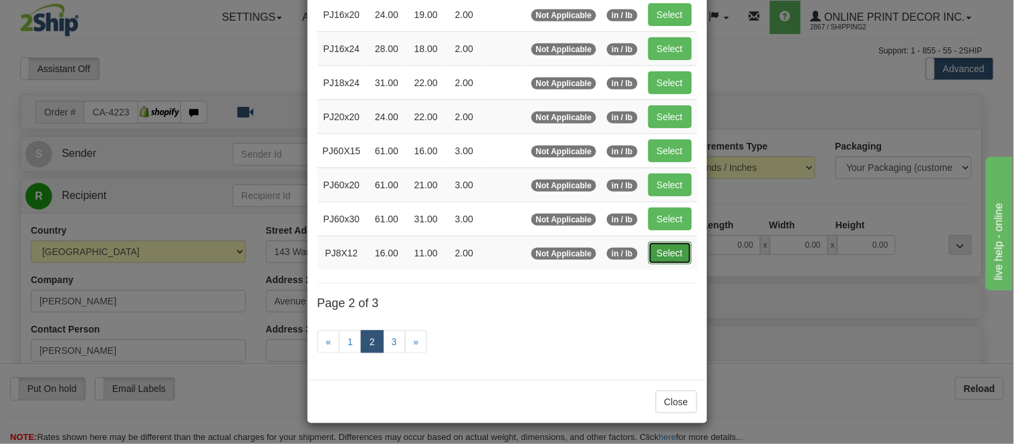
click at [678, 258] on button "Select" at bounding box center [669, 253] width 43 height 23
type input "PJ8X12"
type input "16.00"
type input "11.00"
type input "2.00"
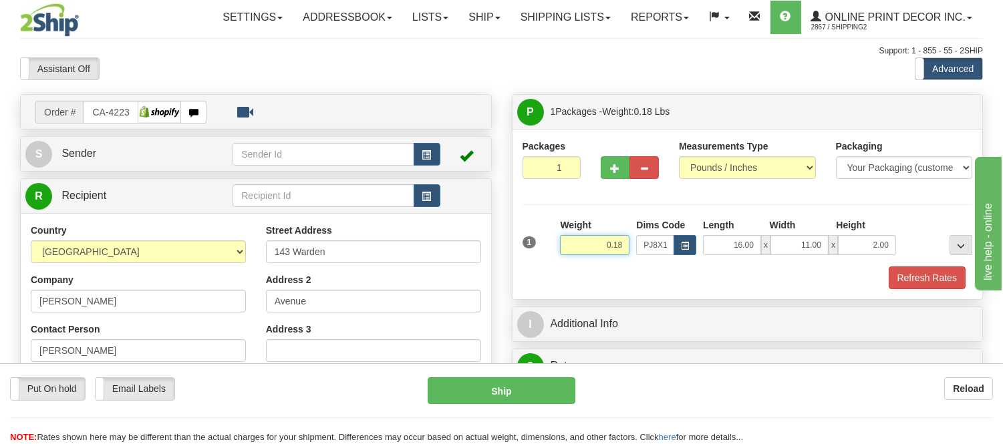
drag, startPoint x: 625, startPoint y: 243, endPoint x: 525, endPoint y: 264, distance: 101.7
click at [528, 263] on div "1 Weight 0.18 Dims Code x x" at bounding box center [747, 241] width 457 height 47
type input "0.50"
click at [926, 275] on button "Refresh Rates" at bounding box center [927, 278] width 77 height 23
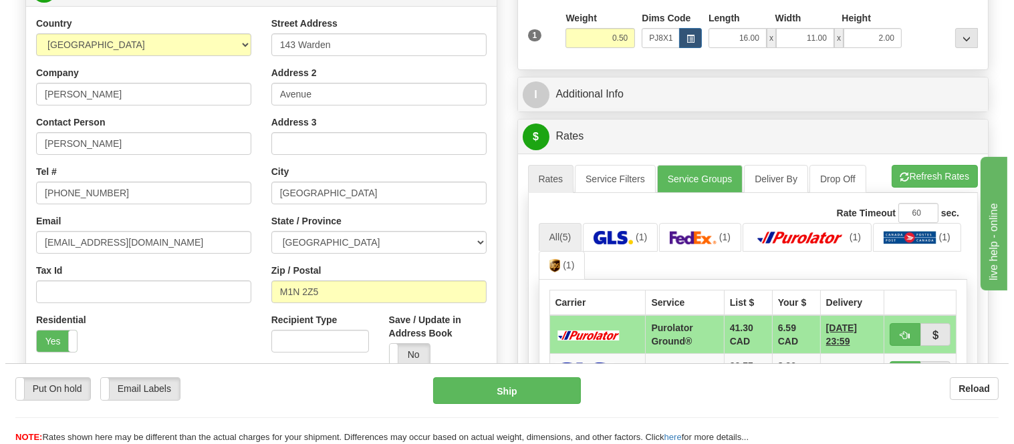
scroll to position [297, 0]
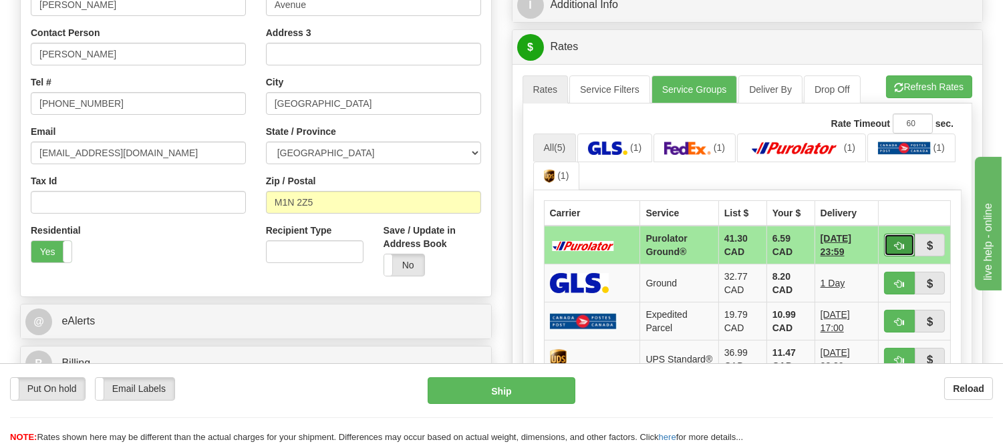
click at [901, 239] on button "button" at bounding box center [899, 245] width 31 height 23
type input "260"
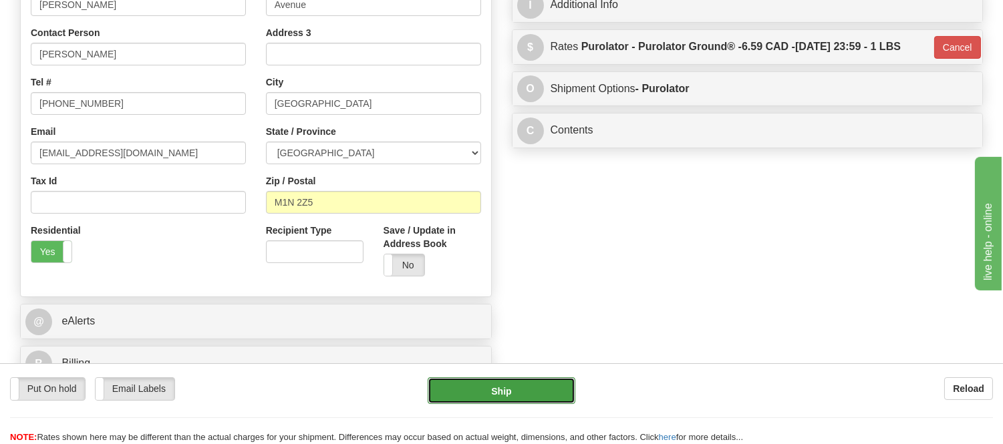
click at [486, 392] on button "Ship" at bounding box center [501, 391] width 147 height 27
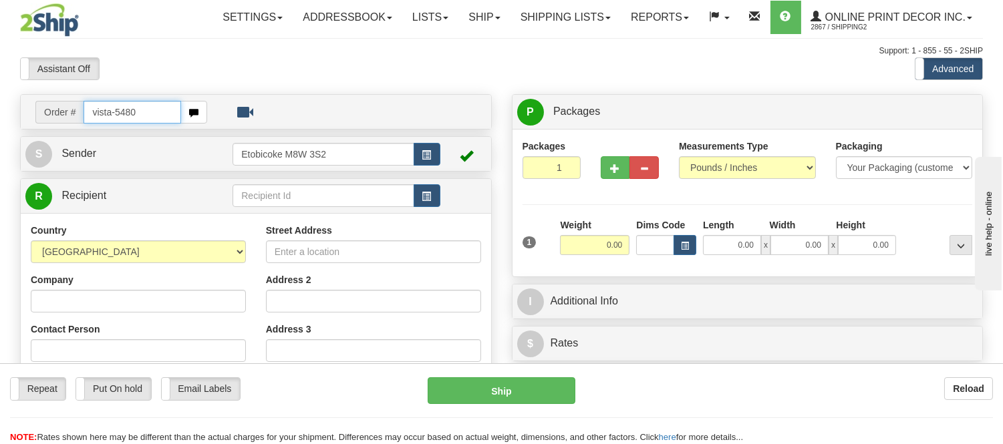
type input "vista-5480"
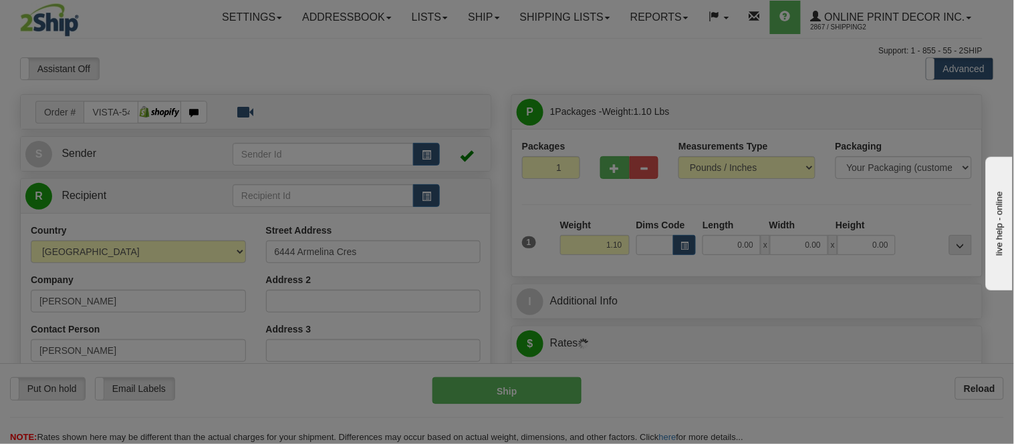
type input "NIAGARA FALLS"
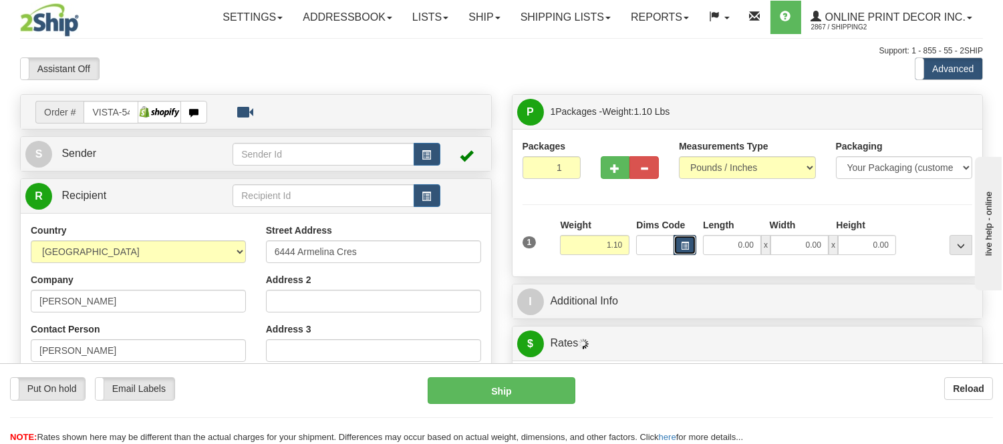
click at [682, 249] on span "button" at bounding box center [685, 246] width 8 height 7
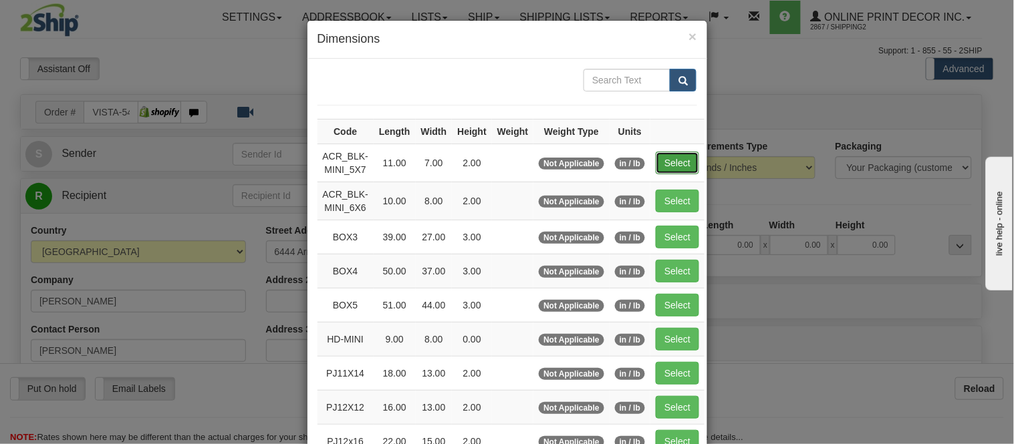
click at [675, 166] on button "Select" at bounding box center [676, 163] width 43 height 23
type input "ACR_BLK-MINI_5X7"
type input "11.00"
type input "7.00"
type input "2.00"
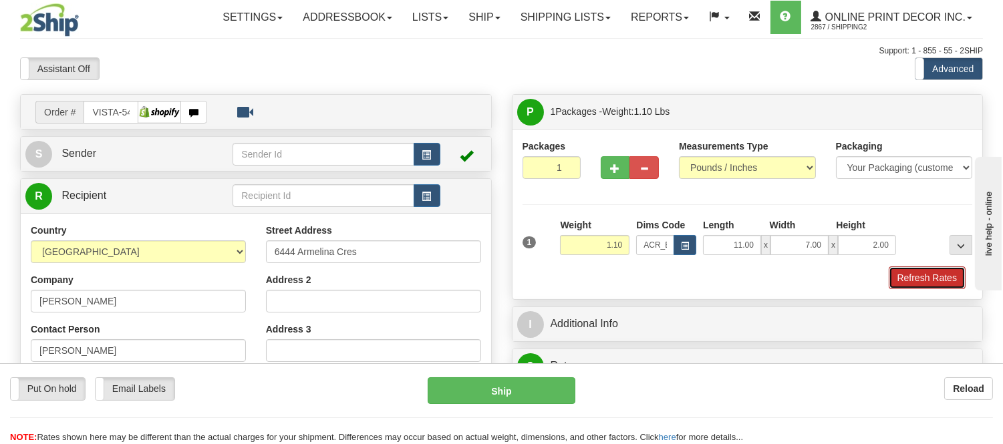
click at [939, 281] on button "Refresh Rates" at bounding box center [927, 278] width 77 height 23
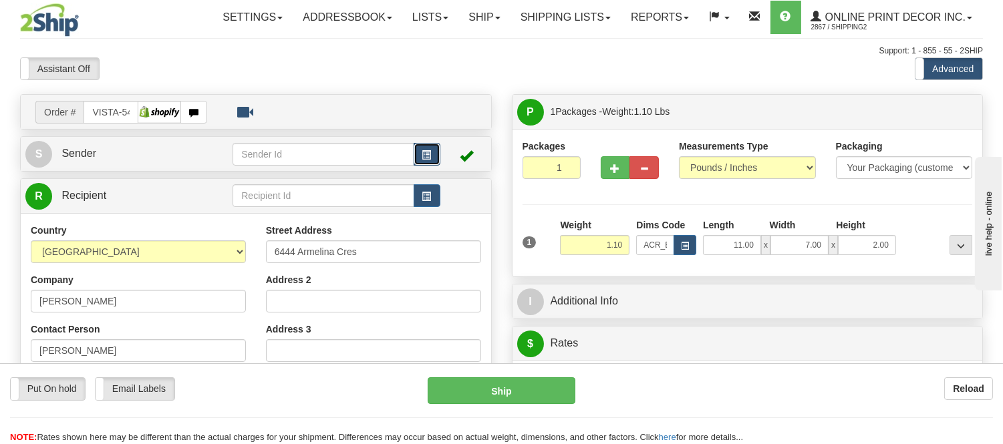
click at [422, 154] on span "button" at bounding box center [426, 155] width 9 height 9
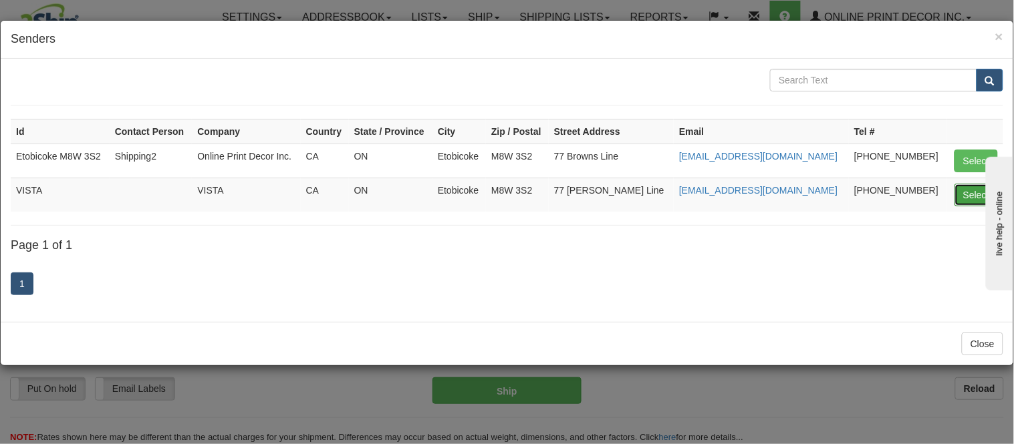
click at [965, 192] on button "Select" at bounding box center [975, 195] width 43 height 23
type input "VISTA"
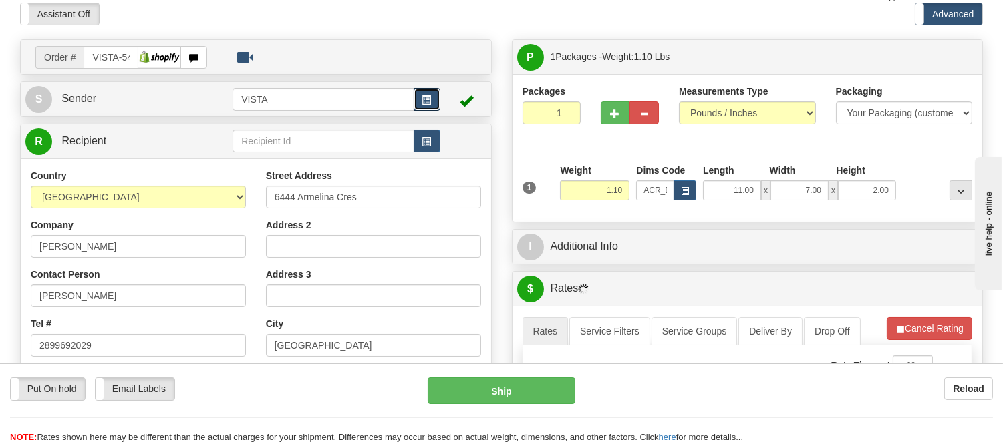
scroll to position [148, 0]
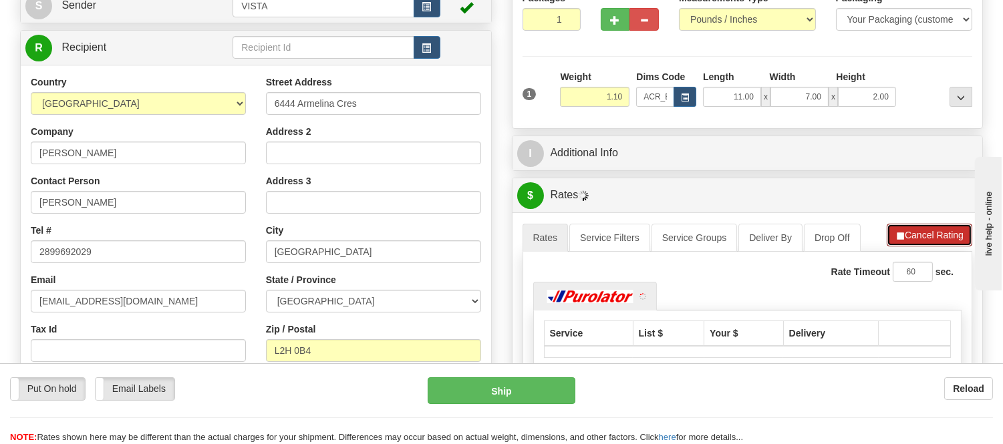
click at [927, 236] on button "Cancel Rating" at bounding box center [930, 235] width 86 height 23
click at [927, 236] on button "Refresh Rates" at bounding box center [929, 235] width 86 height 23
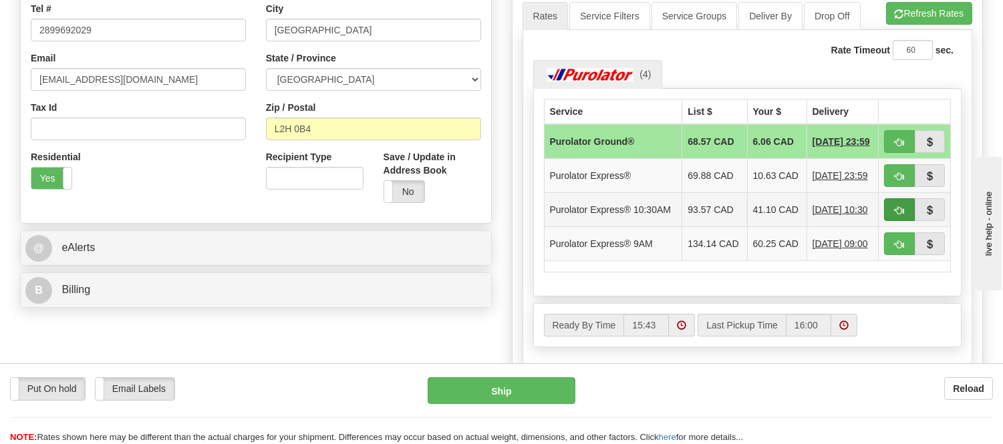
scroll to position [371, 0]
click at [898, 144] on span "button" at bounding box center [899, 142] width 9 height 9
type input "260"
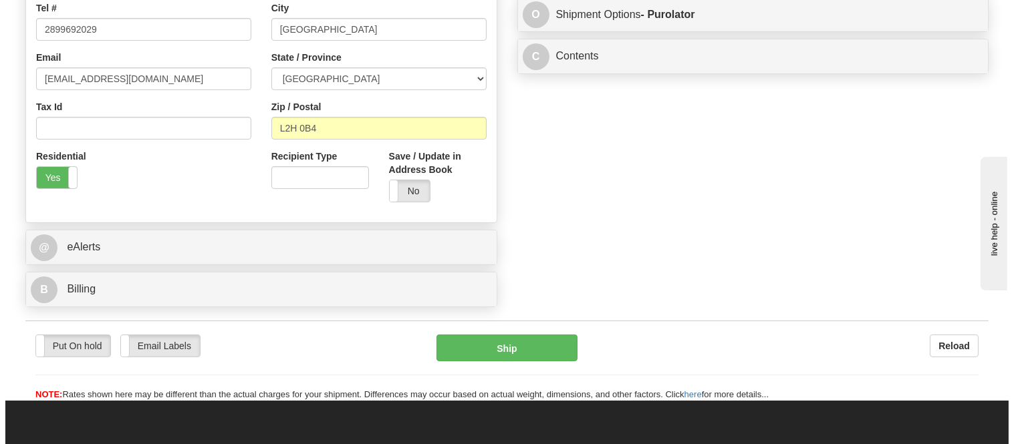
scroll to position [74, 0]
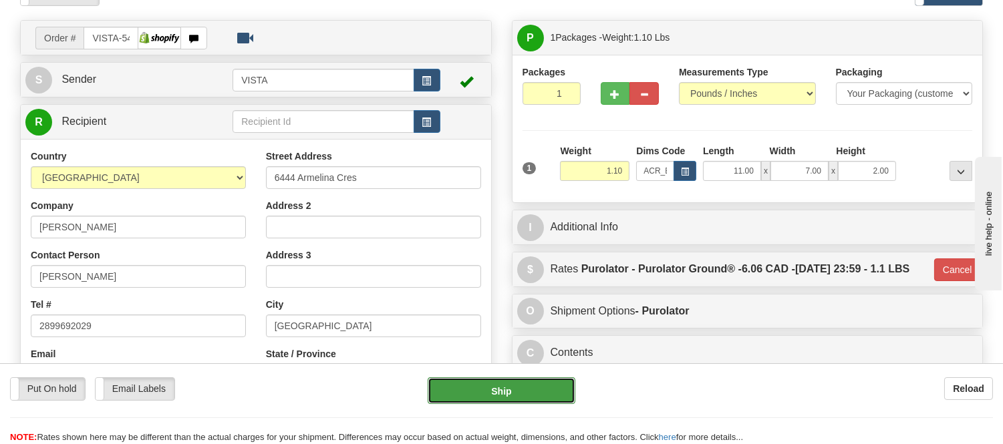
click at [517, 382] on button "Ship" at bounding box center [501, 391] width 147 height 27
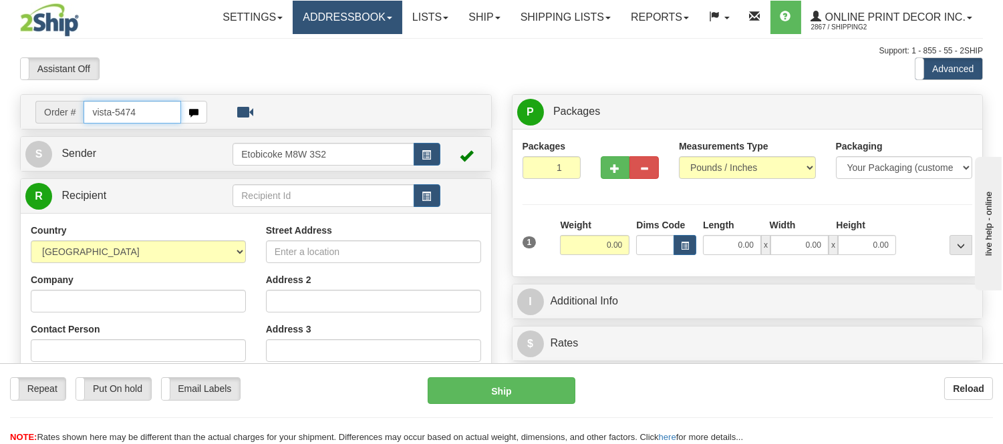
type input "vista-5474"
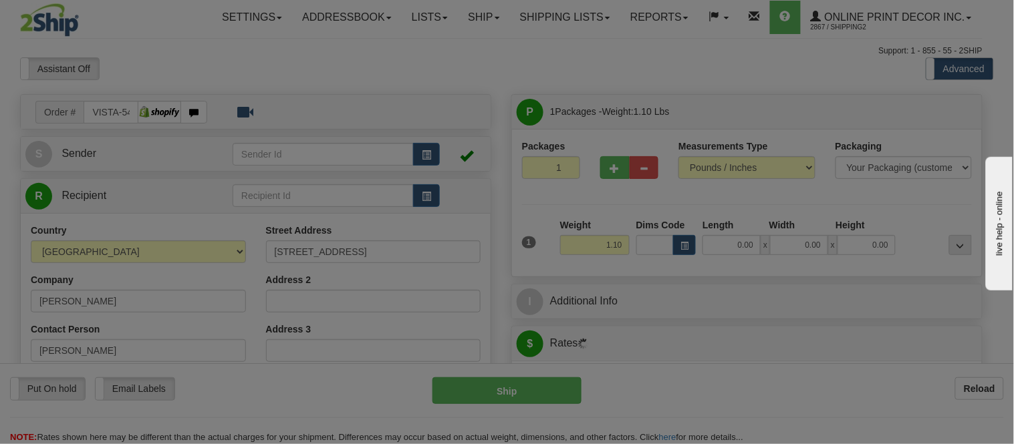
type input "MAIDSTONE"
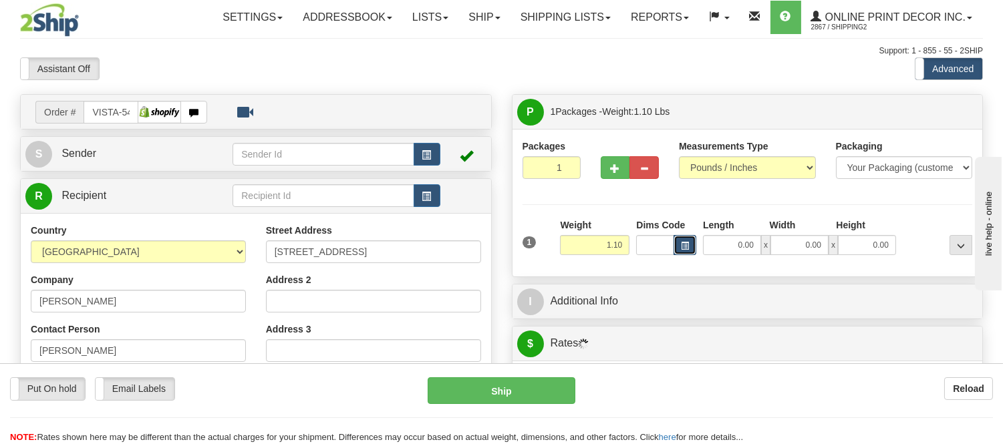
click at [686, 243] on span "button" at bounding box center [685, 246] width 8 height 7
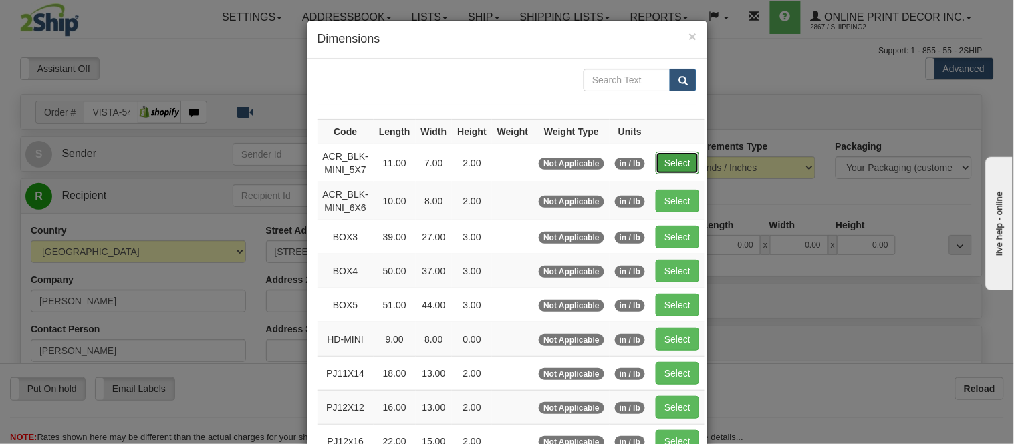
click at [659, 164] on button "Select" at bounding box center [676, 163] width 43 height 23
type input "ACR_BLK-MINI_5X7"
type input "11.00"
type input "7.00"
type input "2.00"
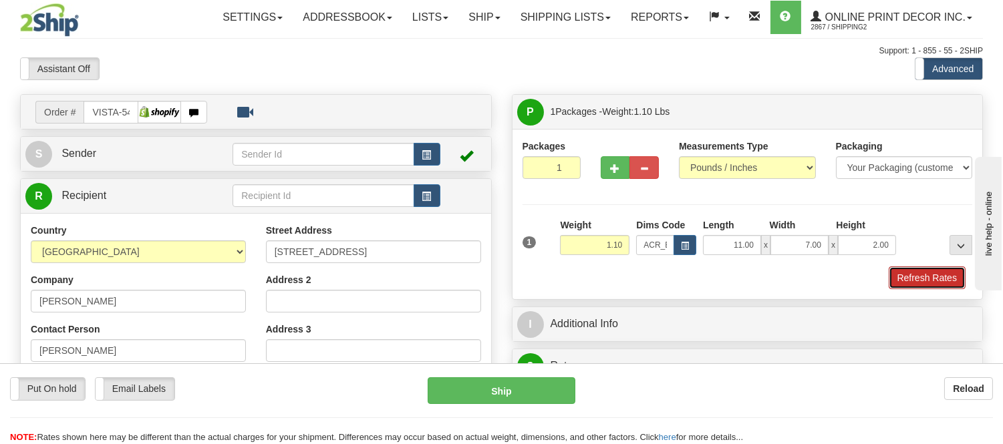
click at [935, 285] on button "Refresh Rates" at bounding box center [927, 278] width 77 height 23
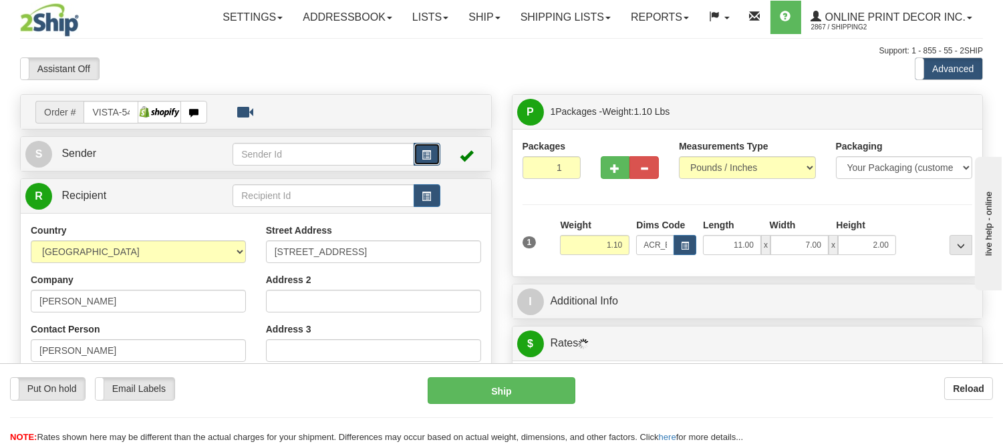
click at [434, 156] on button "button" at bounding box center [427, 154] width 27 height 23
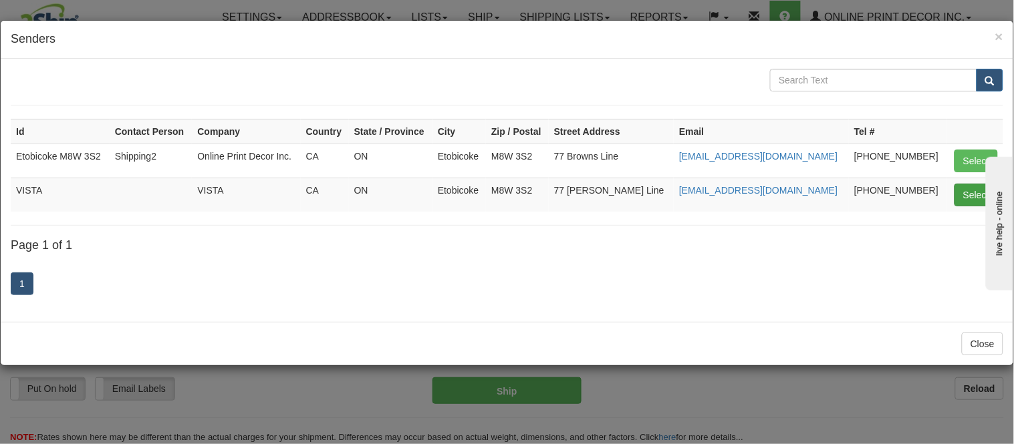
drag, startPoint x: 952, startPoint y: 190, endPoint x: 960, endPoint y: 196, distance: 9.9
click at [957, 192] on td "Select" at bounding box center [975, 195] width 56 height 34
click at [960, 196] on button "Select" at bounding box center [975, 195] width 43 height 23
type input "VISTA"
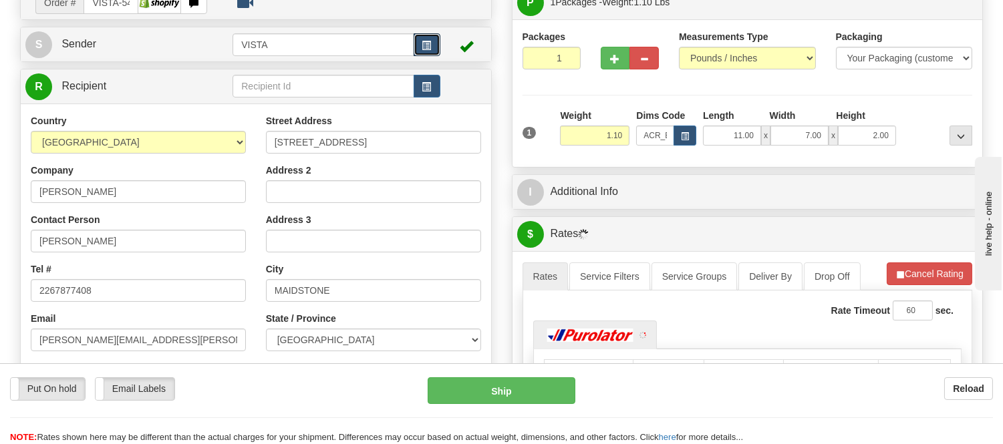
scroll to position [223, 0]
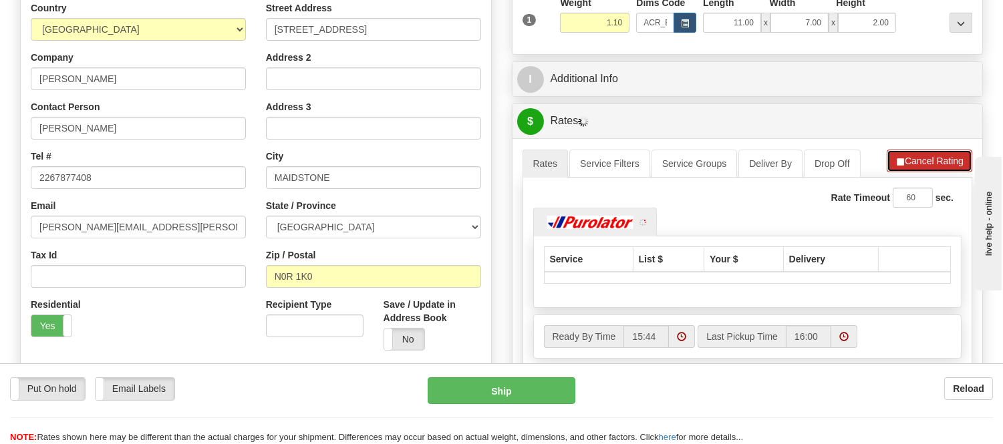
click at [927, 156] on button "Cancel Rating" at bounding box center [930, 161] width 86 height 23
click at [929, 156] on button "Refresh Rates" at bounding box center [929, 161] width 86 height 23
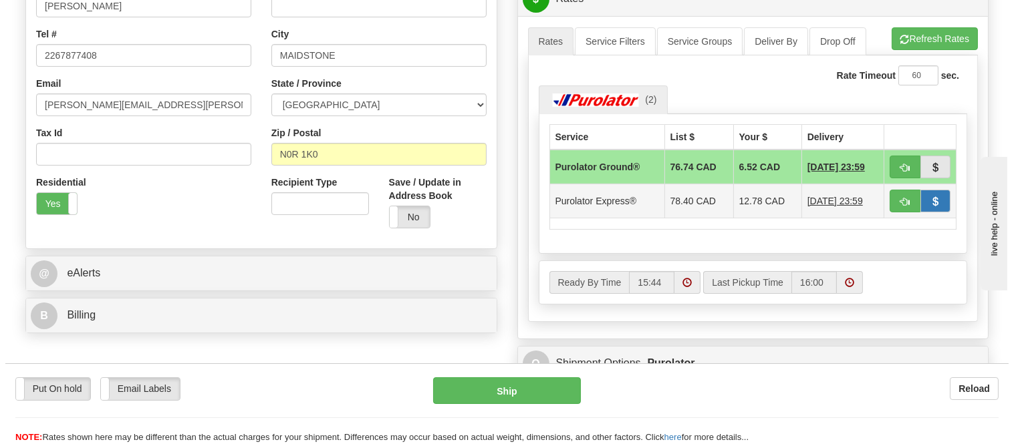
scroll to position [371, 0]
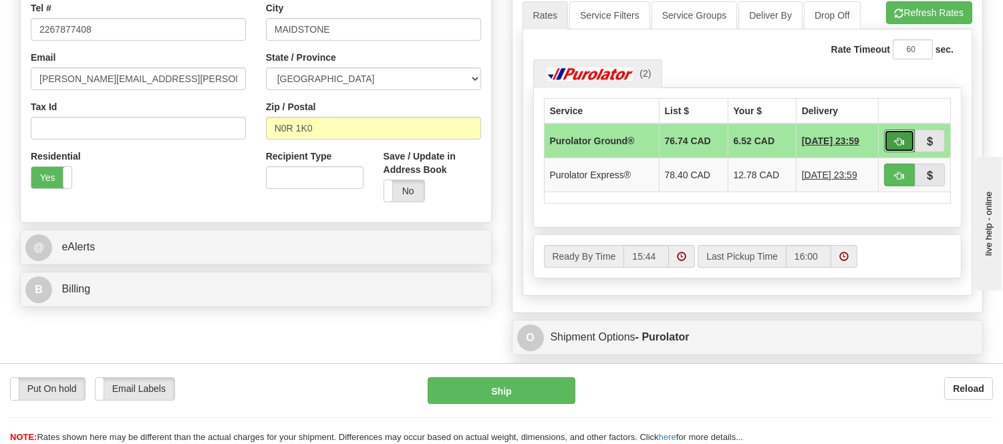
click at [905, 142] on button "button" at bounding box center [899, 141] width 31 height 23
type input "260"
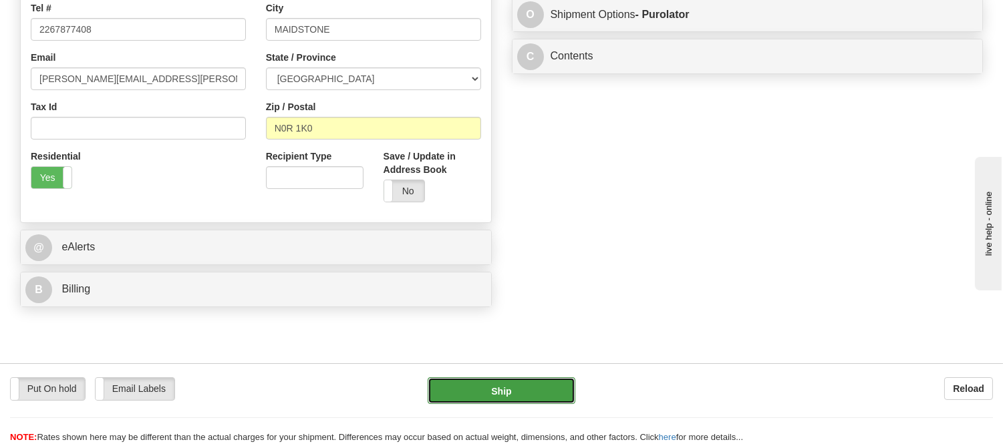
click at [511, 389] on button "Ship" at bounding box center [501, 391] width 147 height 27
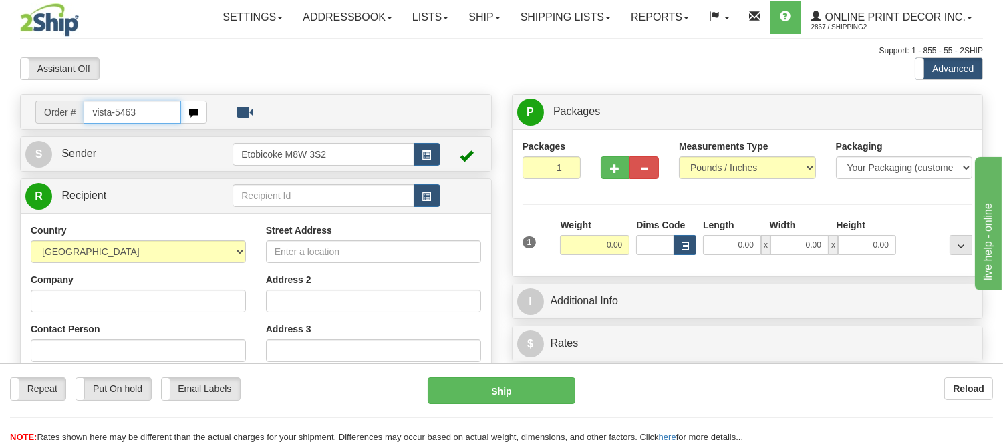
type input "vista-5463"
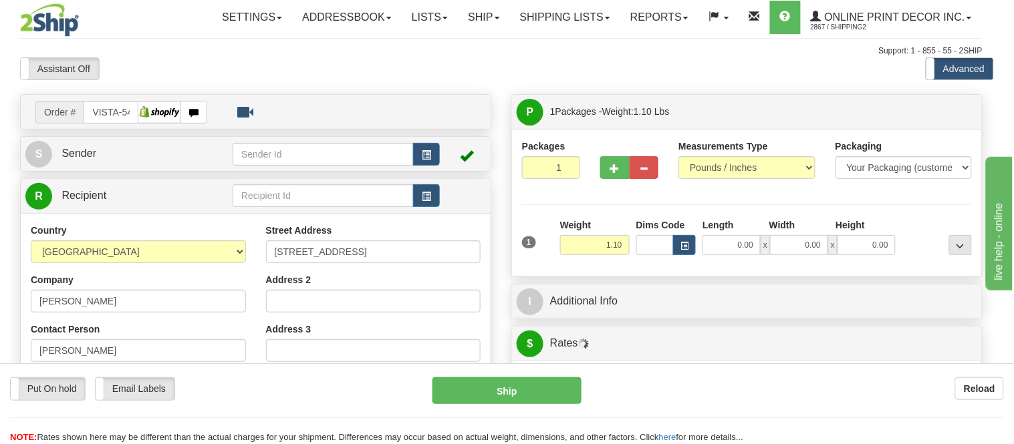
type input "NEW GERMANY"
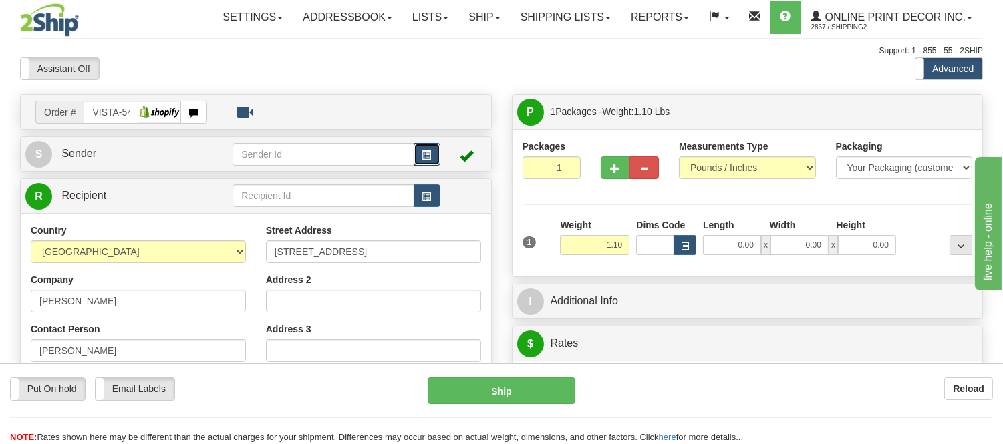
click at [432, 162] on button "button" at bounding box center [427, 154] width 27 height 23
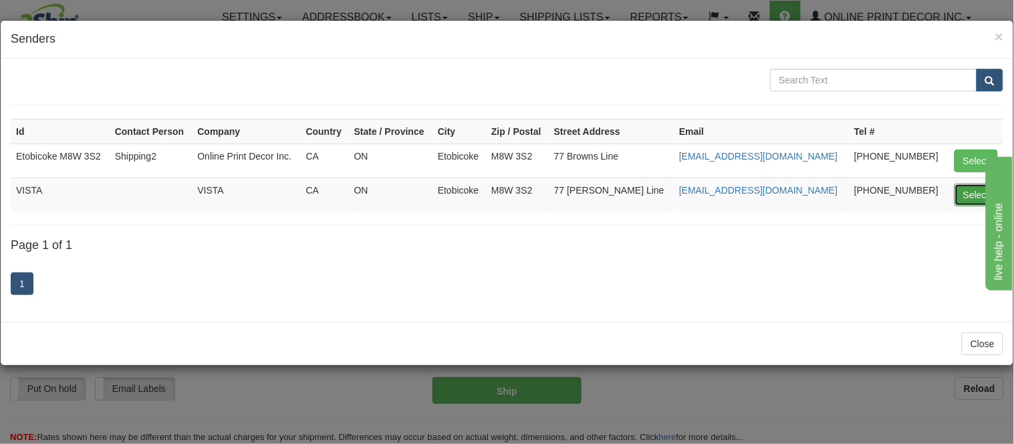
click at [963, 198] on button "Select" at bounding box center [975, 195] width 43 height 23
type input "VISTA"
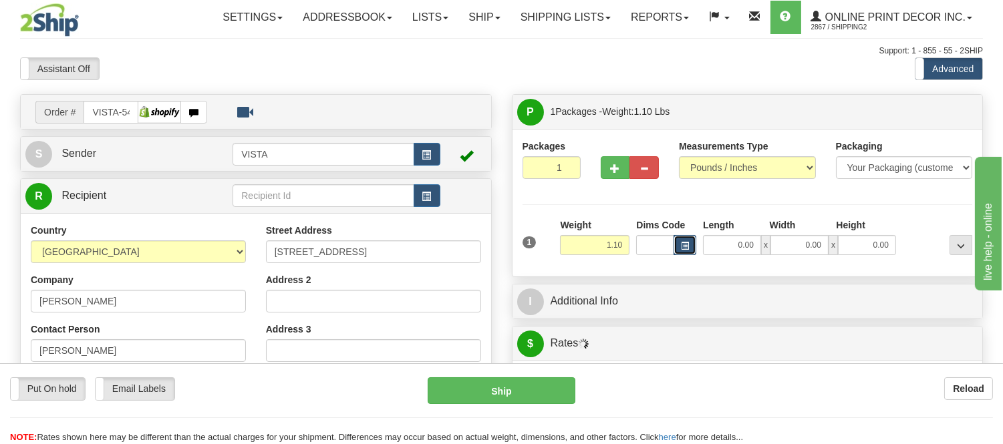
click at [683, 249] on span "button" at bounding box center [685, 246] width 8 height 7
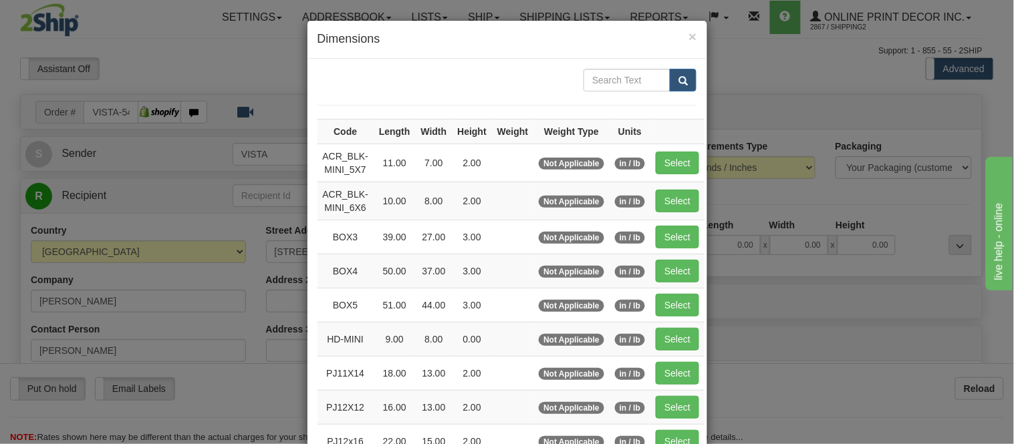
click at [650, 159] on td "Select" at bounding box center [677, 163] width 54 height 38
click at [656, 159] on button "Select" at bounding box center [676, 163] width 43 height 23
type input "ACR_BLK-MINI_5X7"
type input "11.00"
type input "7.00"
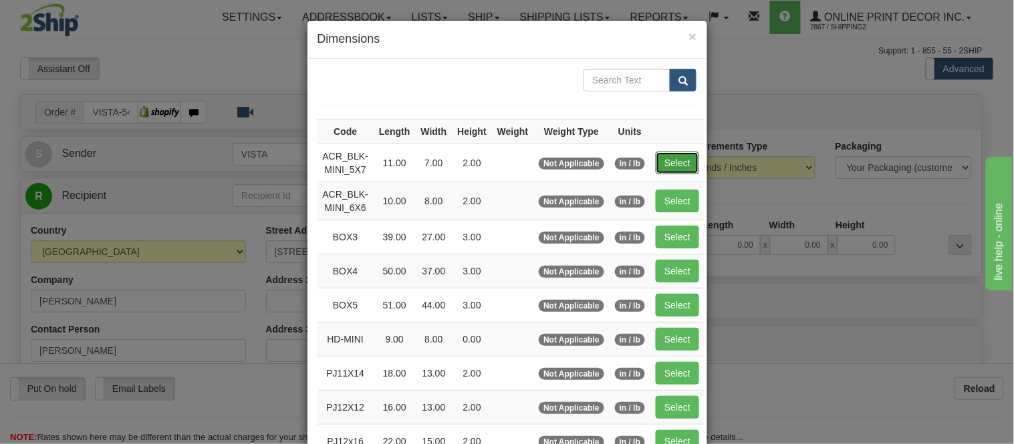
type input "2.00"
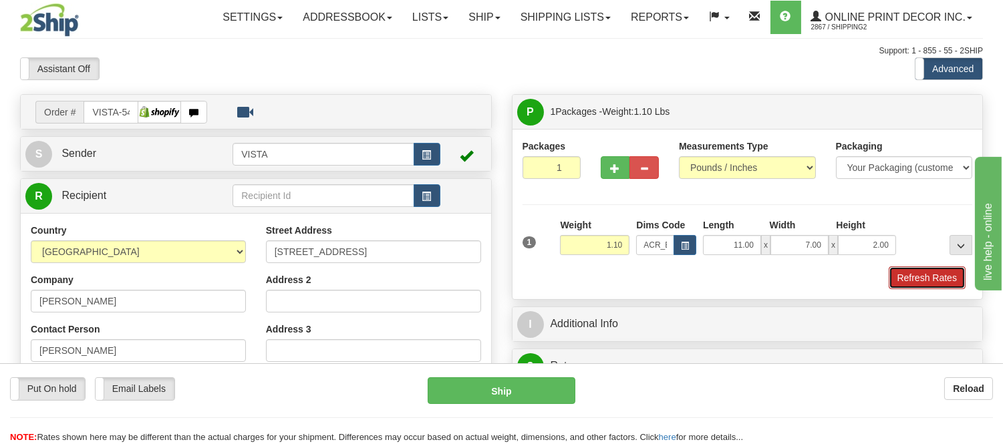
click at [909, 277] on button "Refresh Rates" at bounding box center [927, 278] width 77 height 23
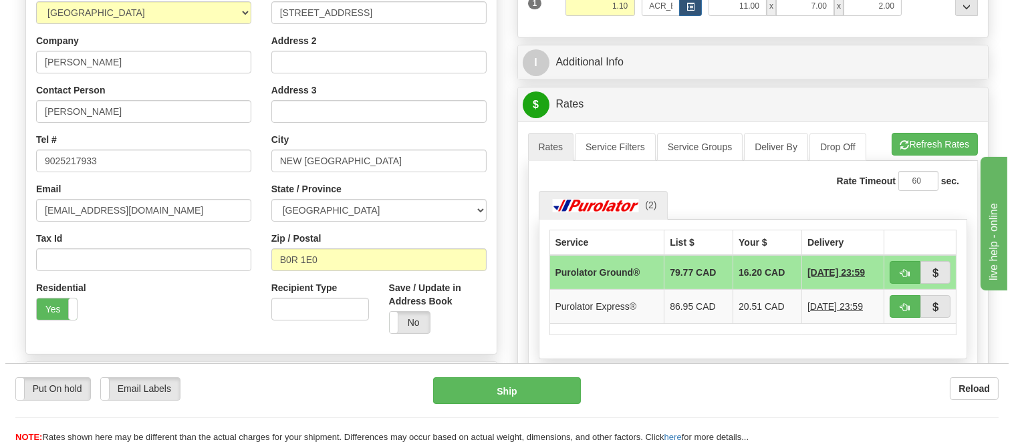
scroll to position [314, 0]
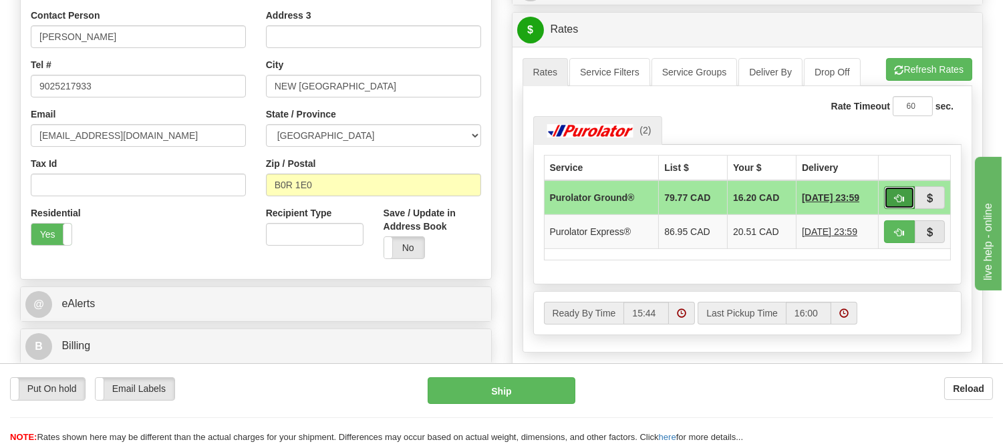
click at [895, 194] on span "button" at bounding box center [899, 198] width 9 height 9
type input "260"
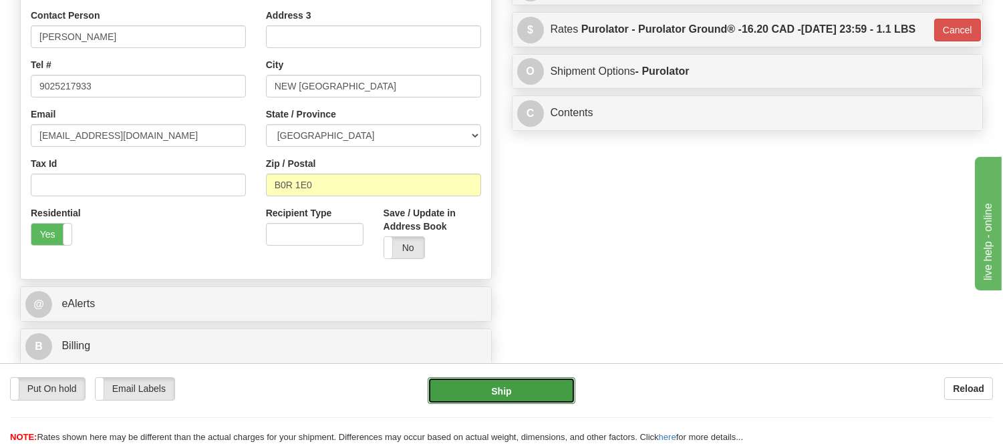
click at [510, 390] on button "Ship" at bounding box center [501, 391] width 147 height 27
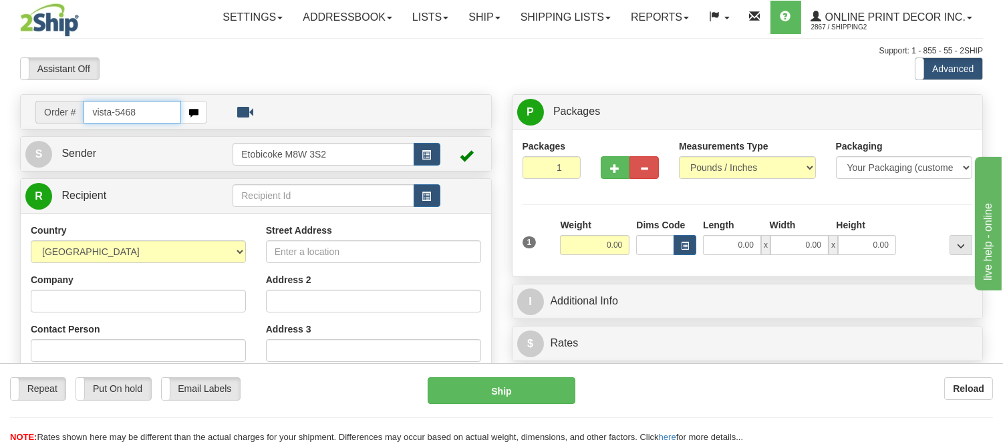
type input "vista-5468"
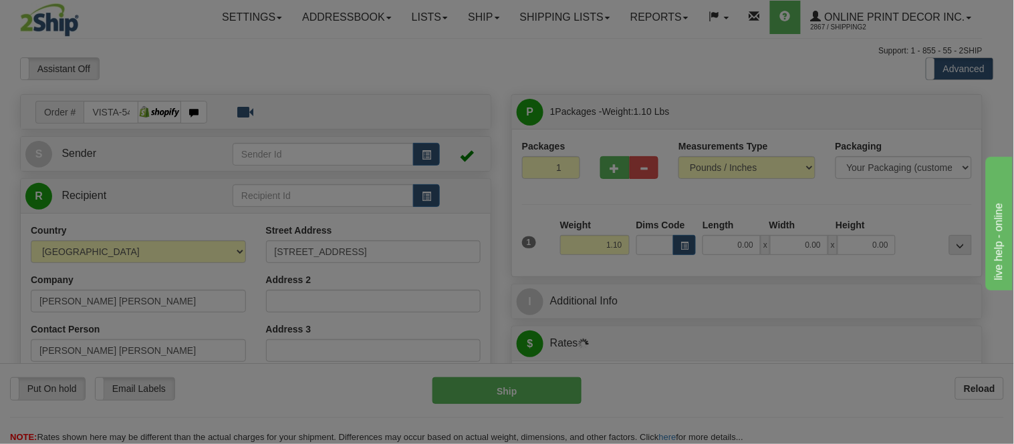
type input "LASALLE"
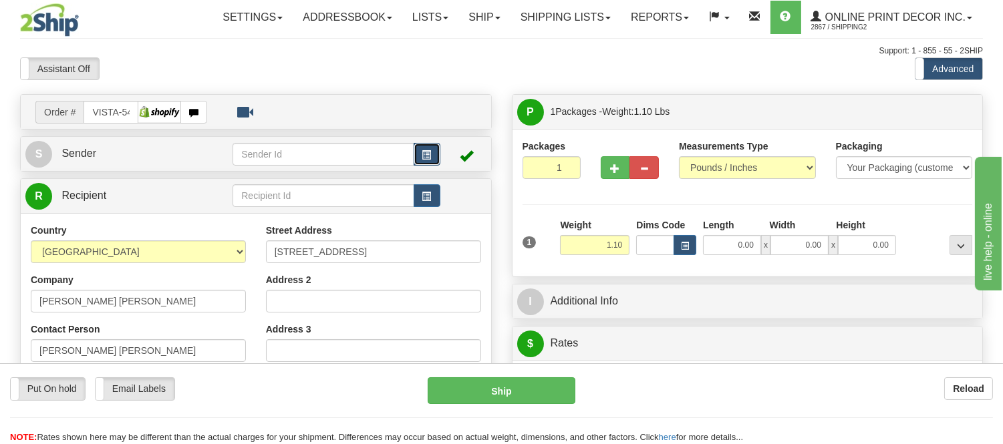
click at [433, 158] on button "button" at bounding box center [427, 154] width 27 height 23
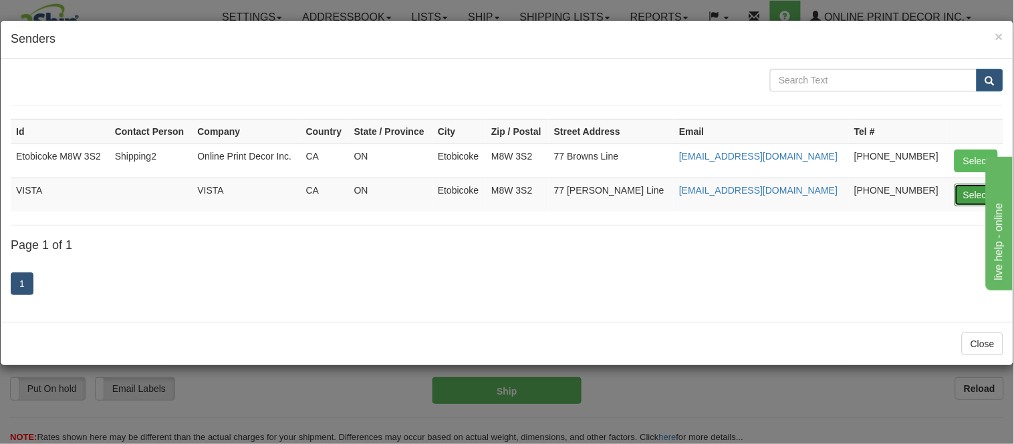
click at [964, 195] on button "Select" at bounding box center [975, 195] width 43 height 23
type input "VISTA"
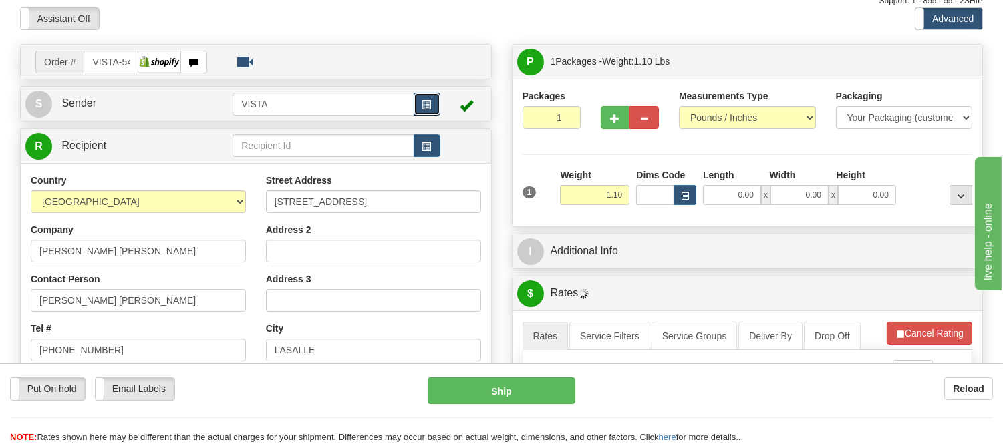
scroll to position [74, 0]
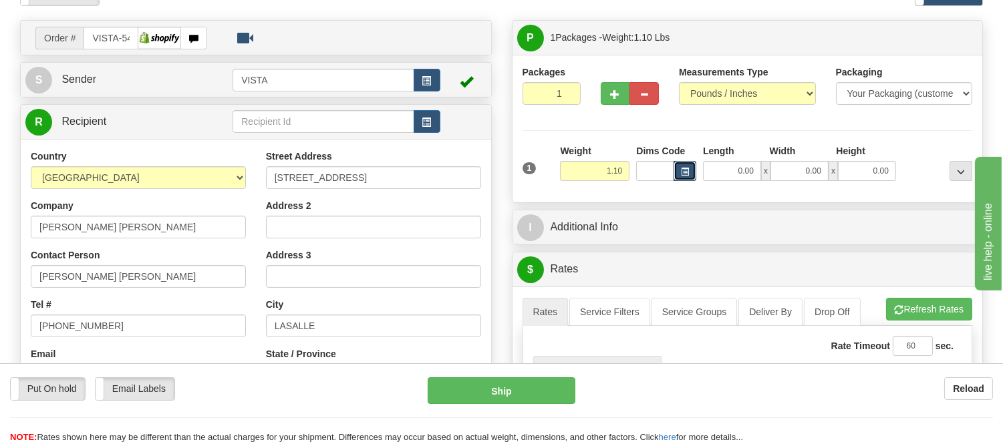
click at [684, 169] on span "button" at bounding box center [685, 171] width 8 height 7
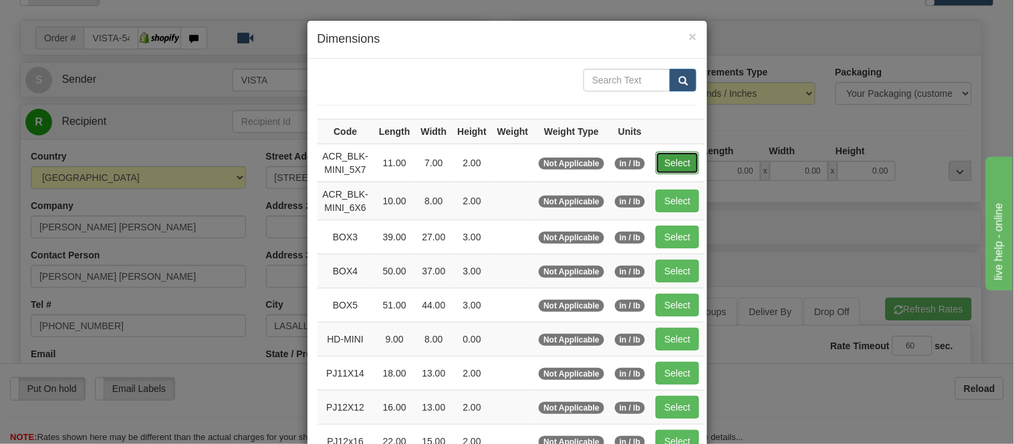
click at [680, 152] on button "Select" at bounding box center [676, 163] width 43 height 23
type input "ACR_BLK-MINI_5X7"
type input "11.00"
type input "7.00"
type input "2.00"
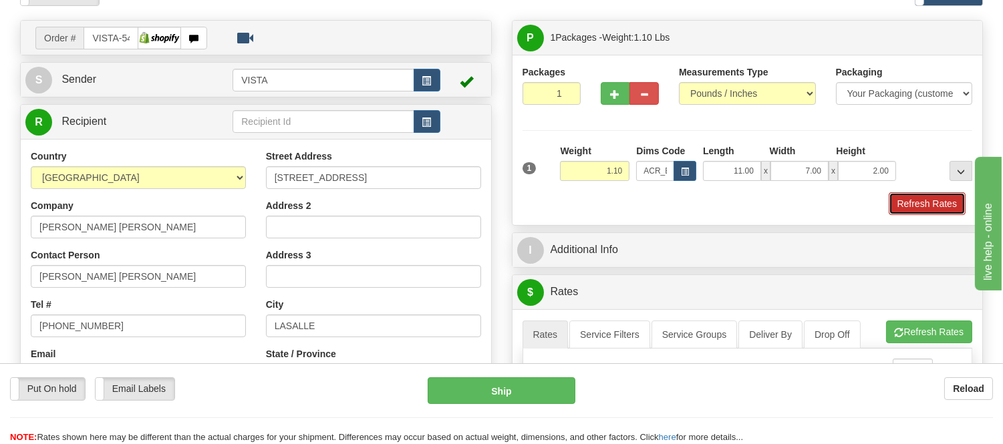
click at [929, 208] on button "Refresh Rates" at bounding box center [927, 203] width 77 height 23
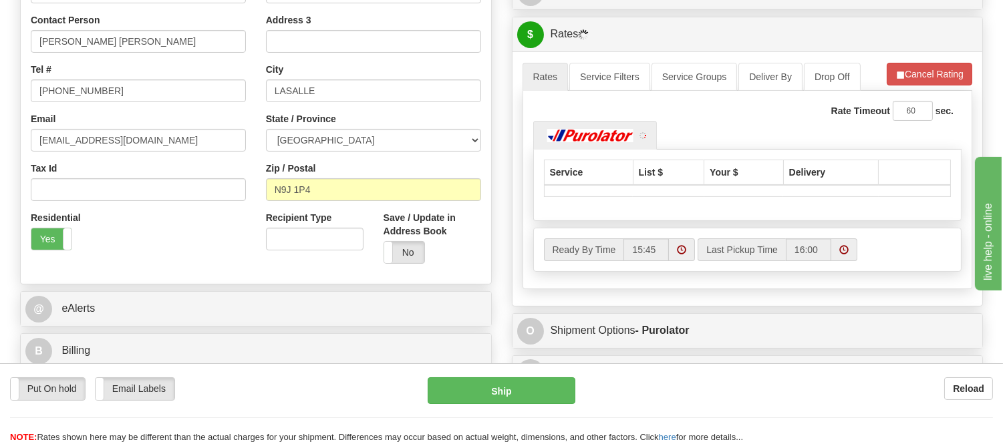
scroll to position [355, 0]
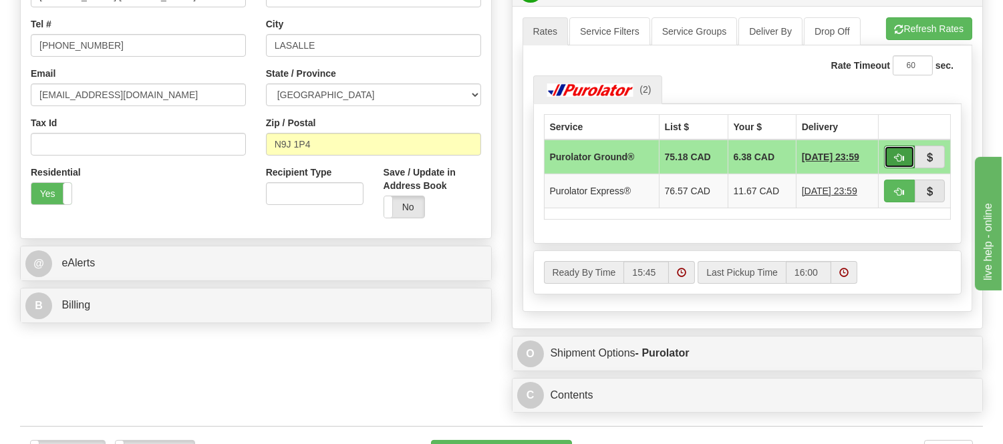
click at [897, 154] on span "button" at bounding box center [899, 158] width 9 height 9
type input "260"
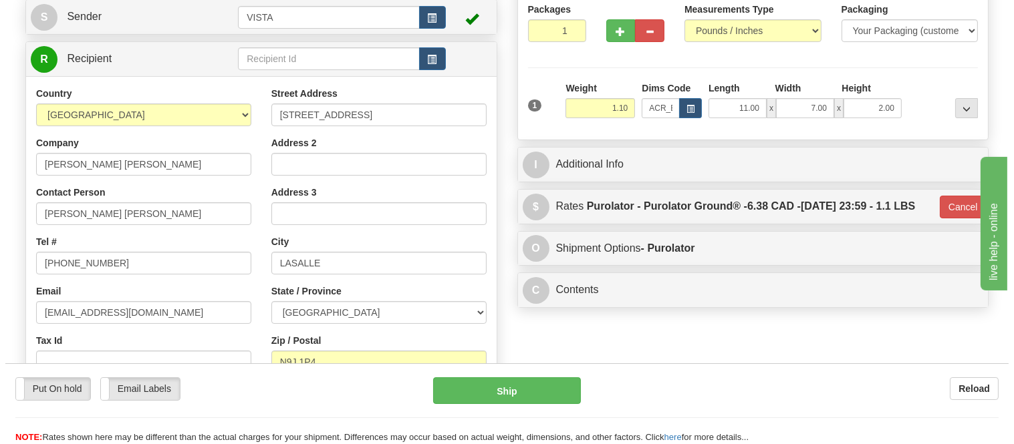
scroll to position [132, 0]
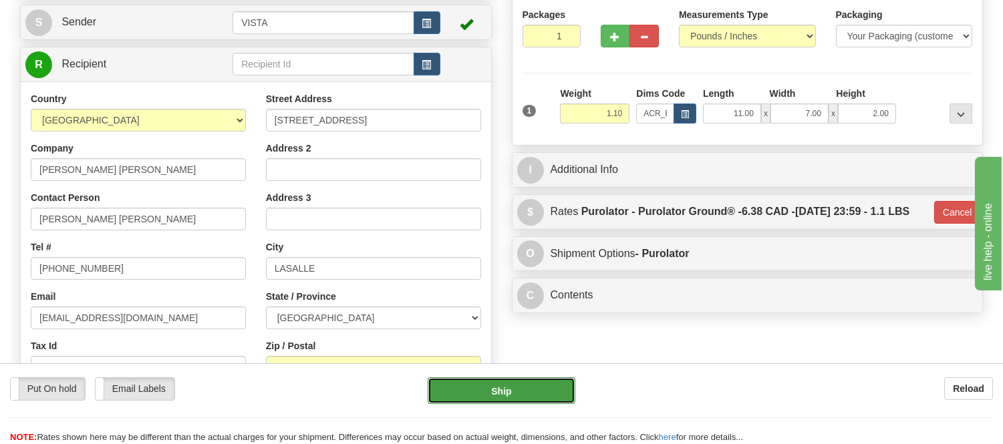
click at [488, 386] on button "Ship" at bounding box center [501, 391] width 147 height 27
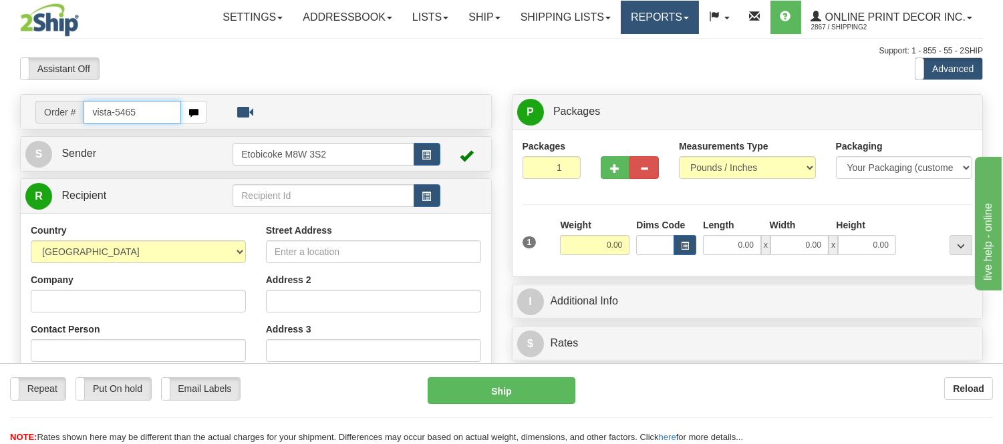
type input "vista-5465"
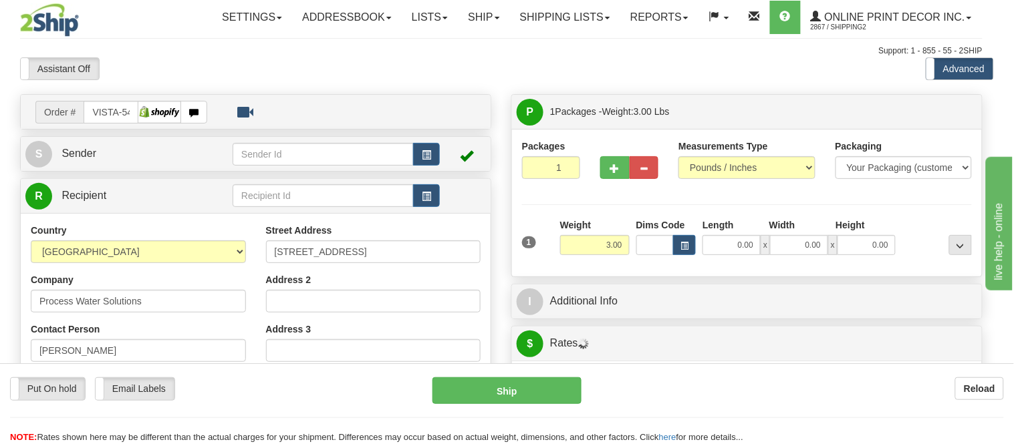
type input "CROSSFIELD"
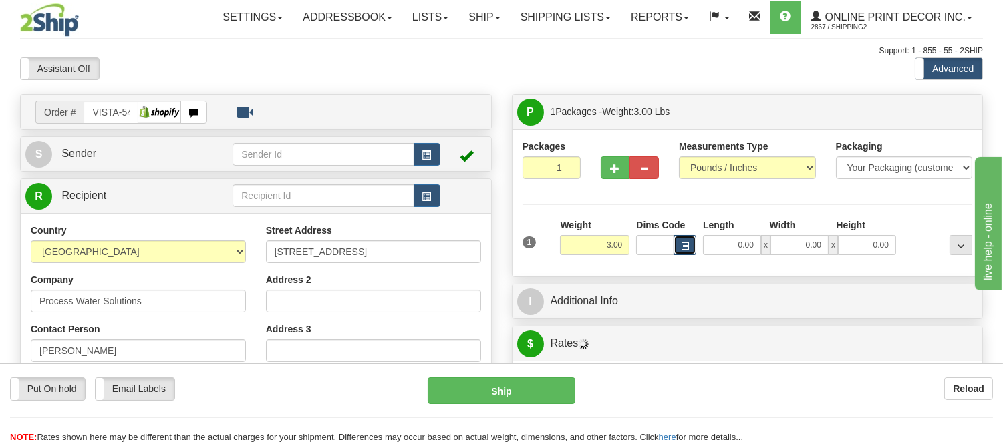
click at [682, 243] on span "button" at bounding box center [685, 246] width 8 height 7
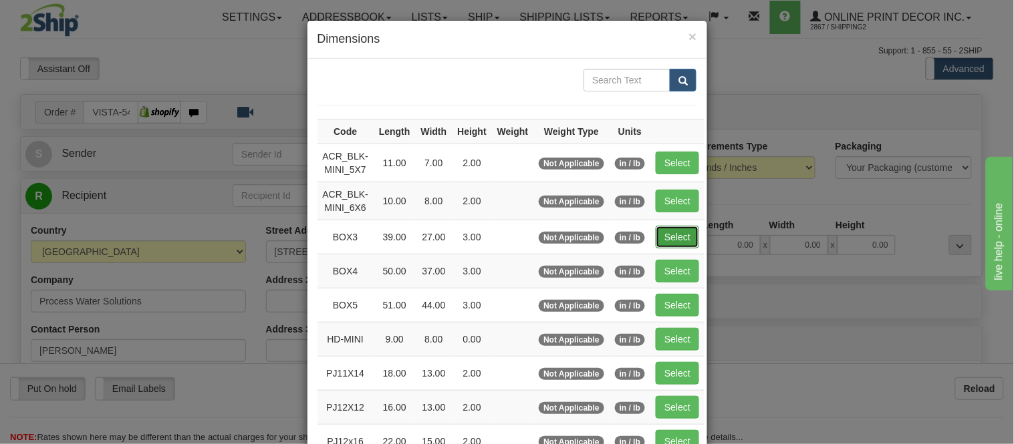
click at [686, 237] on button "Select" at bounding box center [676, 237] width 43 height 23
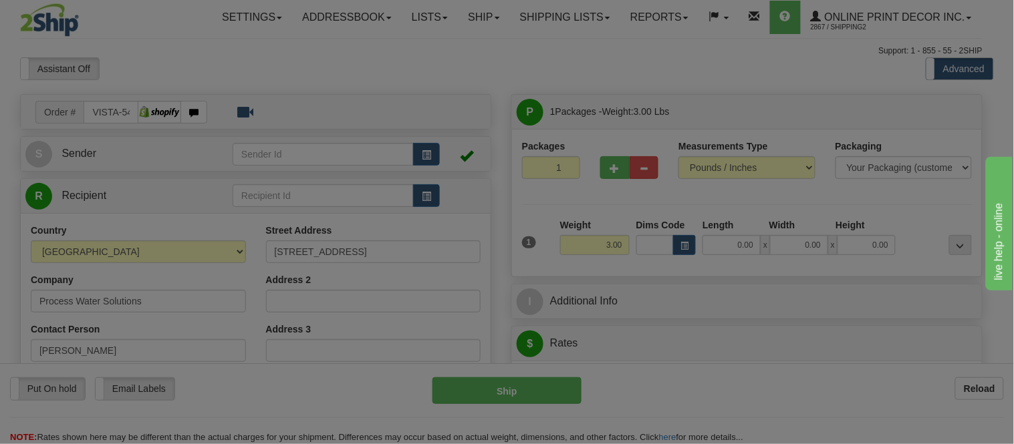
type input "BOX3"
type input "39.00"
type input "27.00"
type input "3.00"
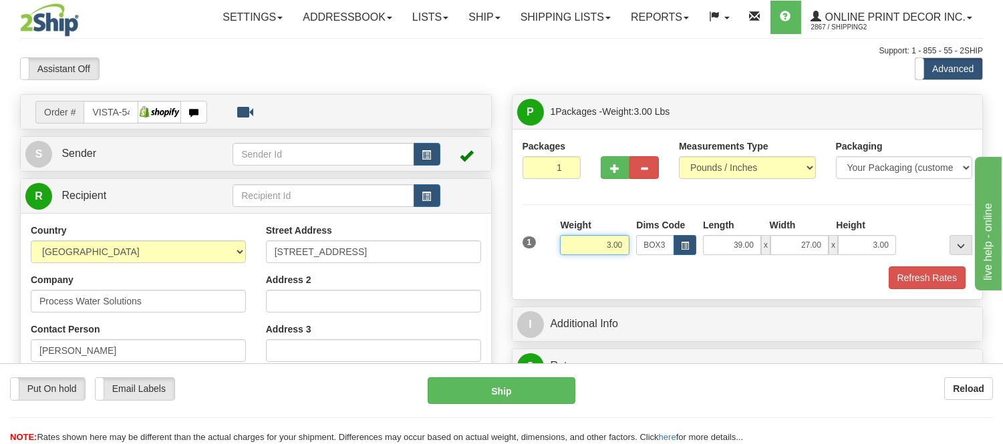
drag, startPoint x: 620, startPoint y: 245, endPoint x: 420, endPoint y: 259, distance: 201.0
click at [420, 94] on div "Order # VISTA-5465 S" at bounding box center [501, 94] width 983 height 0
type input "10.00"
click at [895, 282] on button "Refresh Rates" at bounding box center [927, 278] width 77 height 23
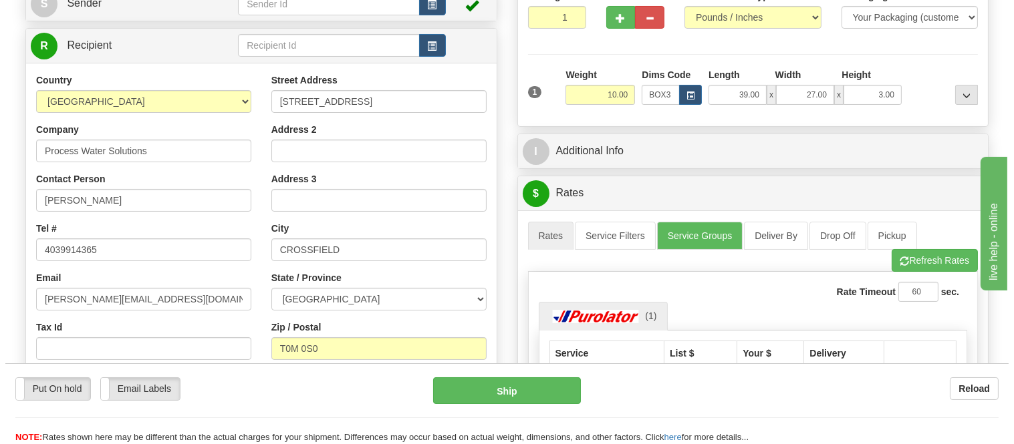
scroll to position [74, 0]
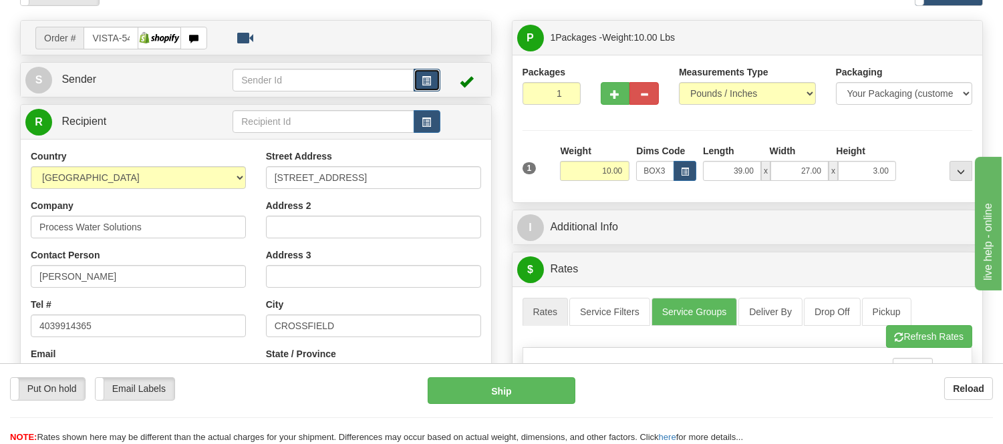
click at [422, 90] on button "button" at bounding box center [427, 80] width 27 height 23
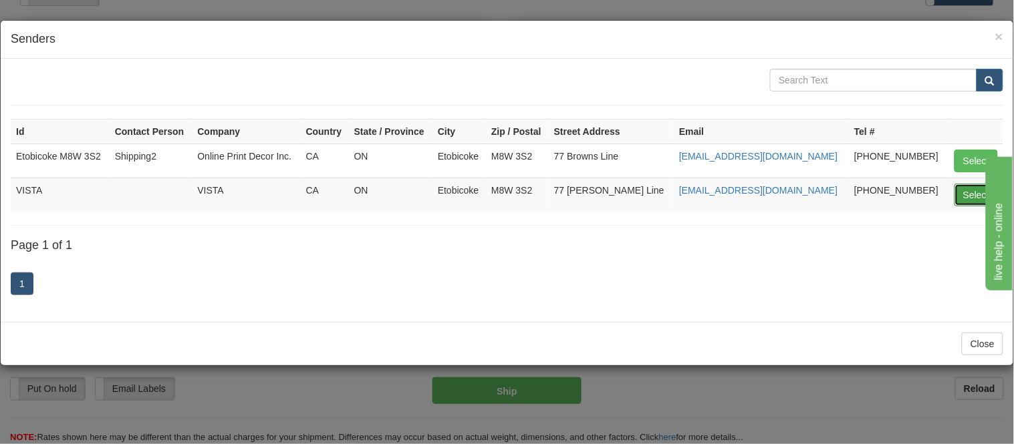
click at [955, 194] on button "Select" at bounding box center [975, 195] width 43 height 23
type input "VISTA"
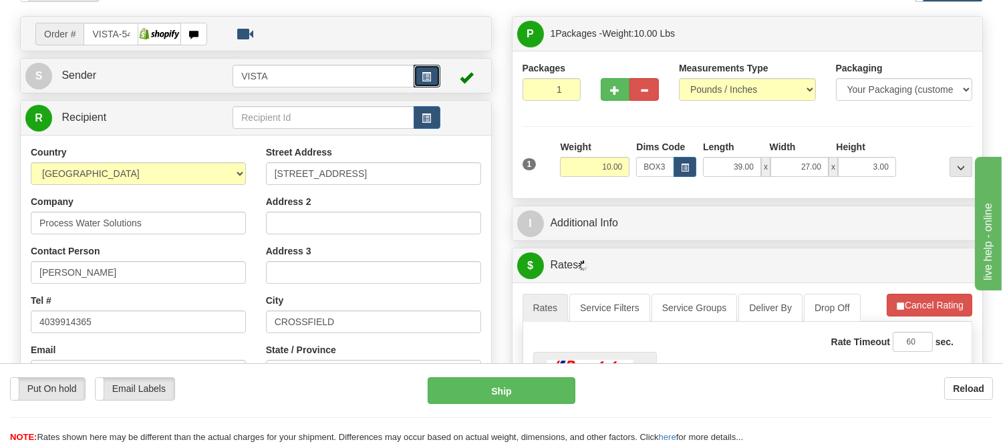
scroll to position [223, 0]
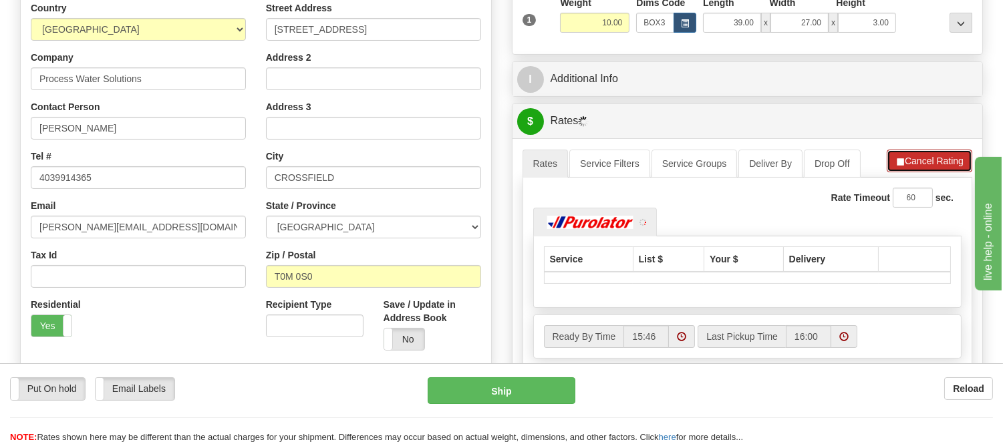
click at [932, 166] on button "Cancel Rating" at bounding box center [930, 161] width 86 height 23
click at [933, 163] on button "Refresh Rates" at bounding box center [929, 161] width 86 height 23
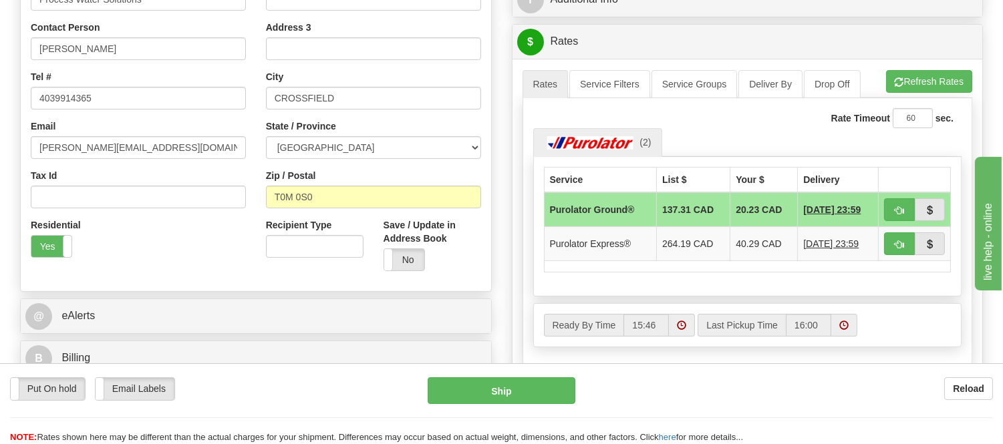
scroll to position [371, 0]
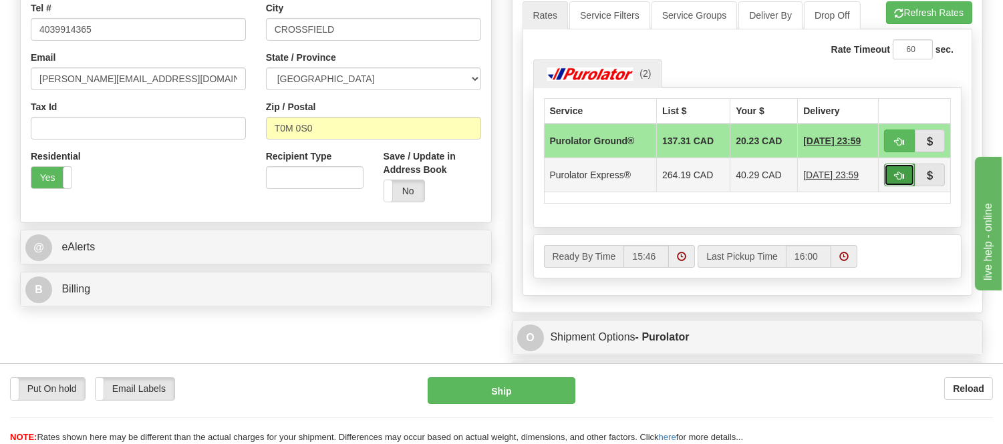
click at [894, 181] on button "button" at bounding box center [899, 175] width 31 height 23
type input "202"
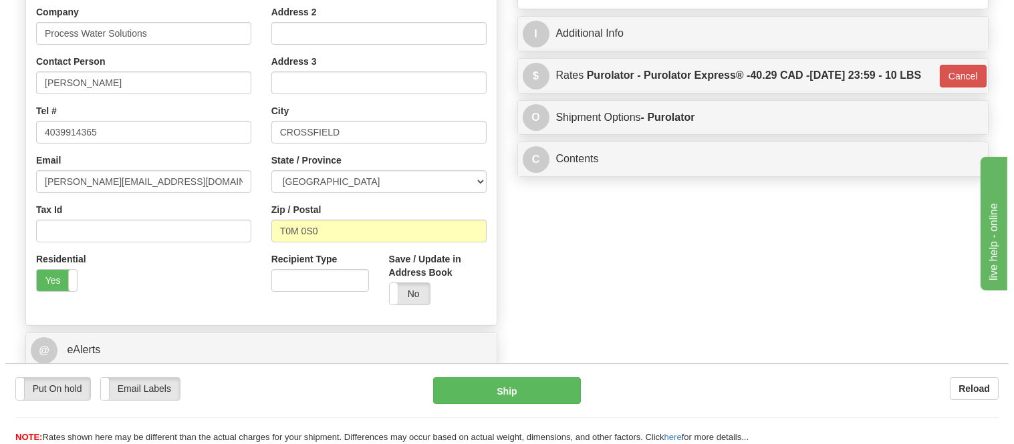
scroll to position [148, 0]
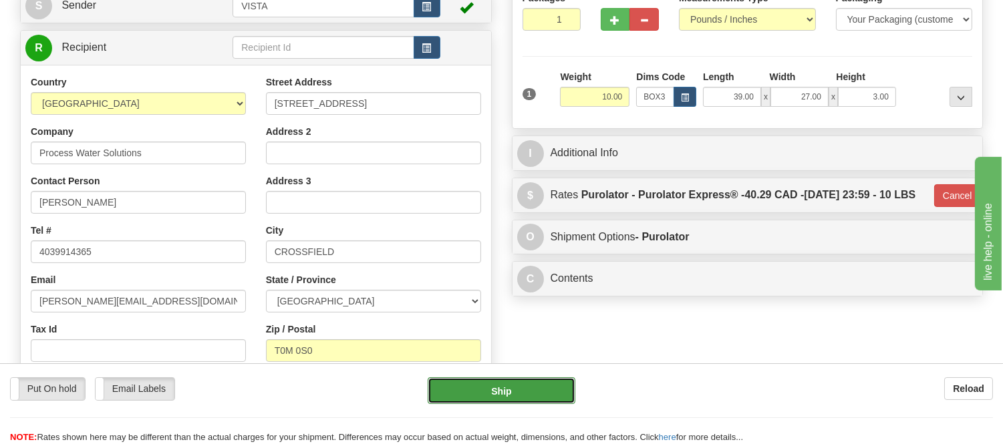
click at [516, 398] on button "Ship" at bounding box center [501, 391] width 147 height 27
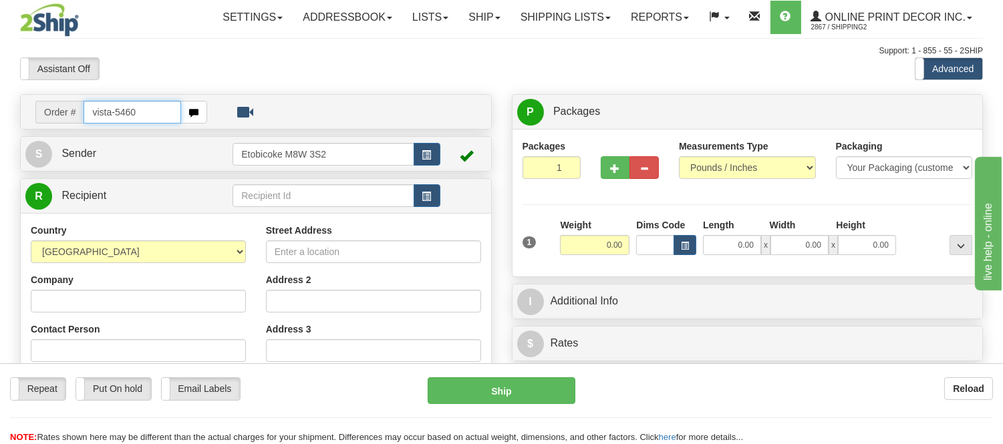
type input "vista-5460"
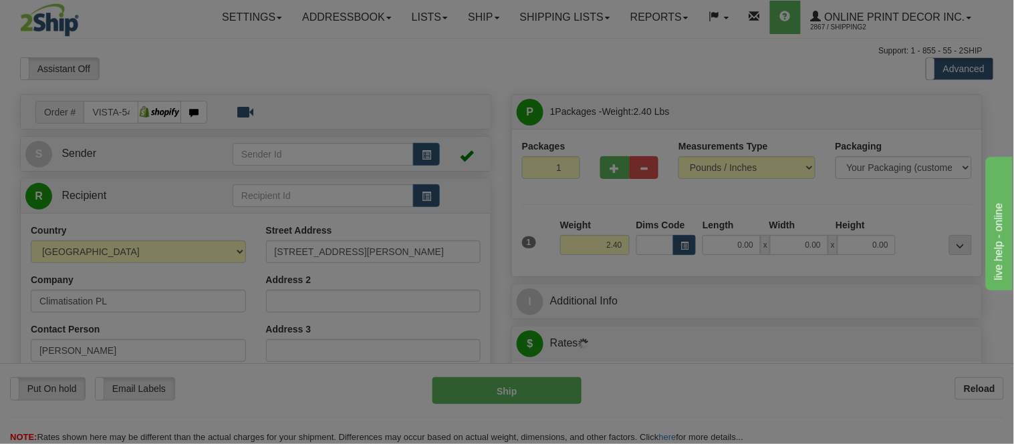
type input "SAINT-[PERSON_NAME]"
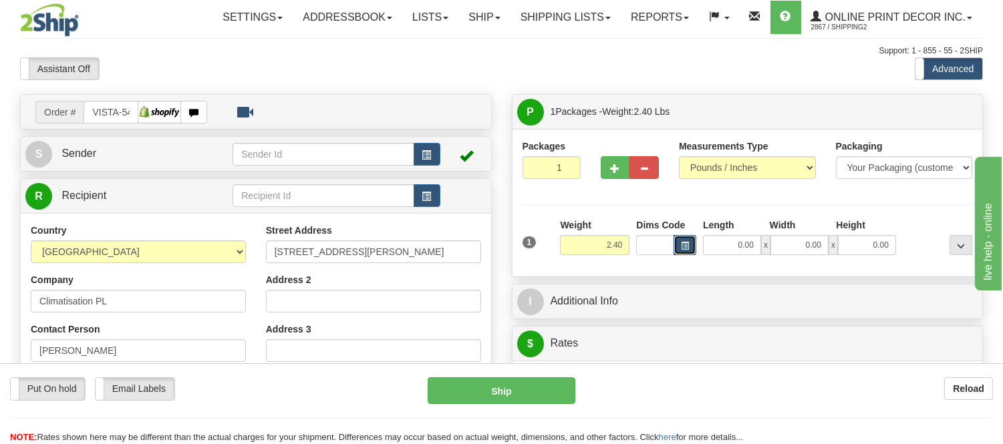
click at [686, 245] on span "button" at bounding box center [685, 246] width 8 height 7
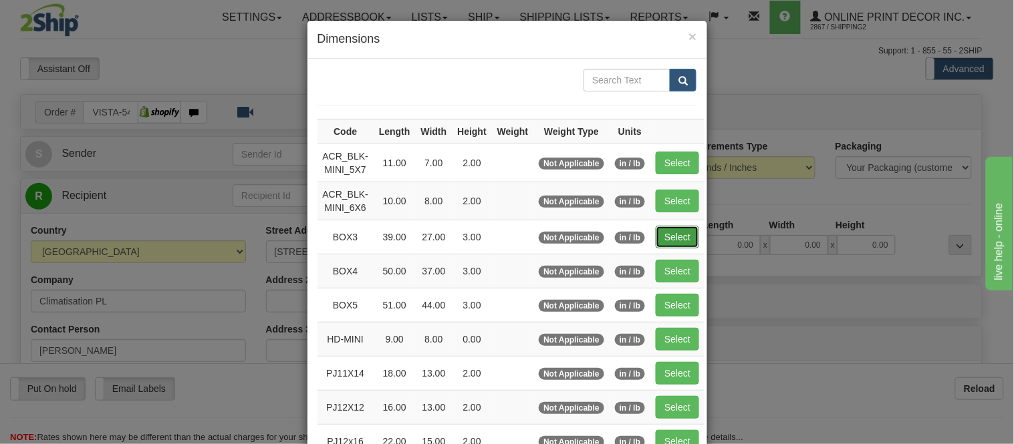
click at [676, 230] on button "Select" at bounding box center [676, 237] width 43 height 23
type input "BOX3"
type input "39.00"
type input "27.00"
type input "3.00"
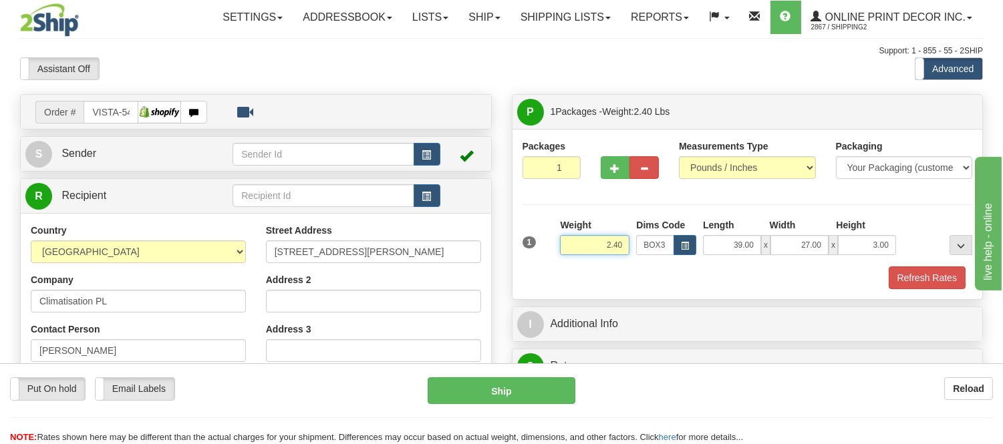
drag, startPoint x: 625, startPoint y: 247, endPoint x: 533, endPoint y: 256, distance: 92.6
click at [533, 256] on div "1 Weight 2.40 Dims Code BOX3" at bounding box center [747, 241] width 457 height 47
type input "9.98"
click at [905, 281] on button "Refresh Rates" at bounding box center [927, 278] width 77 height 23
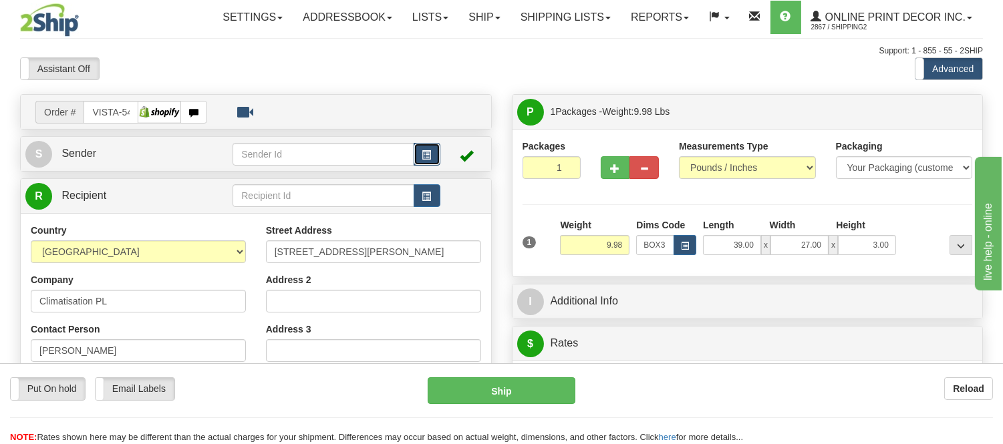
click at [433, 152] on button "button" at bounding box center [427, 154] width 27 height 23
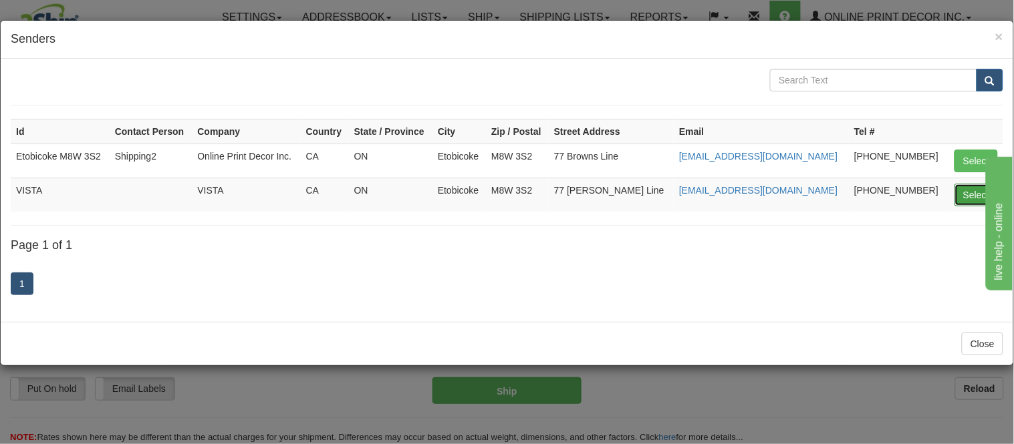
click at [974, 197] on button "Select" at bounding box center [975, 195] width 43 height 23
type input "VISTA"
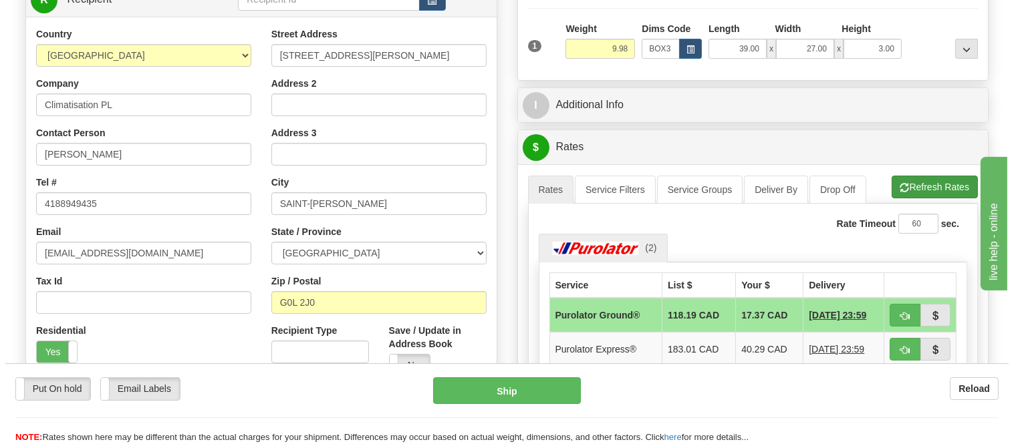
scroll to position [297, 0]
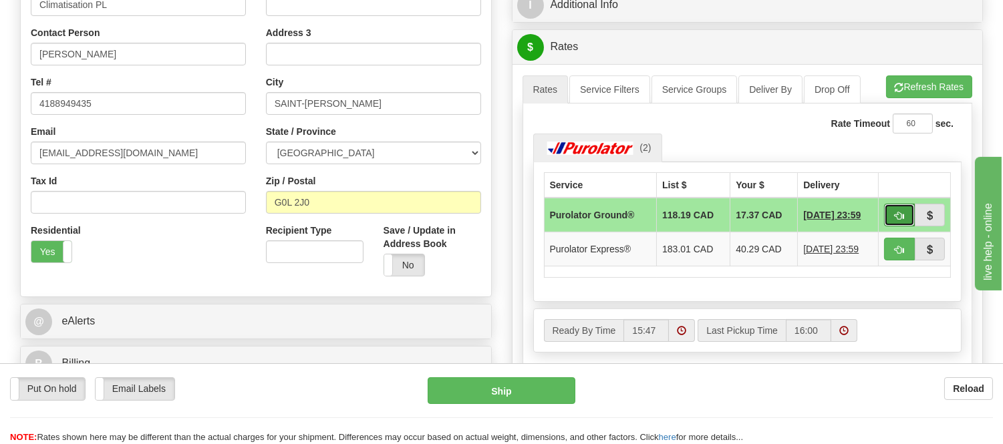
click at [900, 215] on span "button" at bounding box center [899, 216] width 9 height 9
type input "260"
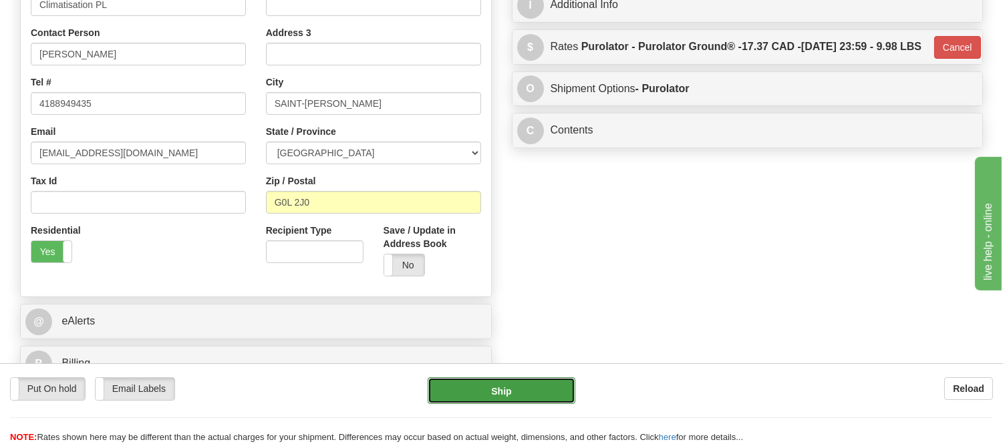
click at [485, 396] on button "Ship" at bounding box center [501, 391] width 147 height 27
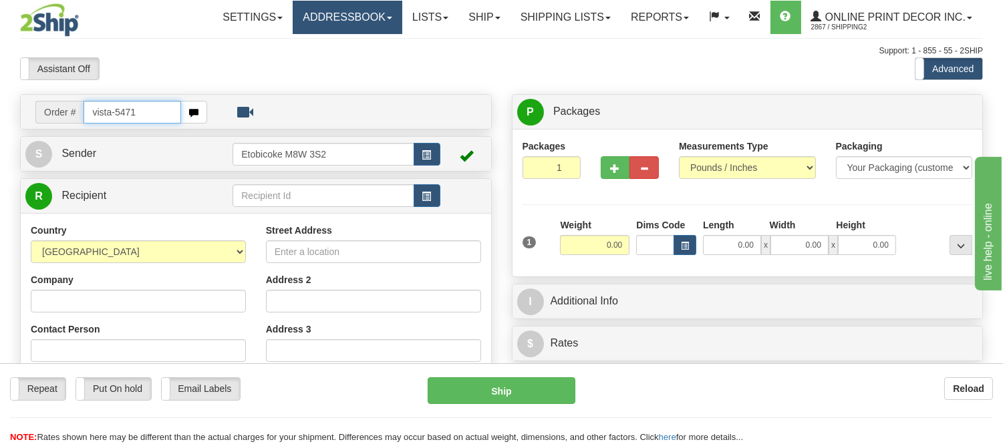
type input "vista-5471"
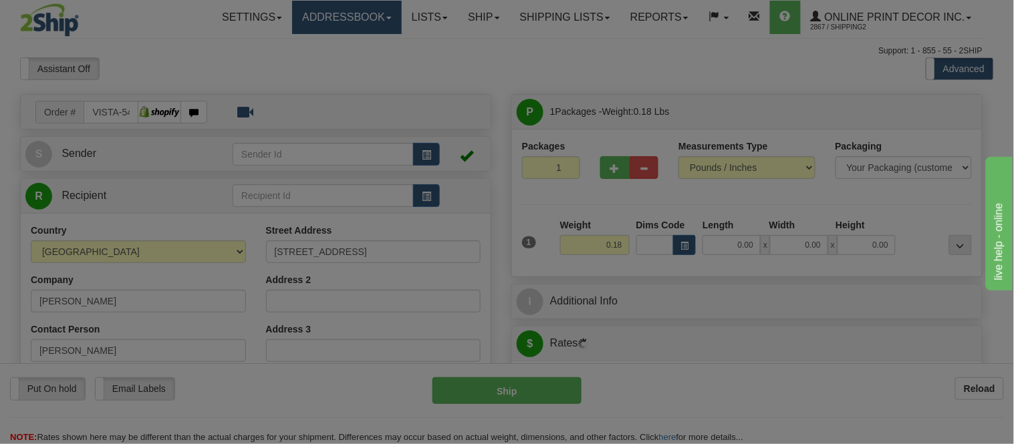
type input "LEVIS"
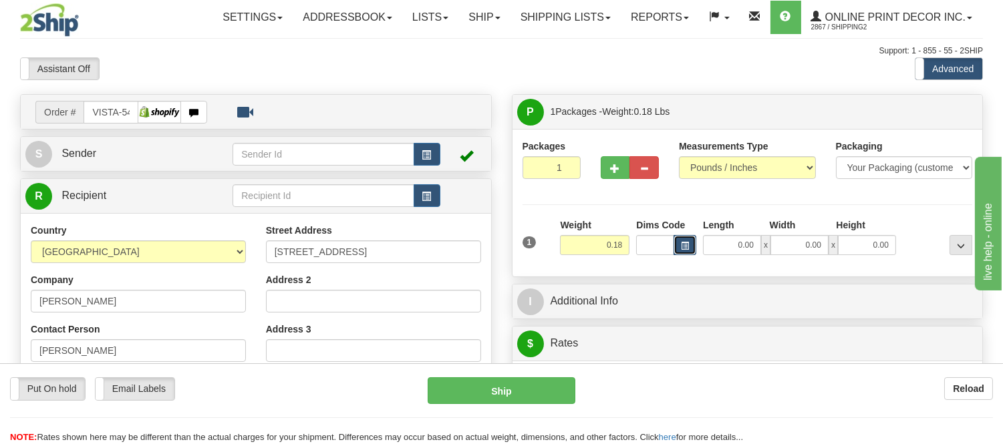
click at [687, 243] on span "button" at bounding box center [685, 246] width 8 height 7
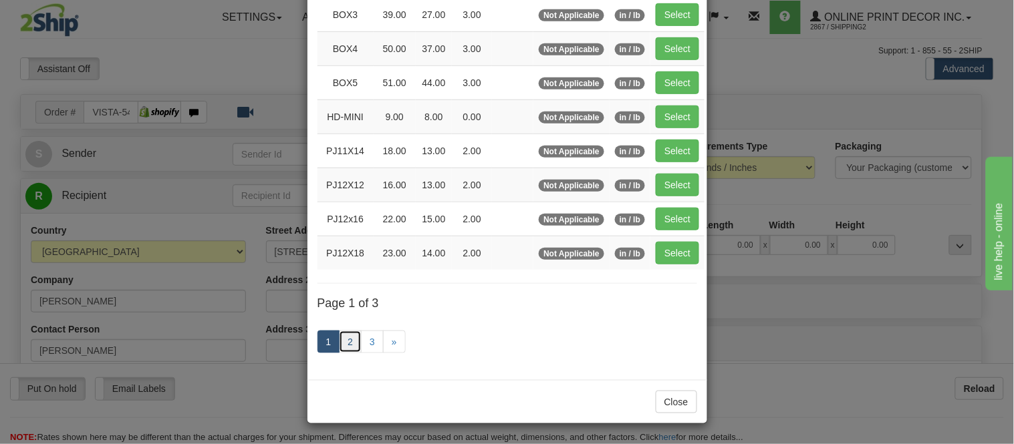
click at [339, 343] on link "2" at bounding box center [350, 342] width 23 height 23
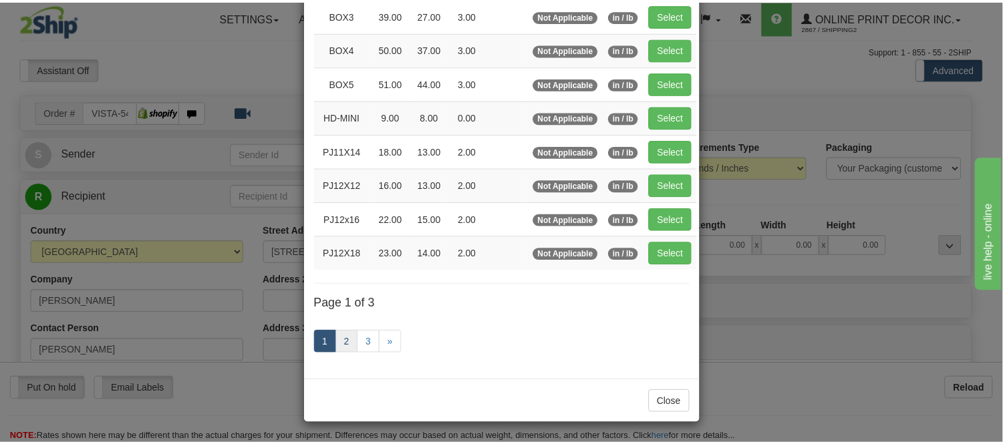
scroll to position [217, 0]
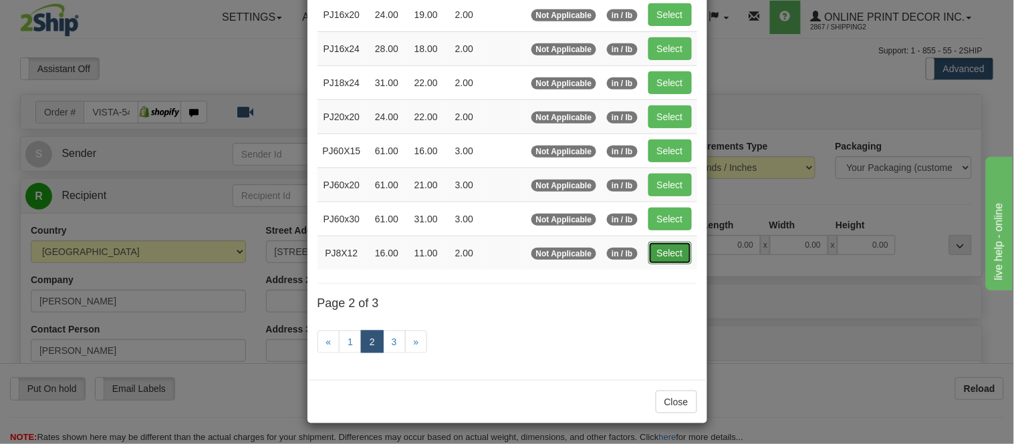
click at [671, 247] on button "Select" at bounding box center [669, 253] width 43 height 23
type input "PJ8X12"
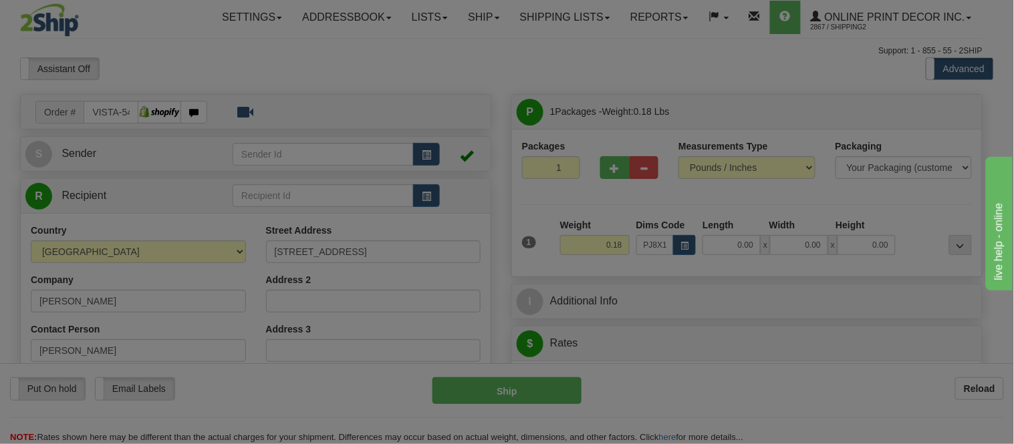
type input "16.00"
type input "11.00"
type input "2.00"
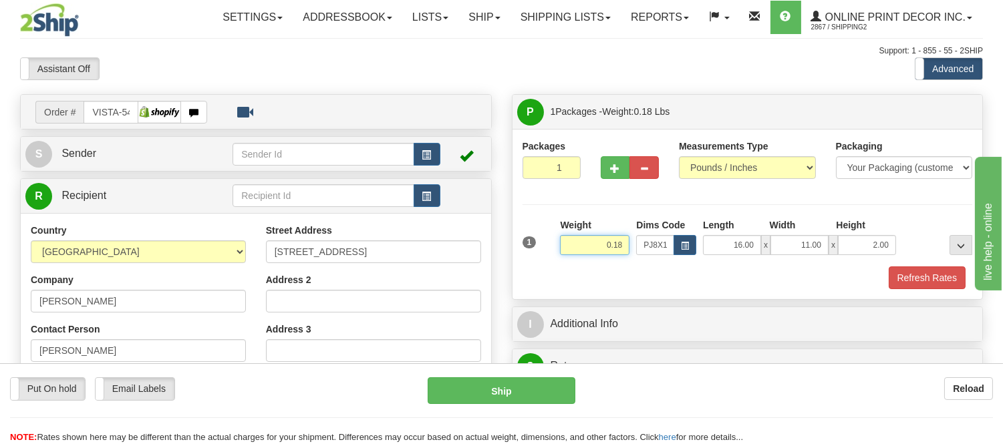
drag, startPoint x: 625, startPoint y: 249, endPoint x: 565, endPoint y: 251, distance: 60.2
click at [565, 251] on input "0.18" at bounding box center [594, 245] width 69 height 20
type input "2"
type input "1.05"
click at [925, 269] on button "Refresh Rates" at bounding box center [927, 278] width 77 height 23
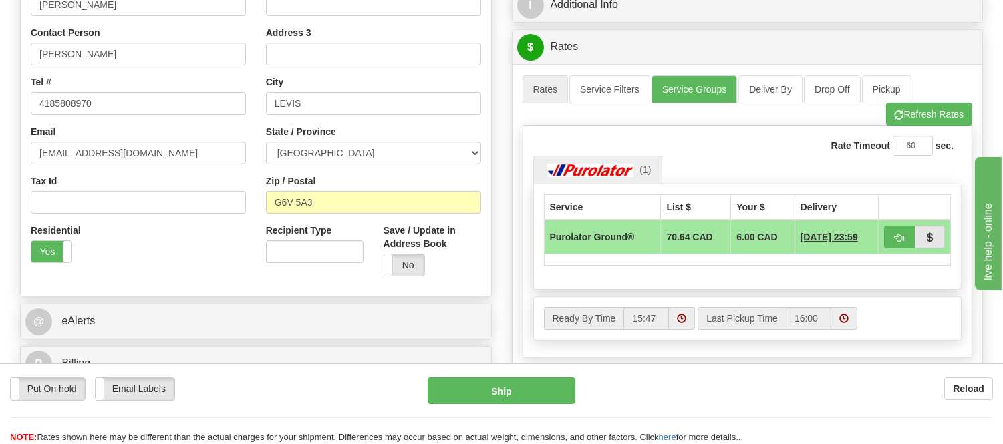
scroll to position [0, 0]
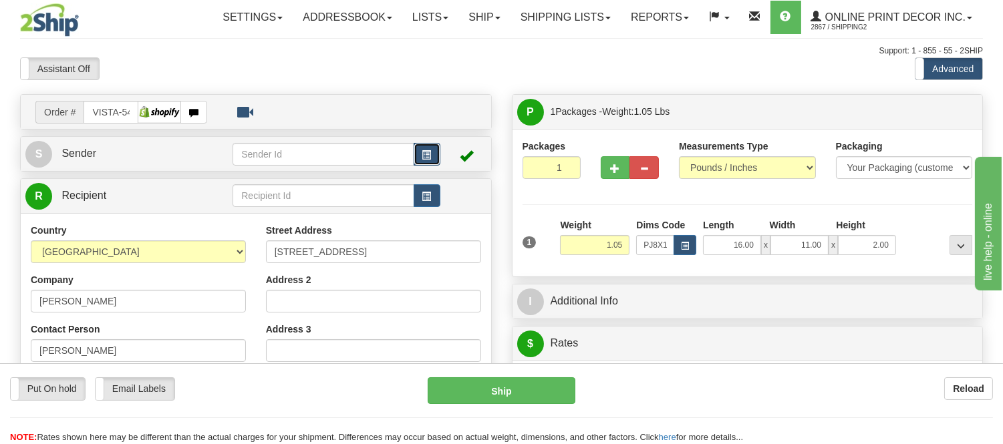
click at [431, 151] on button "button" at bounding box center [427, 154] width 27 height 23
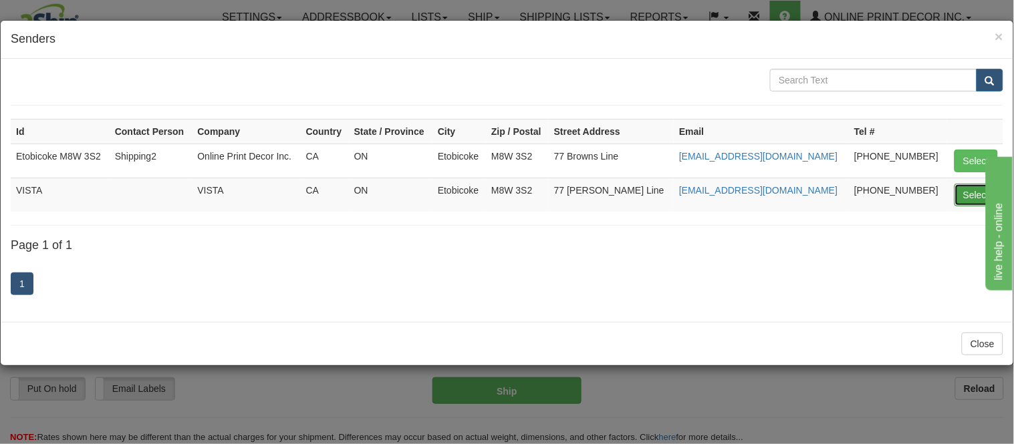
click at [971, 194] on button "Select" at bounding box center [975, 195] width 43 height 23
type input "VISTA"
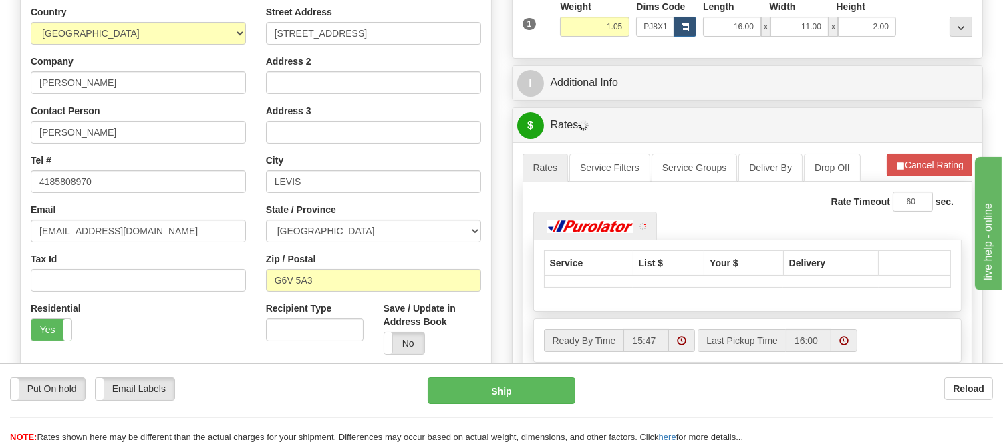
scroll to position [223, 0]
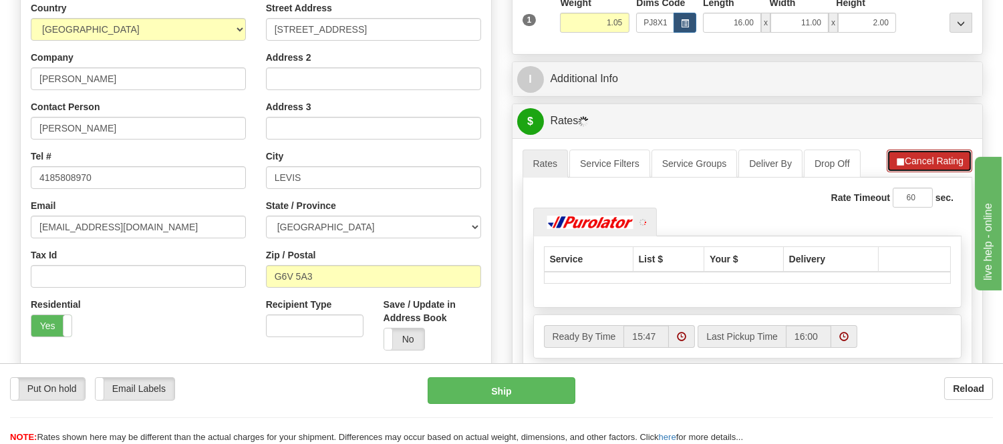
click at [951, 166] on button "Cancel Rating" at bounding box center [930, 161] width 86 height 23
click at [951, 166] on button "Refresh Rates" at bounding box center [929, 161] width 86 height 23
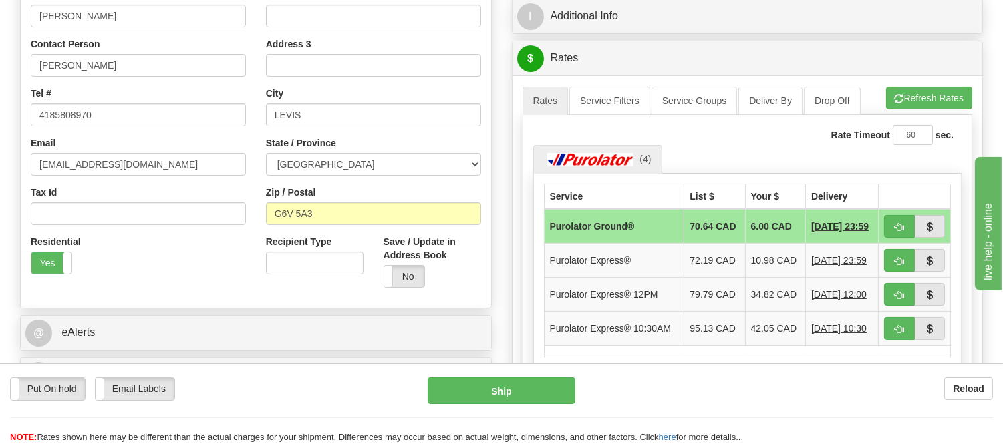
scroll to position [371, 0]
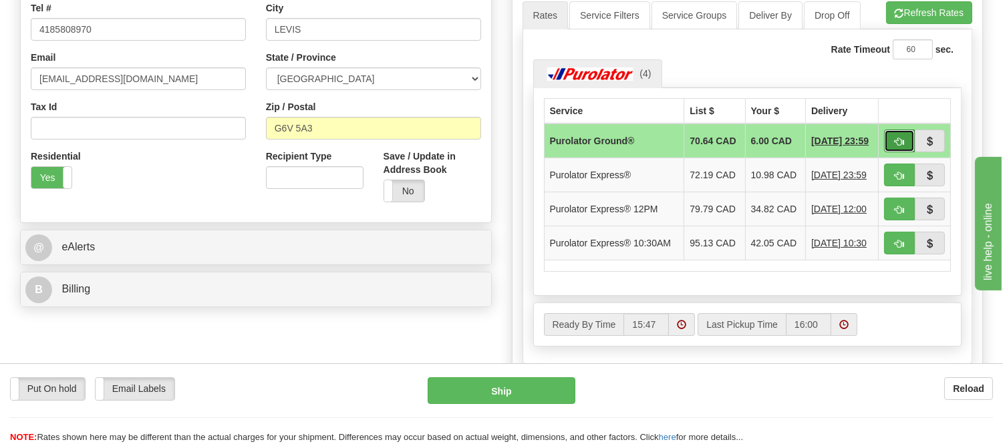
click at [897, 134] on button "button" at bounding box center [899, 141] width 31 height 23
type input "260"
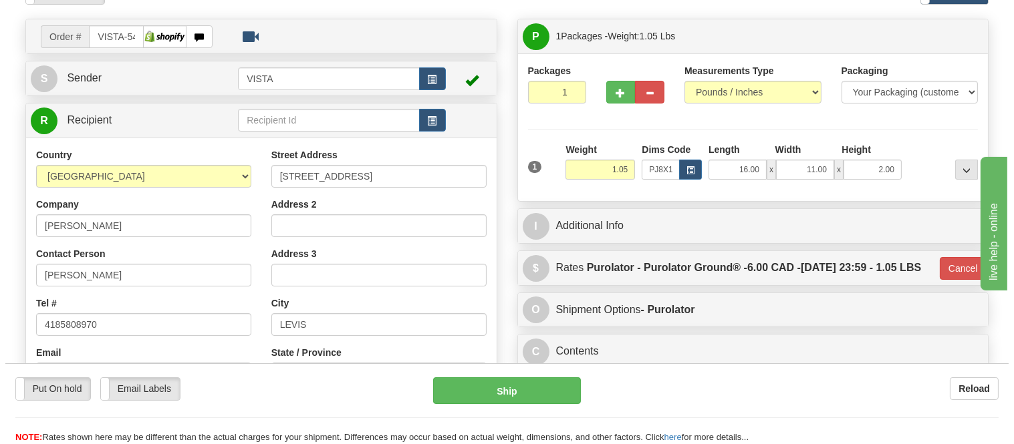
scroll to position [74, 0]
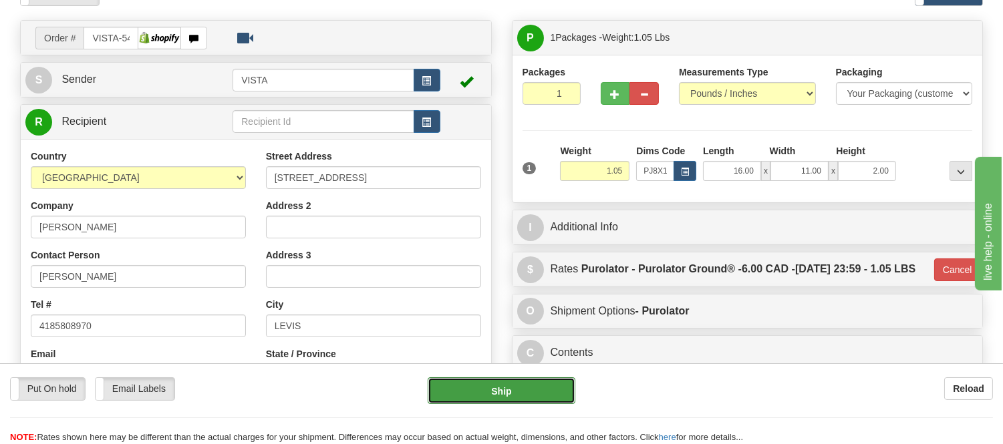
click at [502, 384] on button "Ship" at bounding box center [501, 391] width 147 height 27
